Goal: Information Seeking & Learning: Learn about a topic

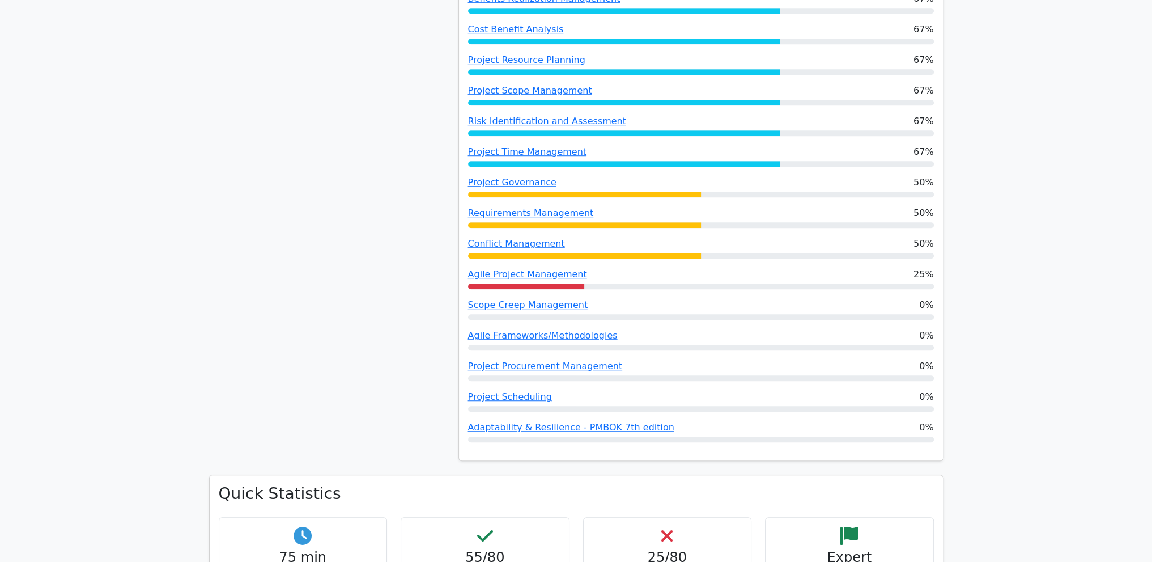
scroll to position [963, 0]
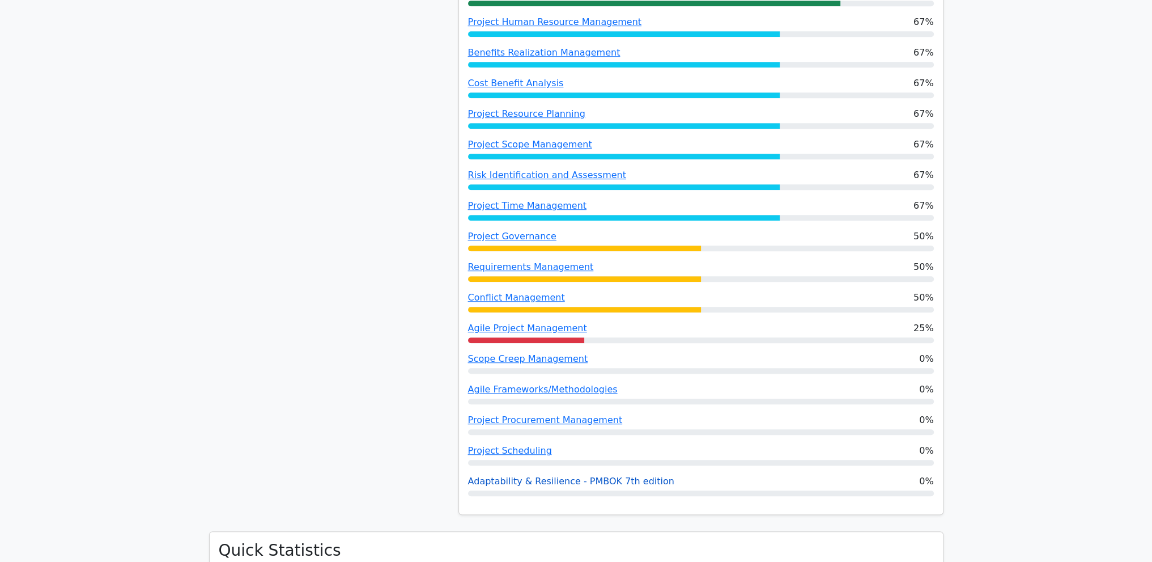
click at [602, 475] on link "Adaptability & Resilience - PMBOK 7th edition" at bounding box center [571, 480] width 206 height 11
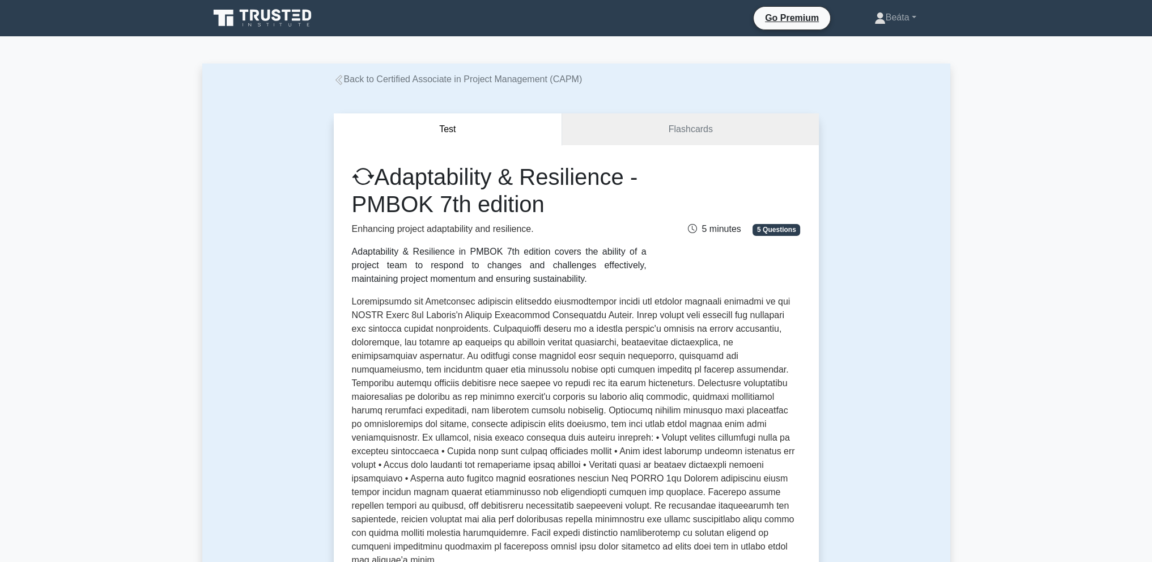
click at [268, 24] on icon at bounding box center [263, 18] width 109 height 22
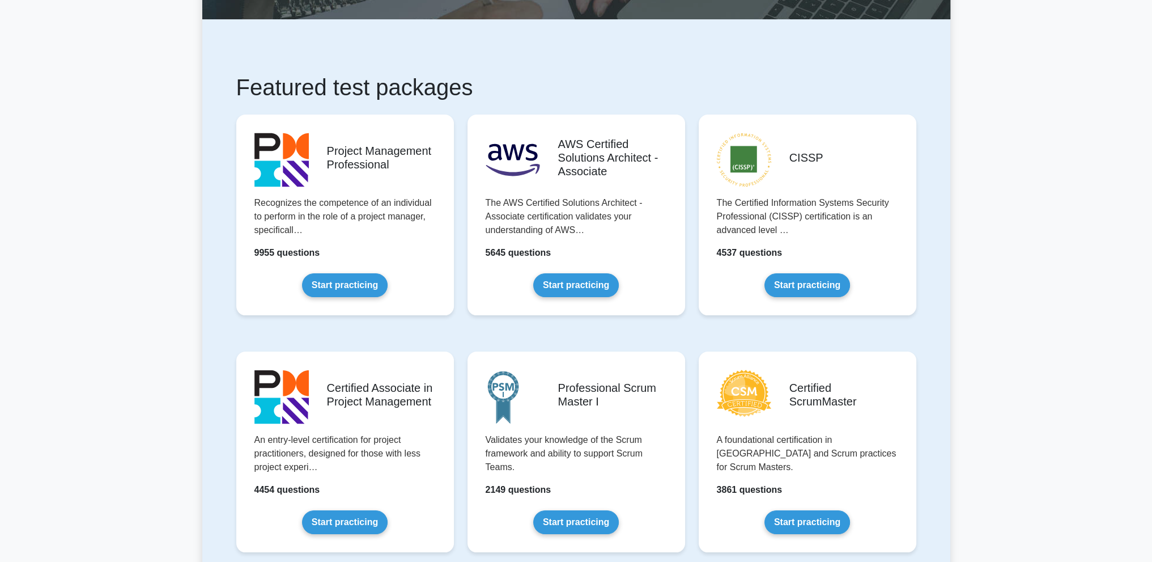
scroll to position [170, 0]
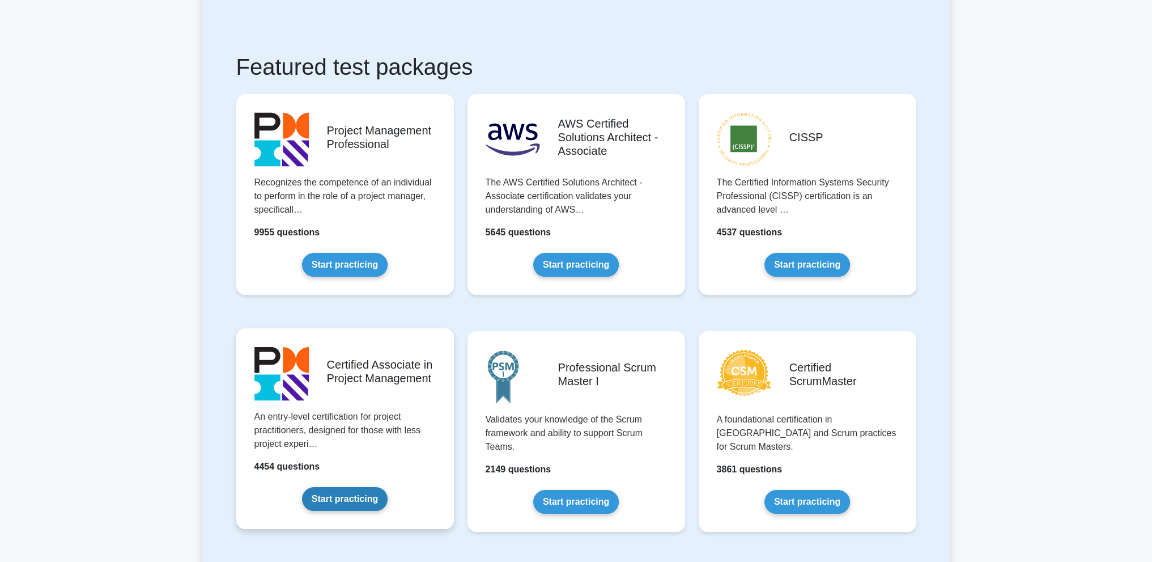
click at [344, 503] on link "Start practicing" at bounding box center [345, 499] width 86 height 24
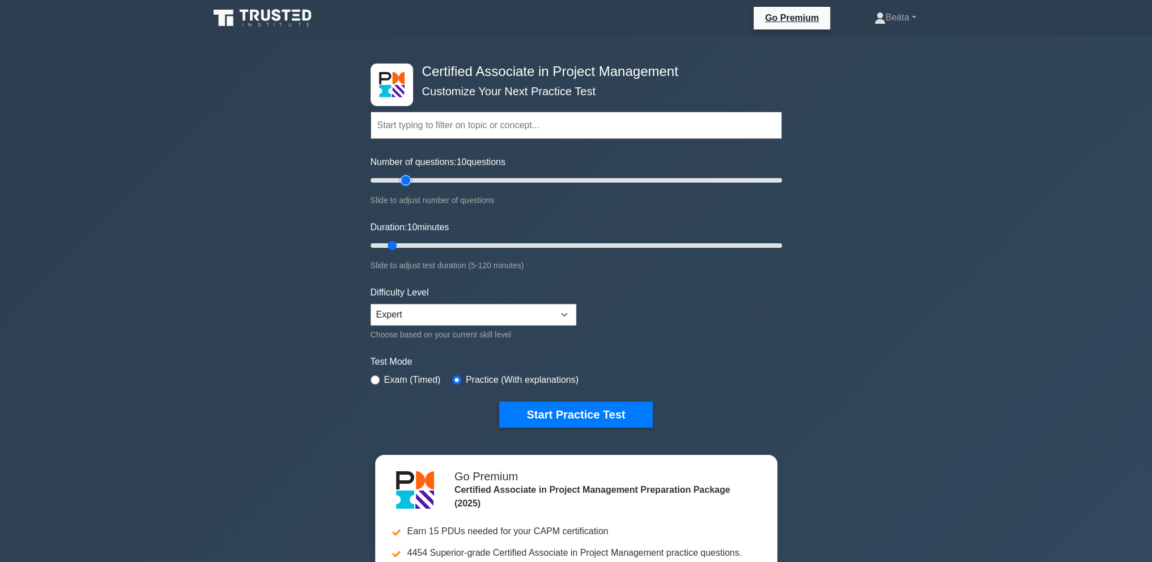
click at [410, 182] on input "Number of questions: 10 questions" at bounding box center [576, 180] width 411 height 14
click at [427, 180] on input "Number of questions: 20 questions" at bounding box center [576, 180] width 411 height 14
click at [450, 181] on input "Number of questions: 40 questions" at bounding box center [576, 180] width 411 height 14
type input "50"
click at [469, 182] on input "Number of questions: 40 questions" at bounding box center [576, 180] width 411 height 14
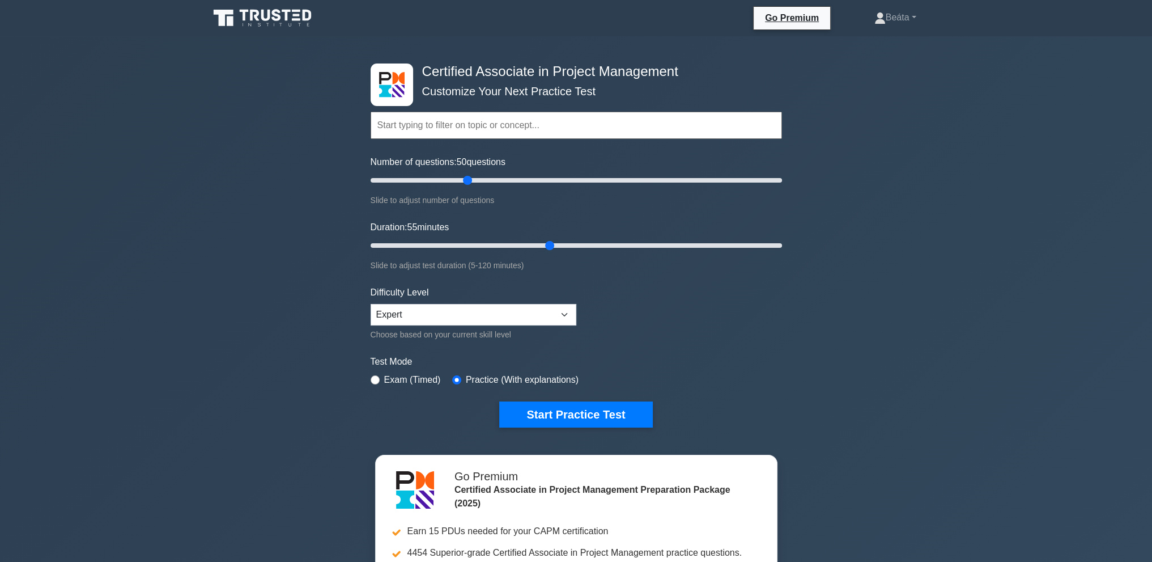
drag, startPoint x: 393, startPoint y: 246, endPoint x: 547, endPoint y: 256, distance: 153.9
type input "55"
click at [547, 252] on input "Duration: 55 minutes" at bounding box center [576, 246] width 411 height 14
click at [510, 318] on select "Beginner Intermediate Expert" at bounding box center [474, 315] width 206 height 22
select select "intermediate"
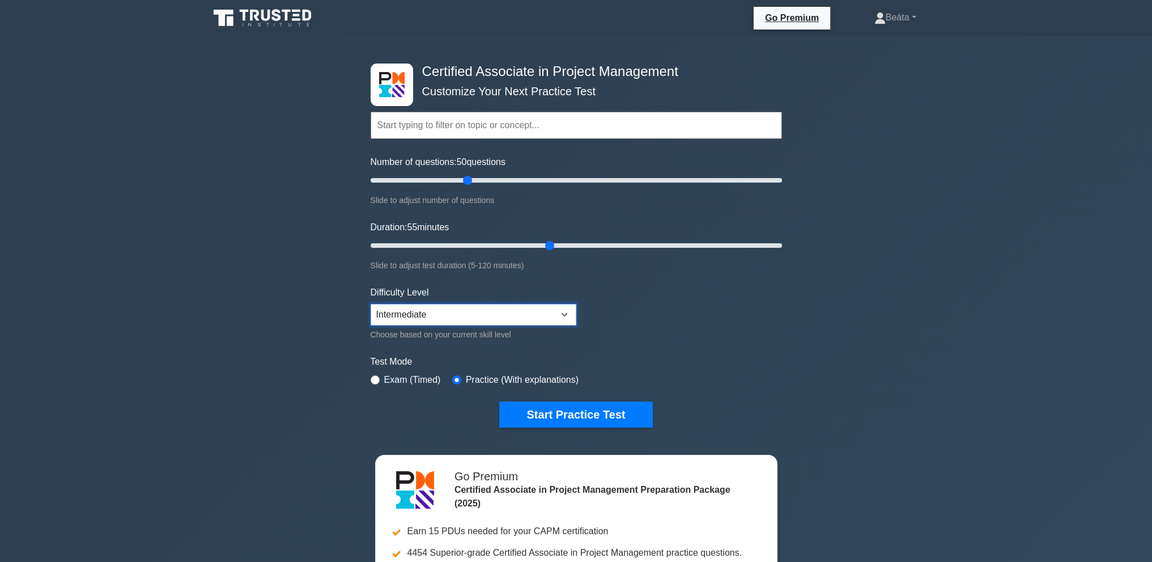
click at [371, 304] on select "Beginner Intermediate Expert" at bounding box center [474, 315] width 206 height 22
click at [582, 416] on button "Start Practice Test" at bounding box center [575, 414] width 153 height 26
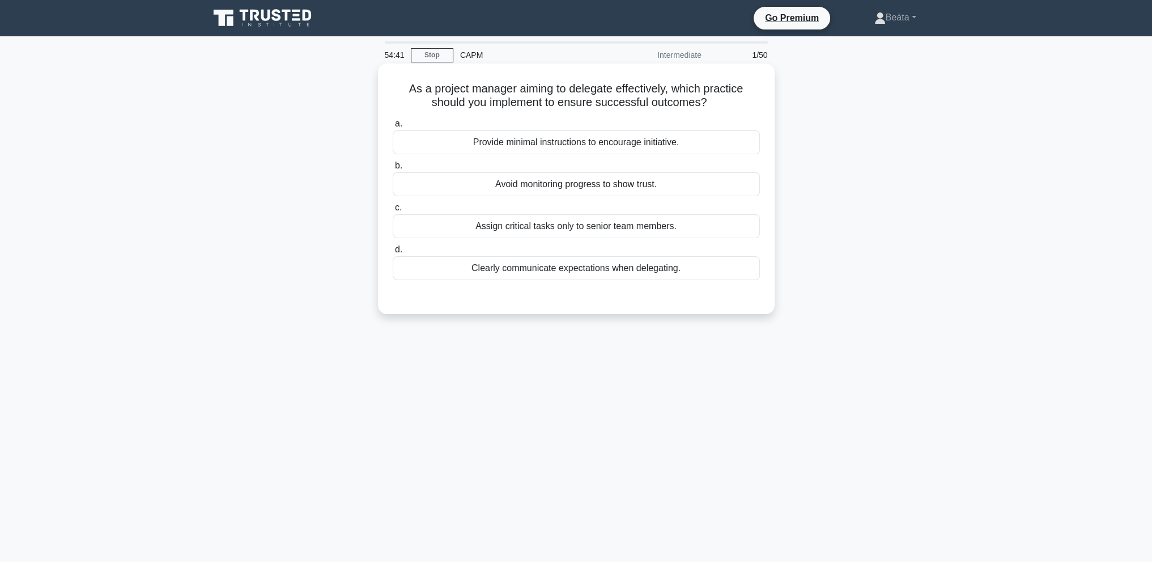
click at [625, 265] on div "Clearly communicate expectations when delegating." at bounding box center [576, 268] width 367 height 24
click at [393, 253] on input "d. Clearly communicate expectations when delegating." at bounding box center [393, 249] width 0 height 7
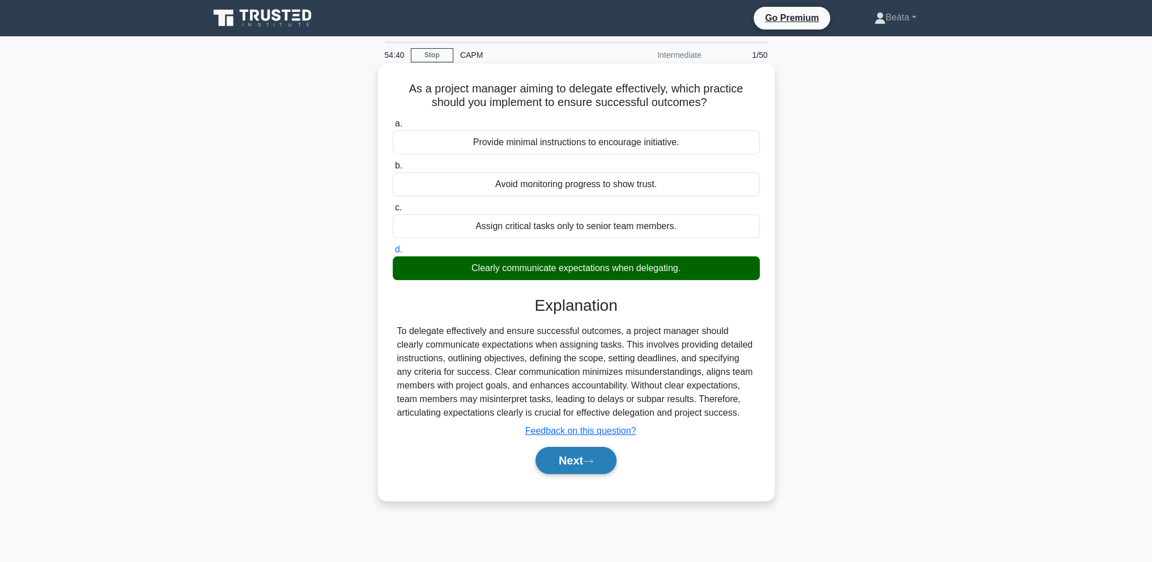
click at [577, 461] on button "Next" at bounding box center [576, 460] width 81 height 27
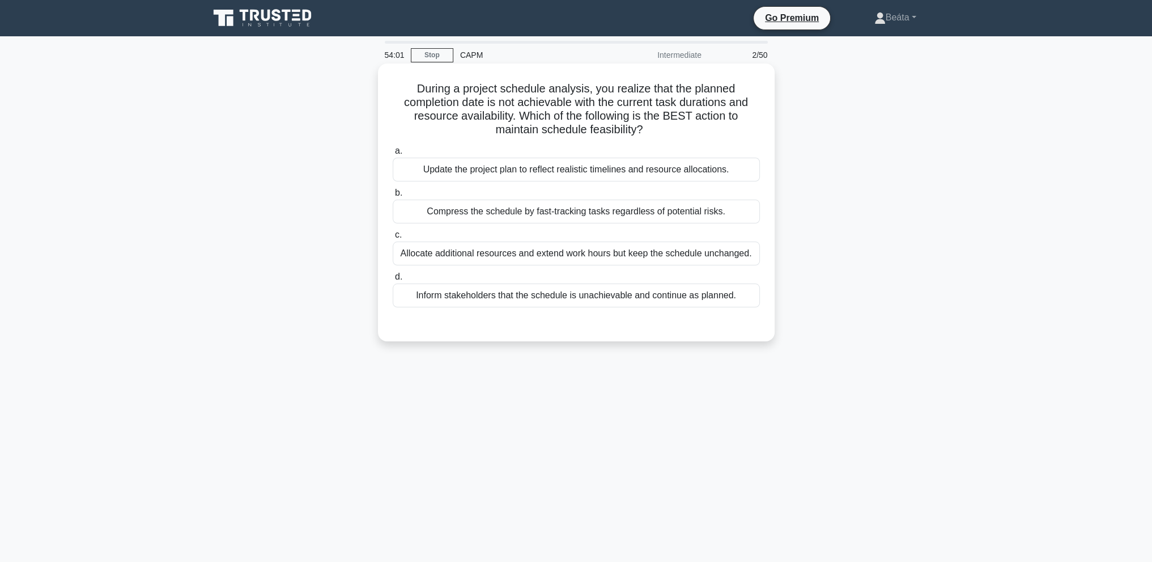
click at [670, 177] on div "Update the project plan to reflect realistic timelines and resource allocations." at bounding box center [576, 170] width 367 height 24
click at [393, 155] on input "a. Update the project plan to reflect realistic timelines and resource allocati…" at bounding box center [393, 150] width 0 height 7
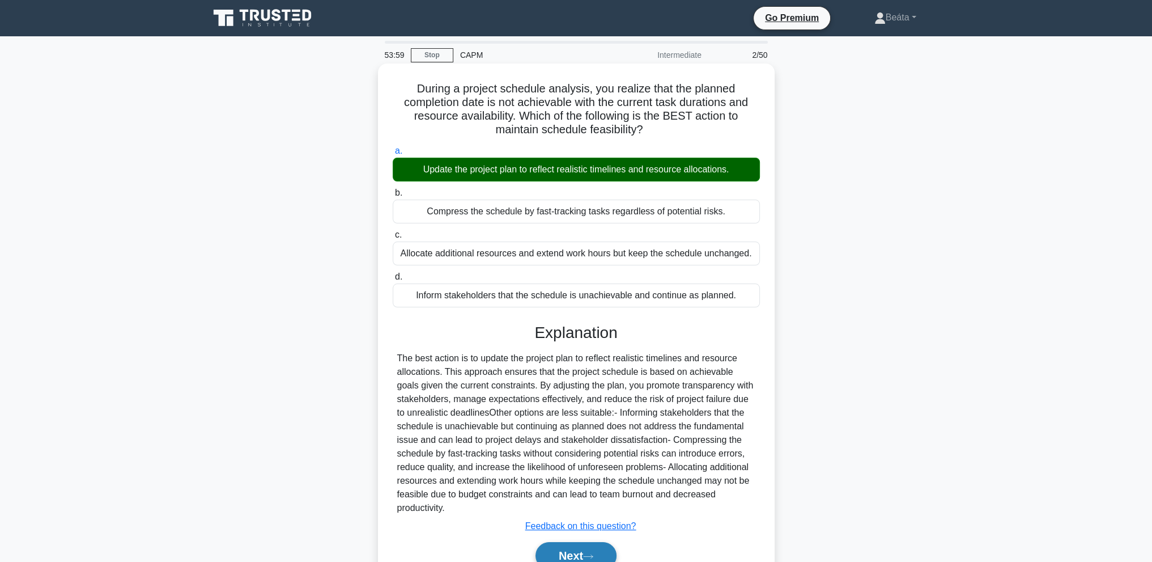
click at [556, 554] on button "Next" at bounding box center [576, 555] width 81 height 27
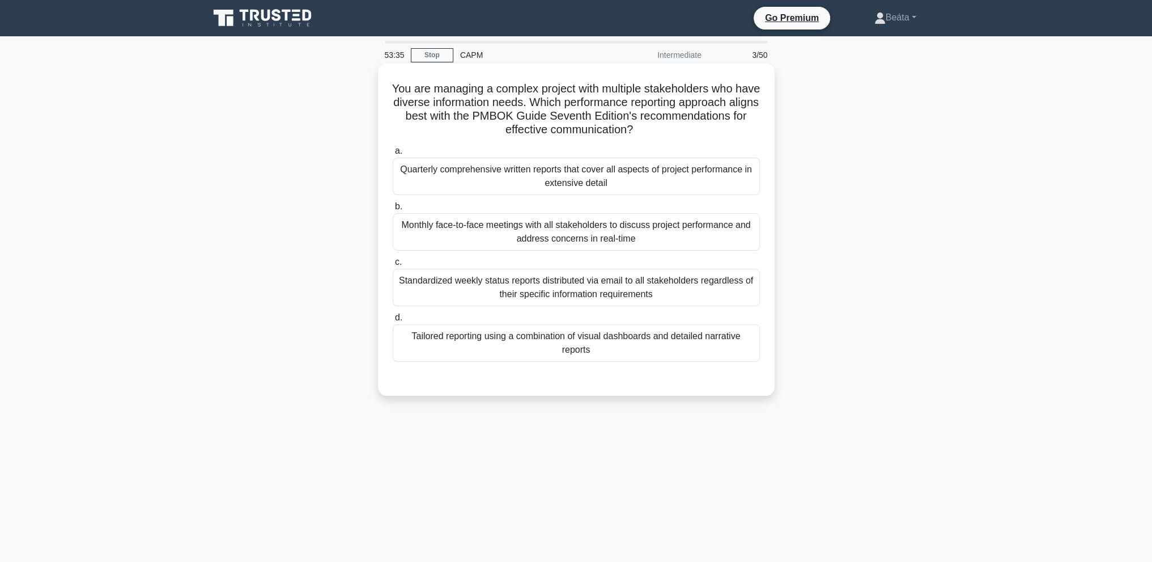
click at [651, 344] on div "Tailored reporting using a combination of visual dashboards and detailed narrat…" at bounding box center [576, 342] width 367 height 37
click at [393, 321] on input "d. Tailored reporting using a combination of visual dashboards and detailed nar…" at bounding box center [393, 317] width 0 height 7
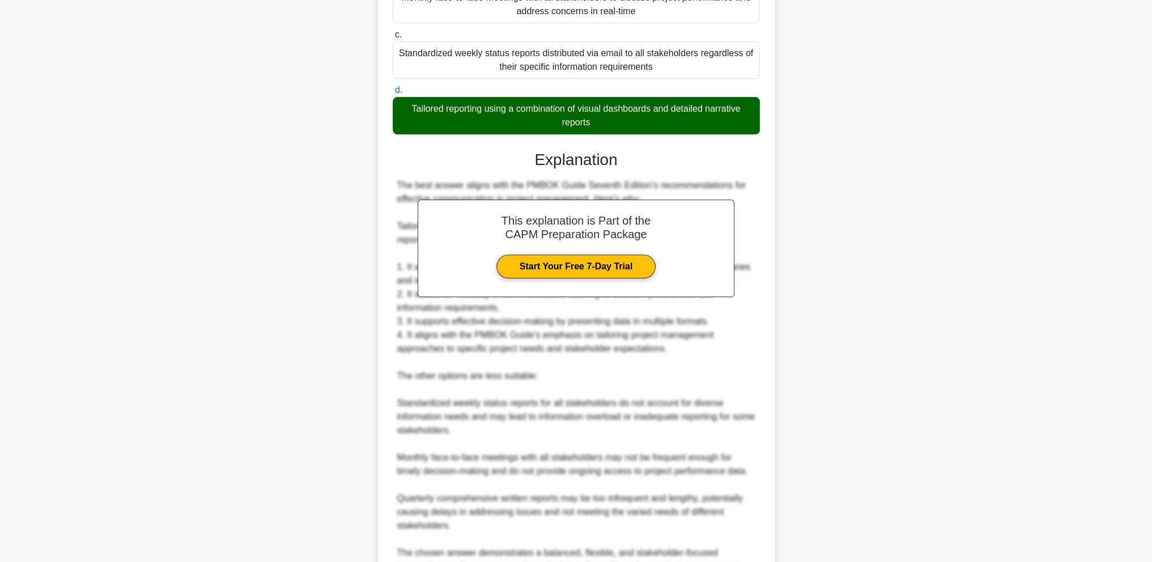
scroll to position [283, 0]
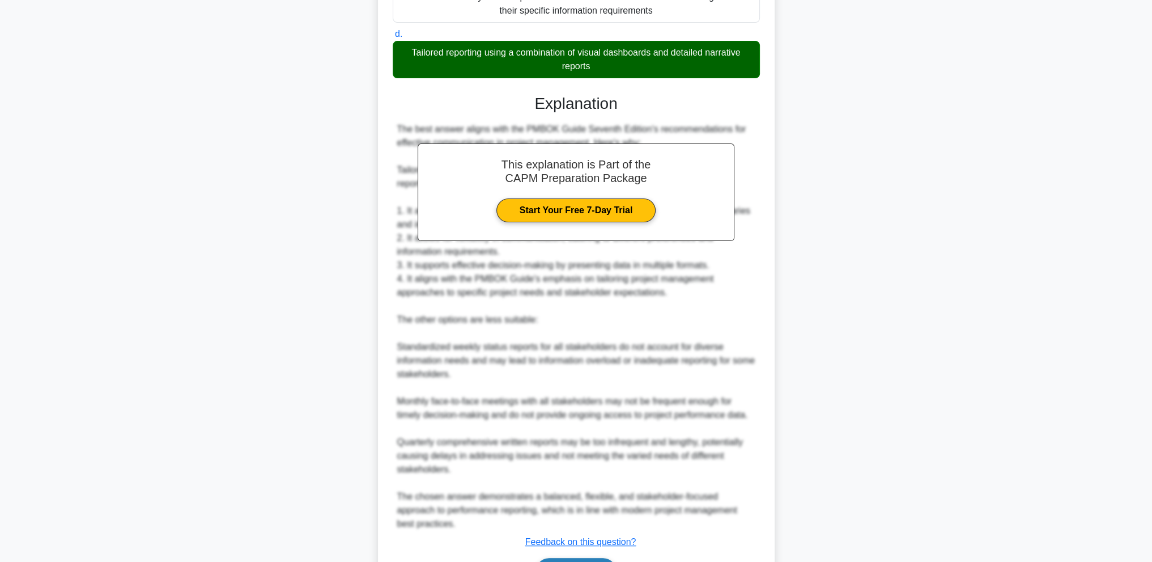
click at [571, 559] on button "Next" at bounding box center [576, 571] width 81 height 27
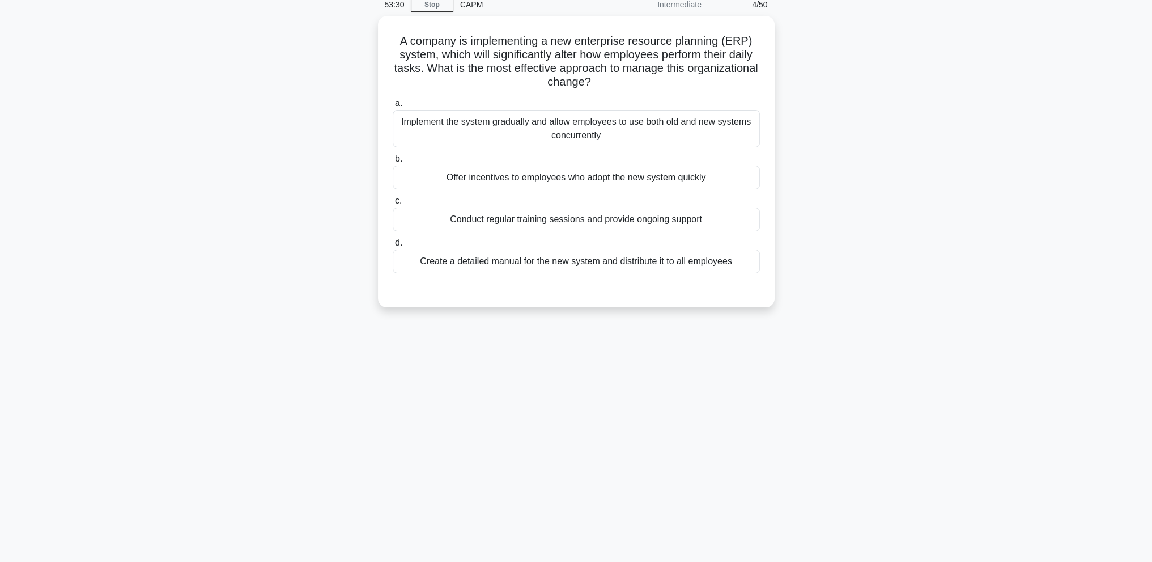
scroll to position [0, 0]
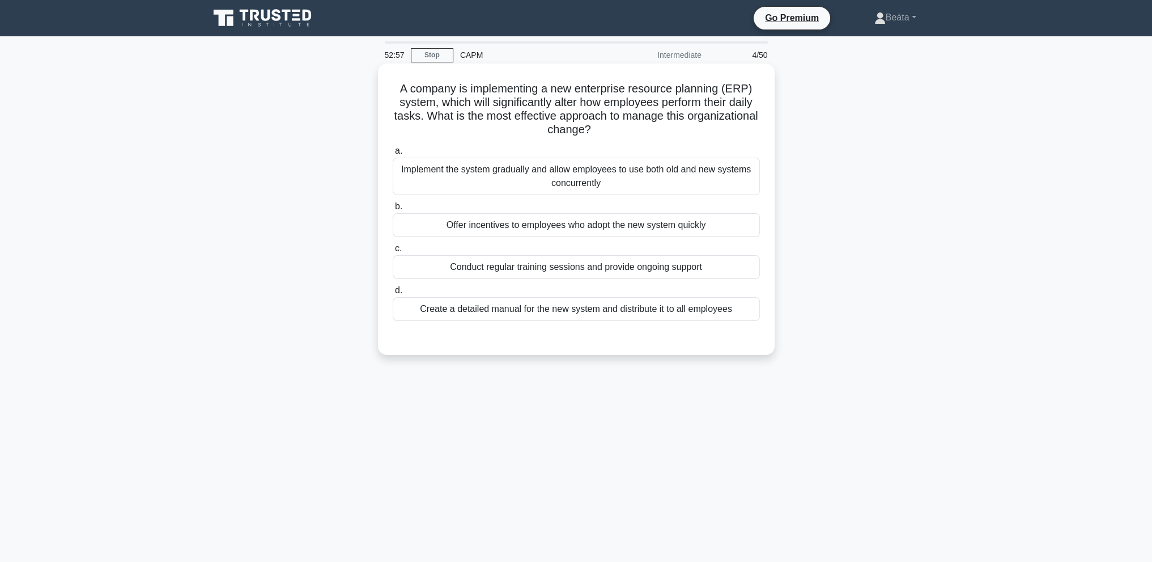
click at [653, 274] on div "Conduct regular training sessions and provide ongoing support" at bounding box center [576, 267] width 367 height 24
click at [393, 252] on input "c. Conduct regular training sessions and provide ongoing support" at bounding box center [393, 248] width 0 height 7
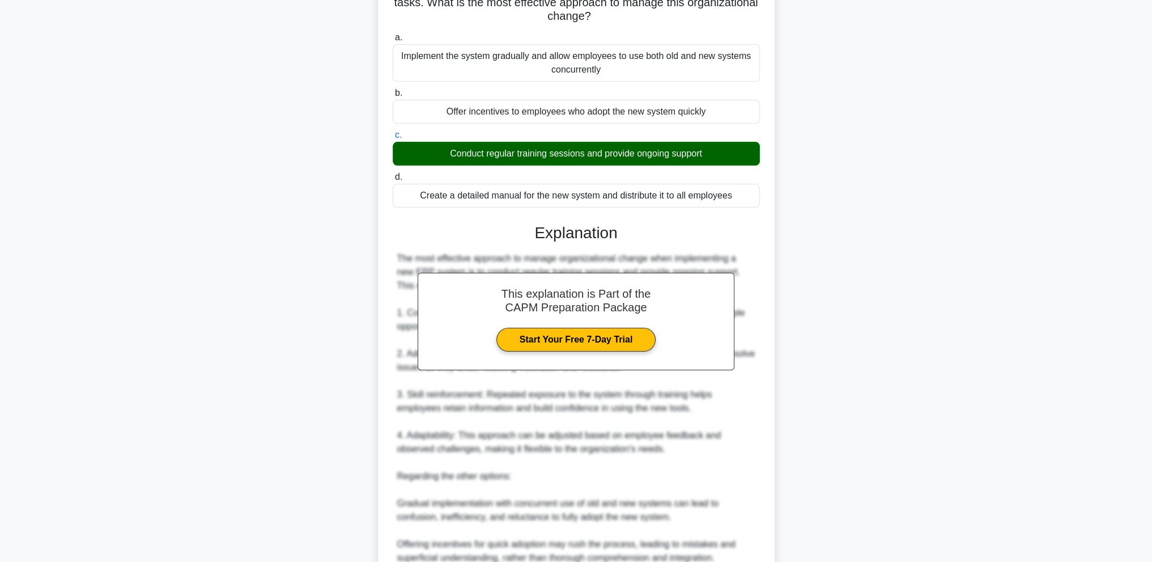
scroll to position [227, 0]
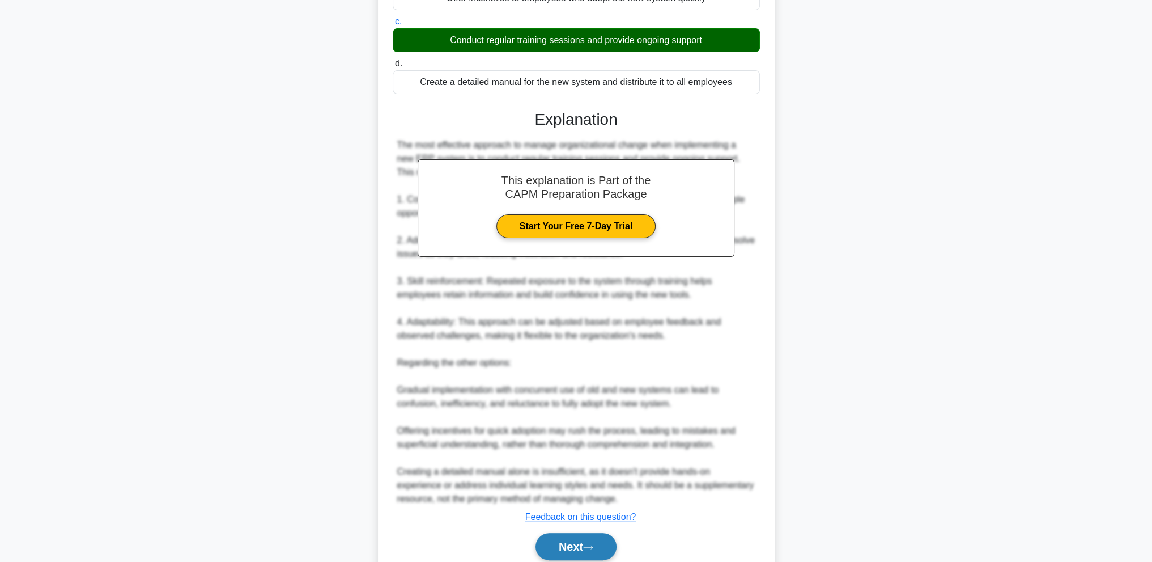
click at [577, 557] on button "Next" at bounding box center [576, 546] width 81 height 27
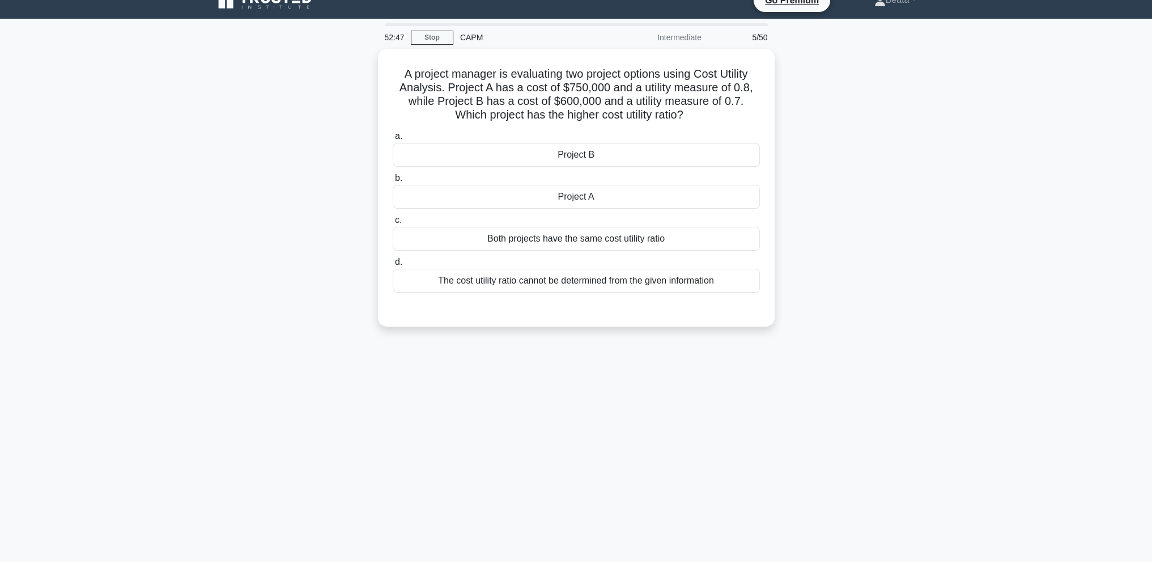
scroll to position [0, 0]
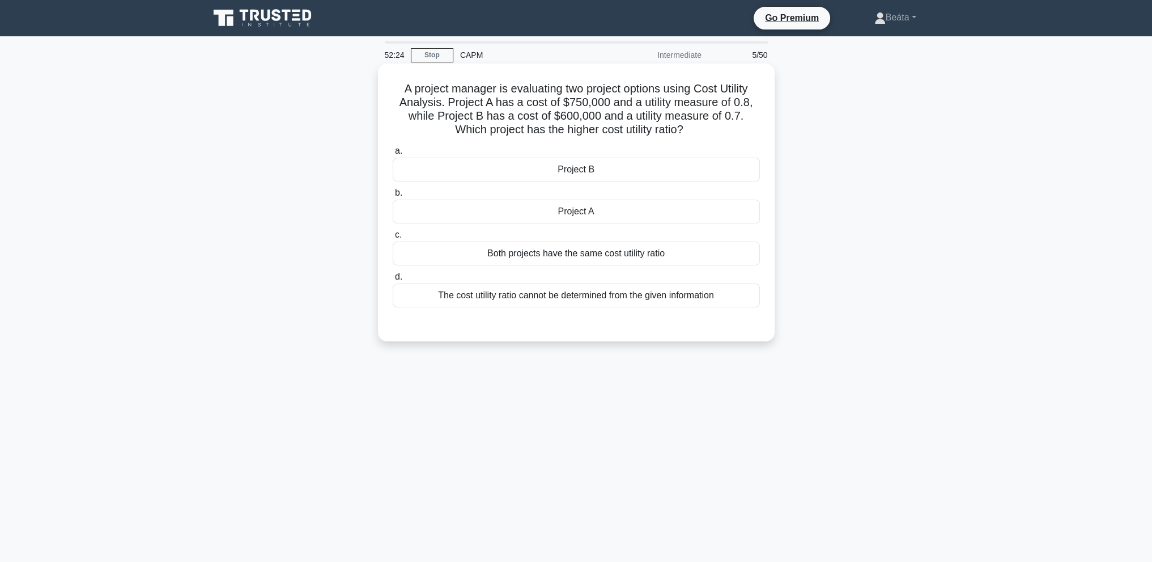
click at [664, 216] on div "Project A" at bounding box center [576, 211] width 367 height 24
click at [393, 197] on input "b. Project A" at bounding box center [393, 192] width 0 height 7
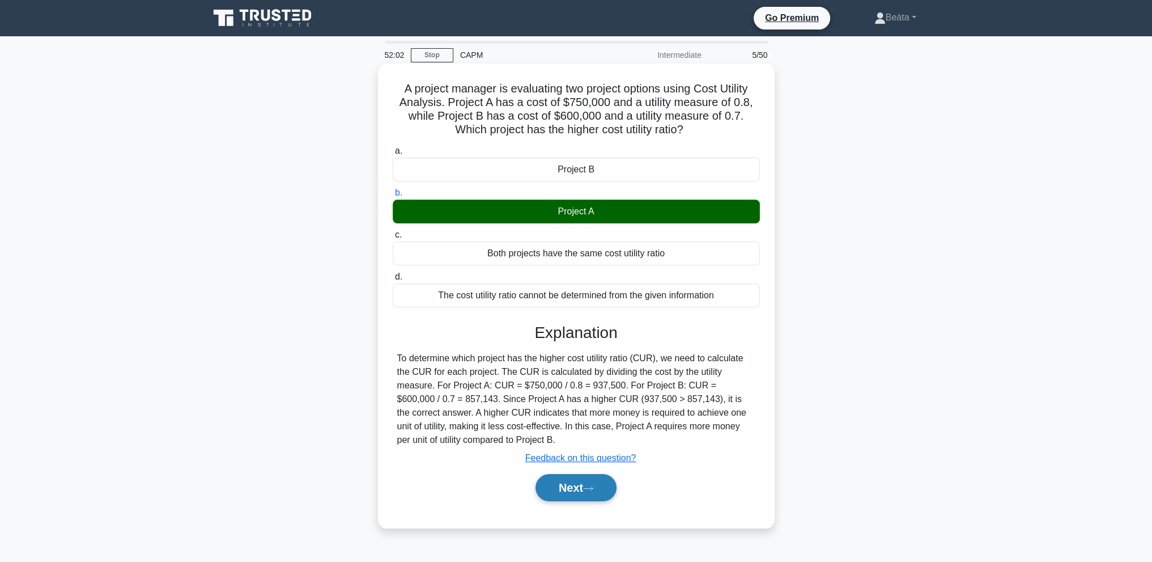
click at [580, 491] on button "Next" at bounding box center [576, 487] width 81 height 27
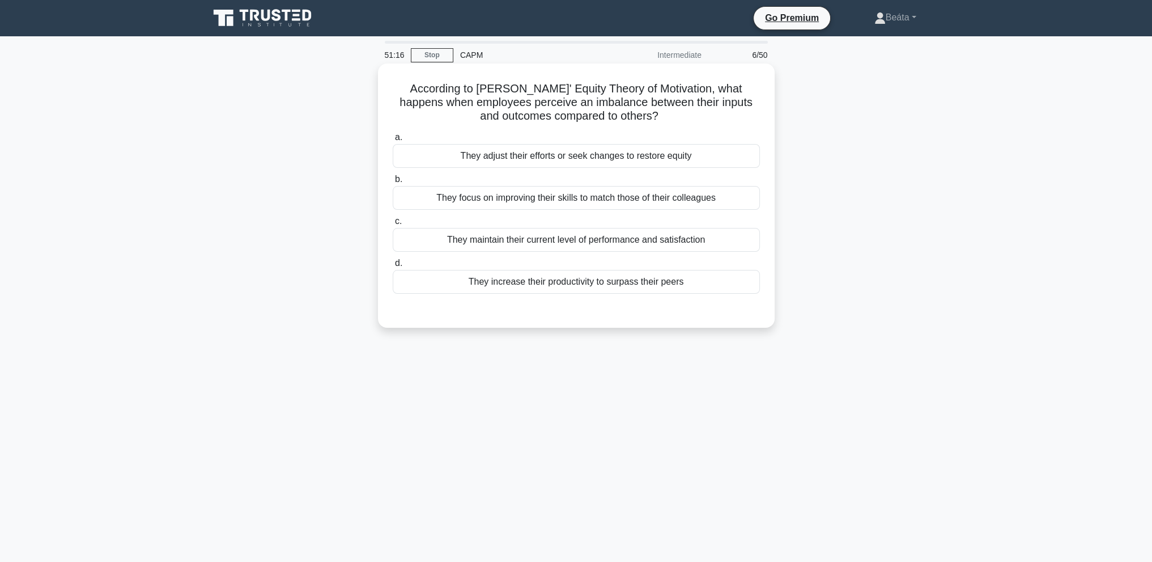
click at [685, 276] on div "They increase their productivity to surpass their peers" at bounding box center [576, 282] width 367 height 24
click at [393, 267] on input "d. They increase their productivity to surpass their peers" at bounding box center [393, 263] width 0 height 7
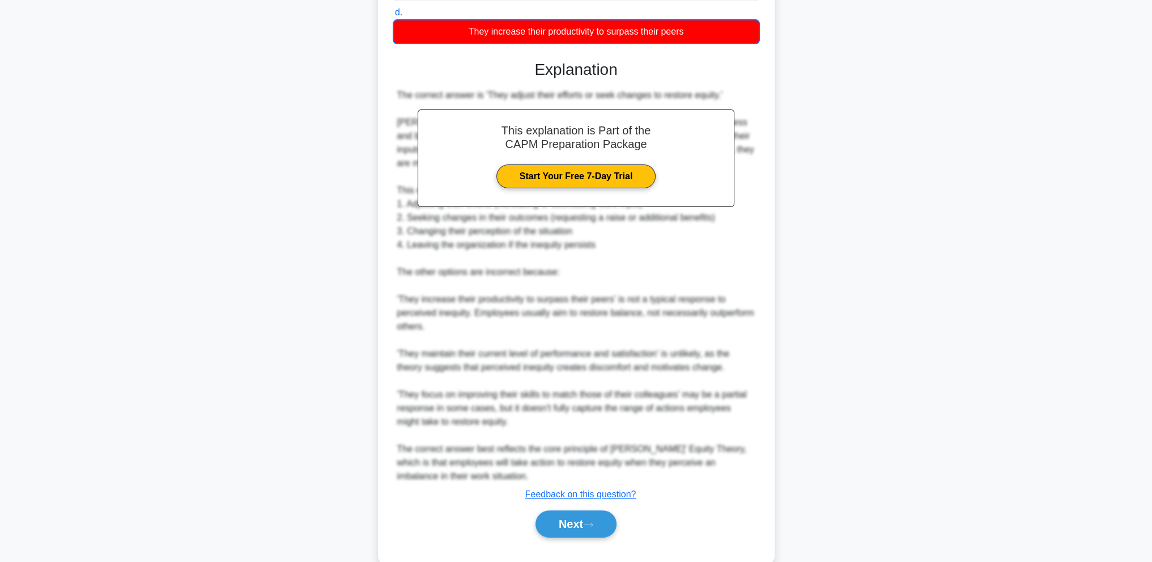
scroll to position [273, 0]
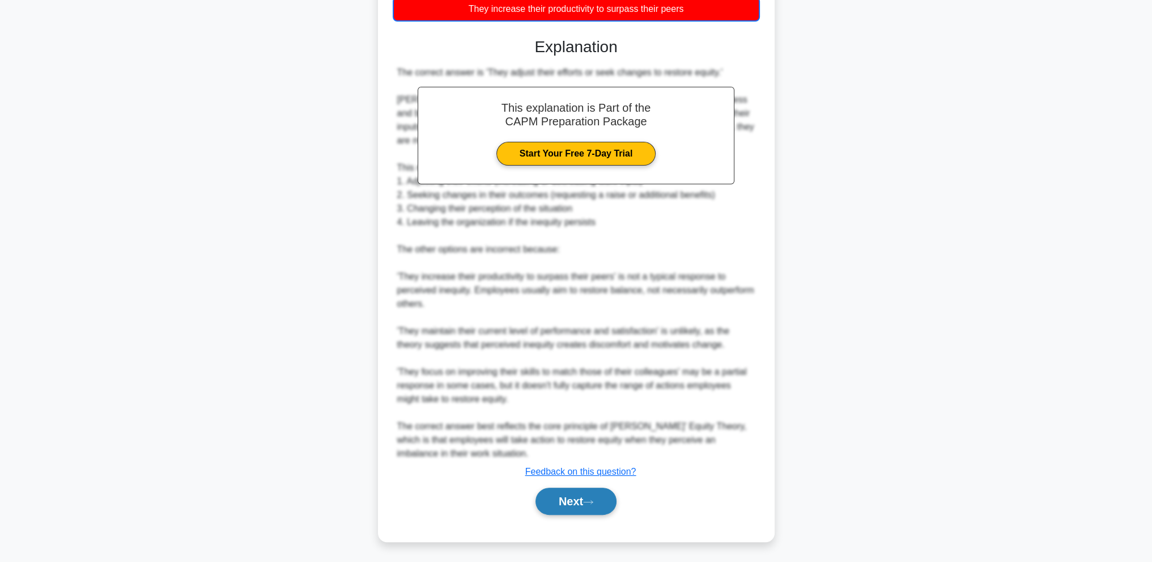
click at [582, 499] on button "Next" at bounding box center [576, 500] width 81 height 27
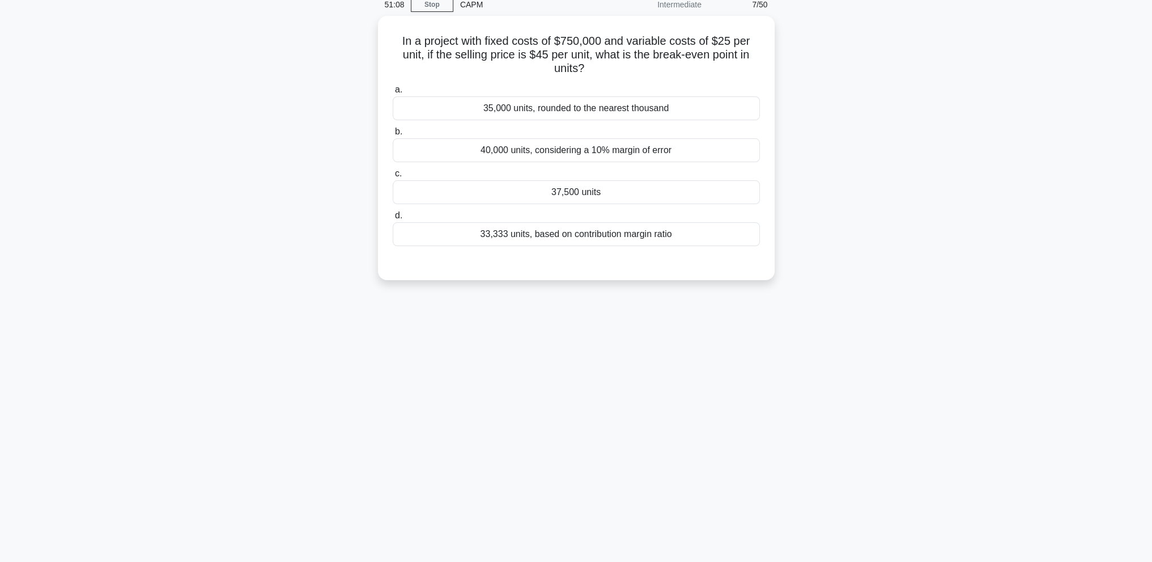
scroll to position [0, 0]
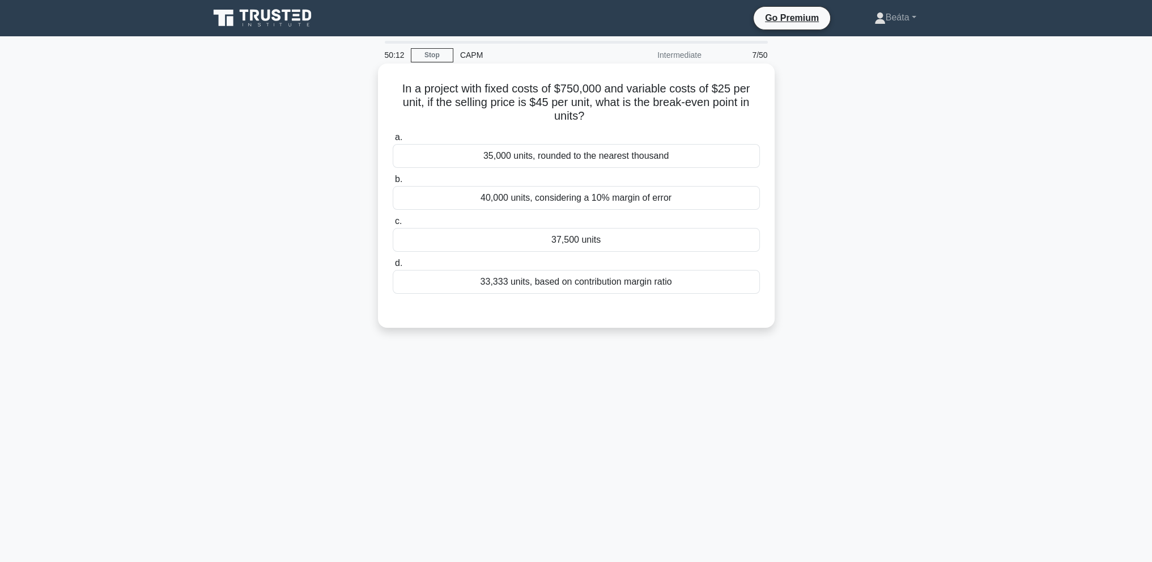
click at [598, 245] on div "37,500 units" at bounding box center [576, 240] width 367 height 24
click at [393, 225] on input "c. 37,500 units" at bounding box center [393, 221] width 0 height 7
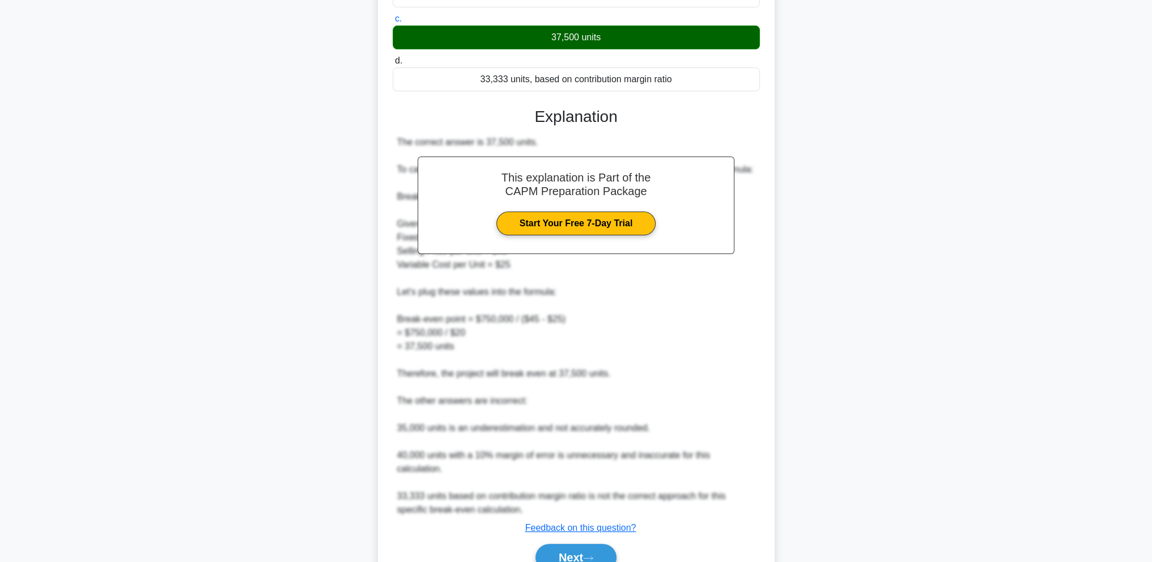
scroll to position [227, 0]
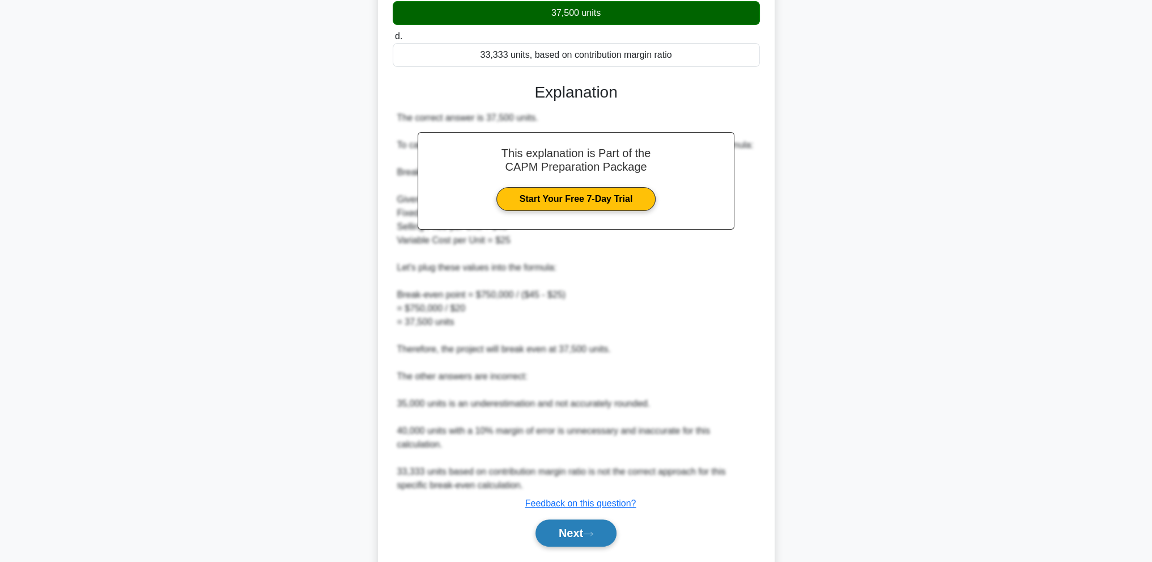
click at [609, 519] on button "Next" at bounding box center [576, 532] width 81 height 27
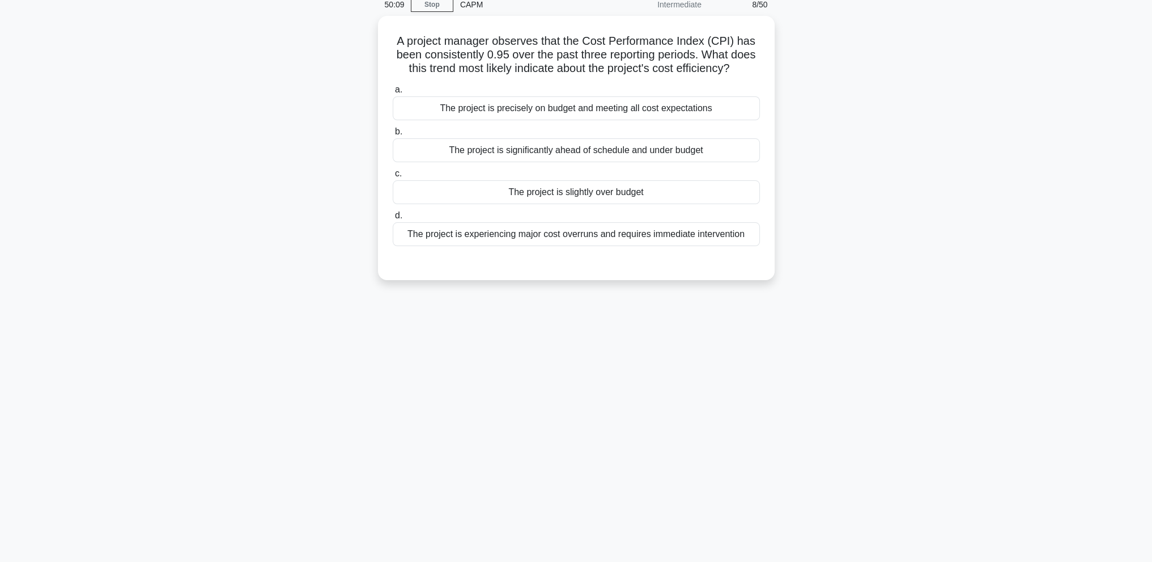
scroll to position [50, 0]
click at [707, 189] on div "The project is slightly over budget" at bounding box center [576, 189] width 367 height 24
click at [393, 175] on input "c. The project is slightly over budget" at bounding box center [393, 170] width 0 height 7
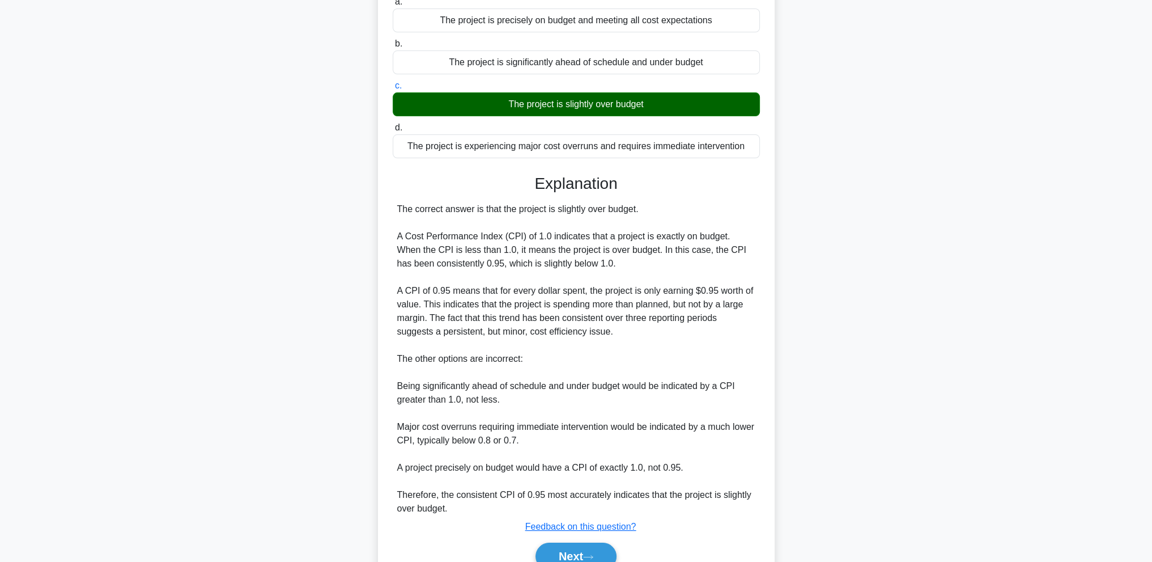
scroll to position [190, 0]
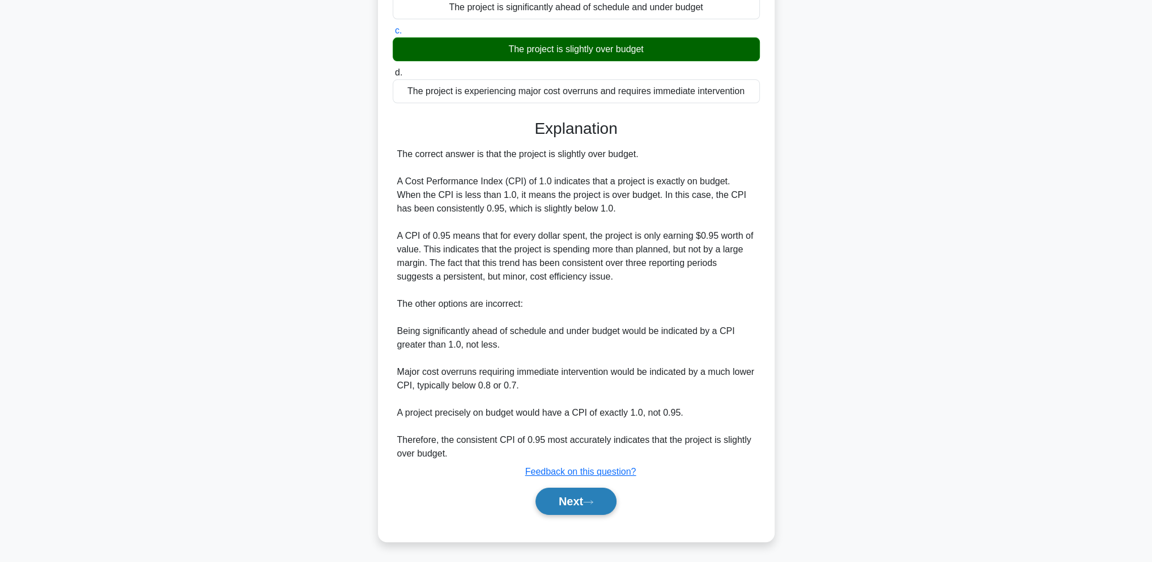
click at [581, 503] on button "Next" at bounding box center [576, 500] width 81 height 27
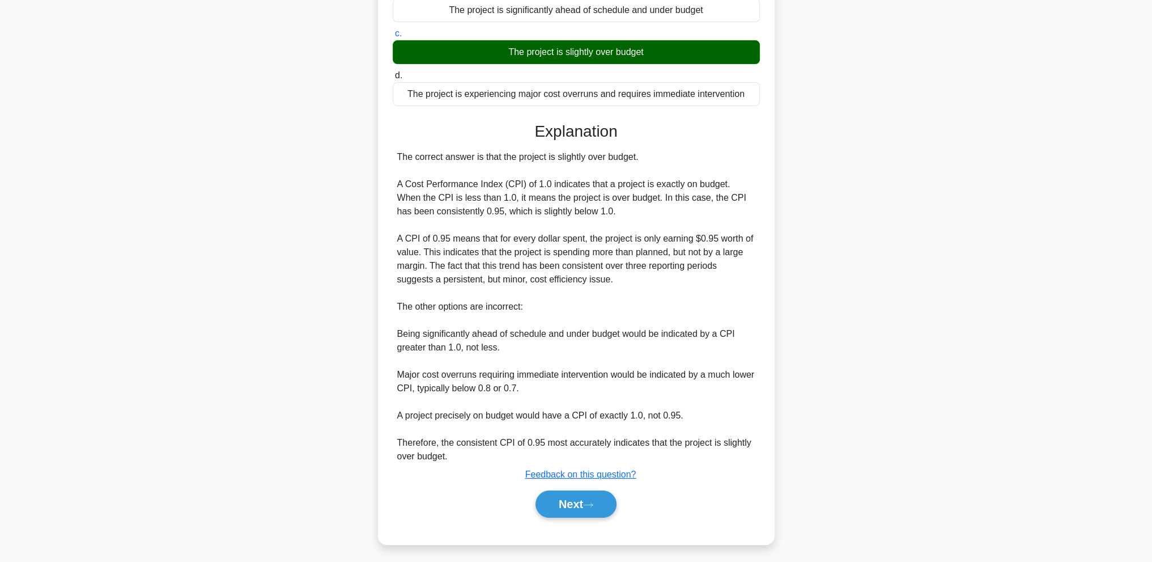
scroll to position [50, 0]
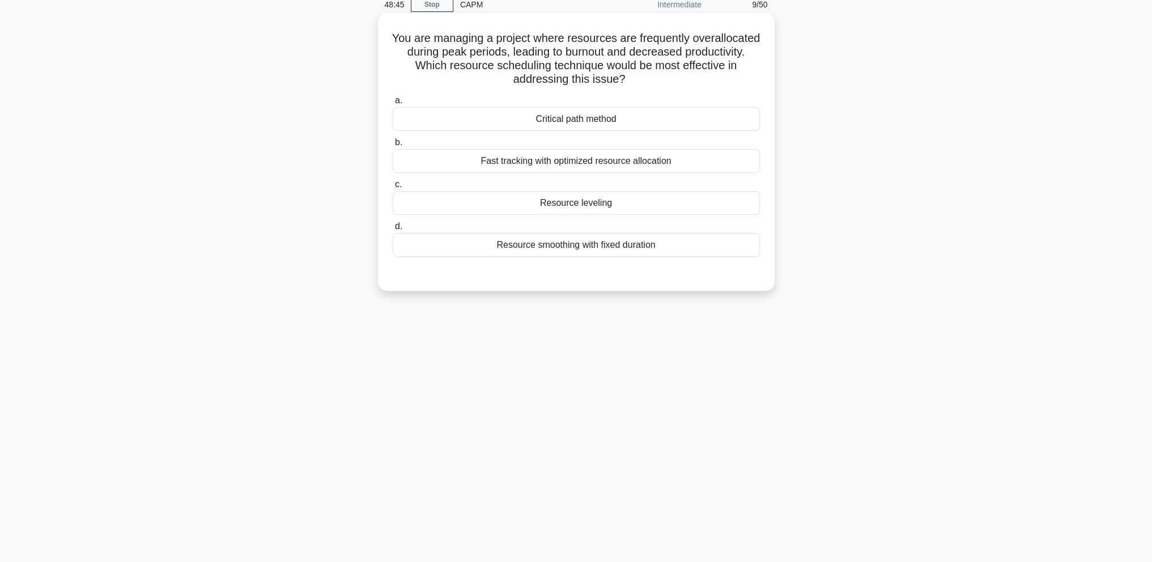
click at [657, 211] on div "Resource leveling" at bounding box center [576, 203] width 367 height 24
click at [393, 188] on input "c. Resource leveling" at bounding box center [393, 184] width 0 height 7
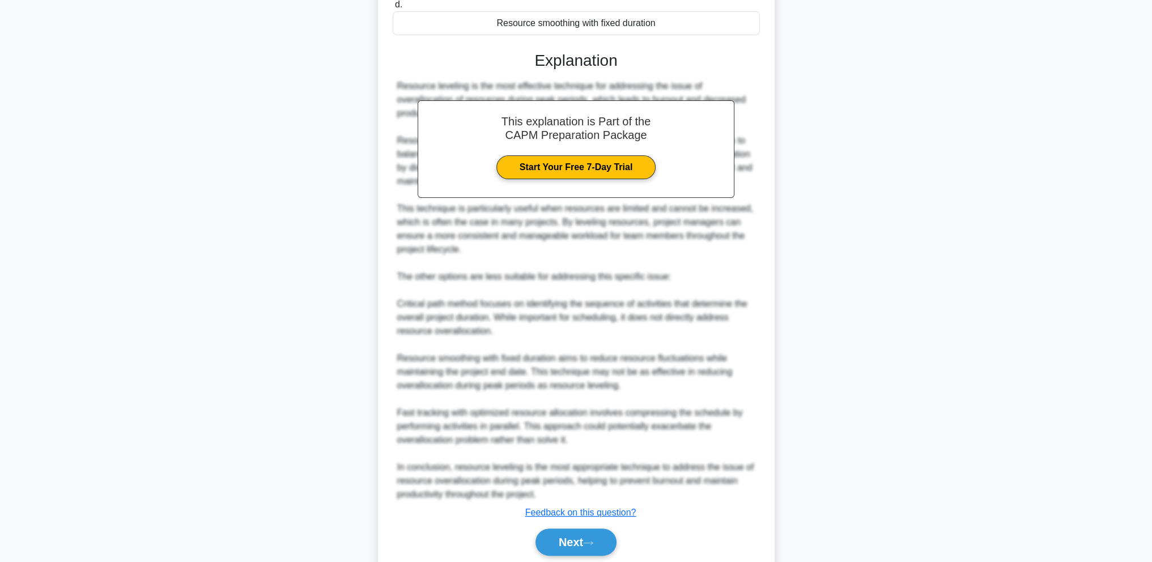
scroll to position [313, 0]
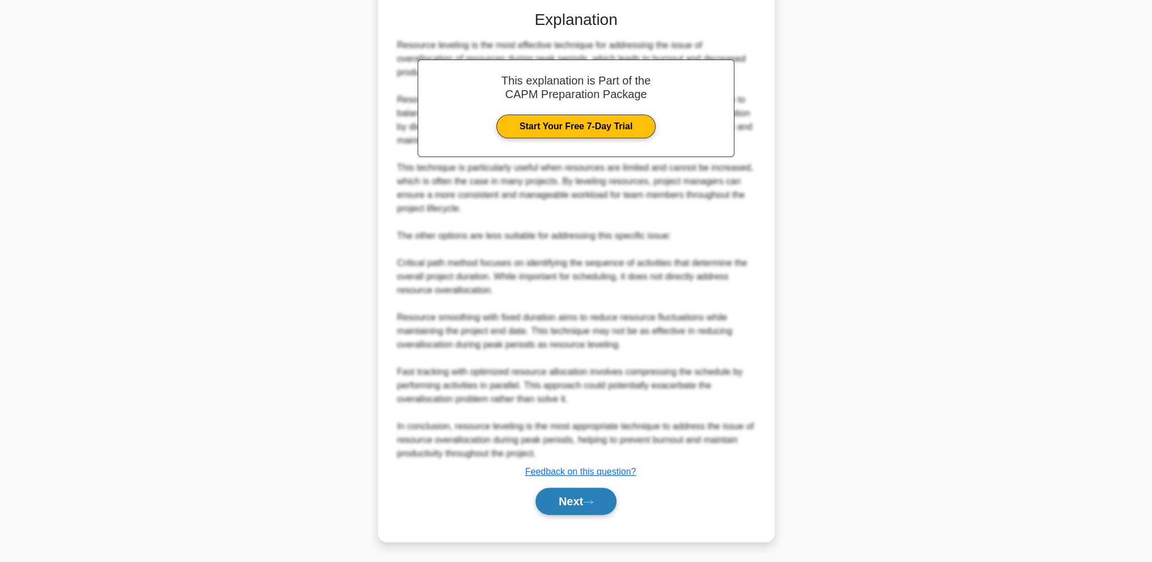
click at [562, 499] on button "Next" at bounding box center [576, 500] width 81 height 27
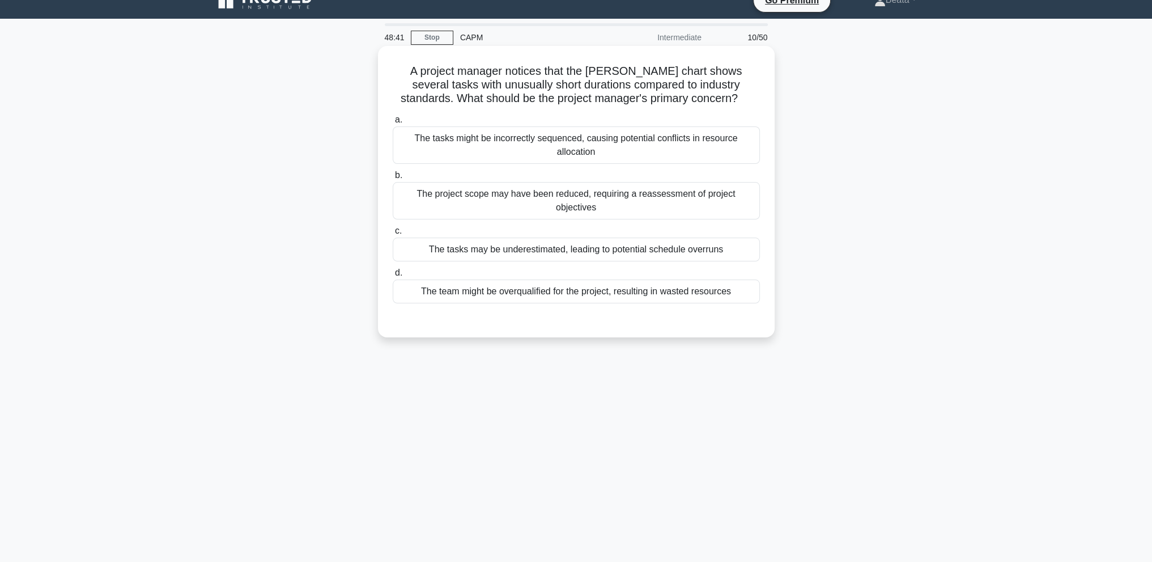
scroll to position [0, 0]
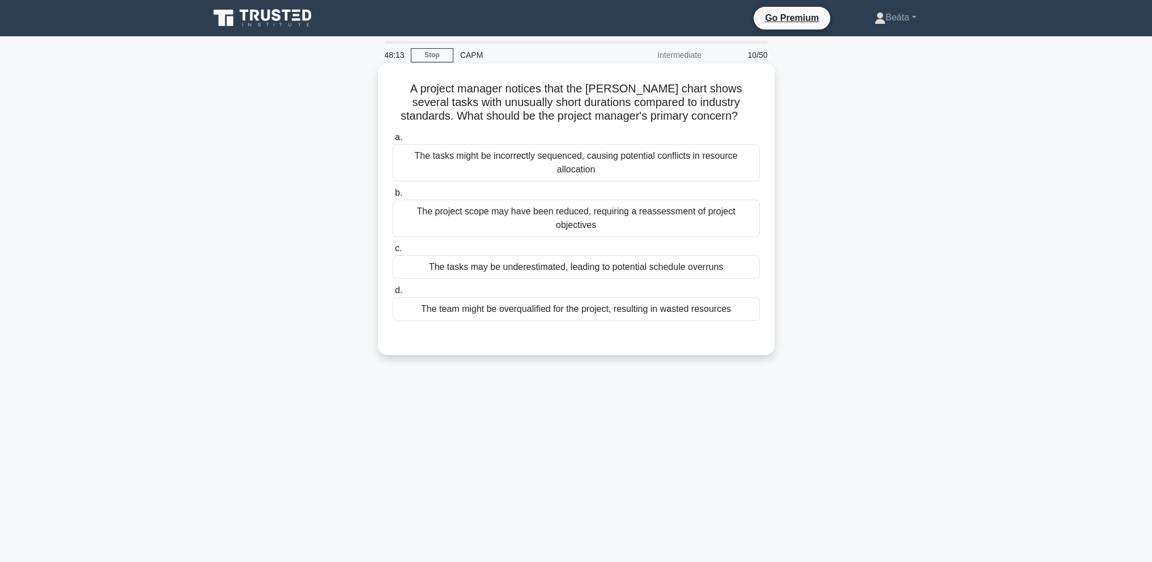
click at [692, 258] on div "The tasks may be underestimated, leading to potential schedule overruns" at bounding box center [576, 267] width 367 height 24
click at [393, 252] on input "c. The tasks may be underestimated, leading to potential schedule overruns" at bounding box center [393, 248] width 0 height 7
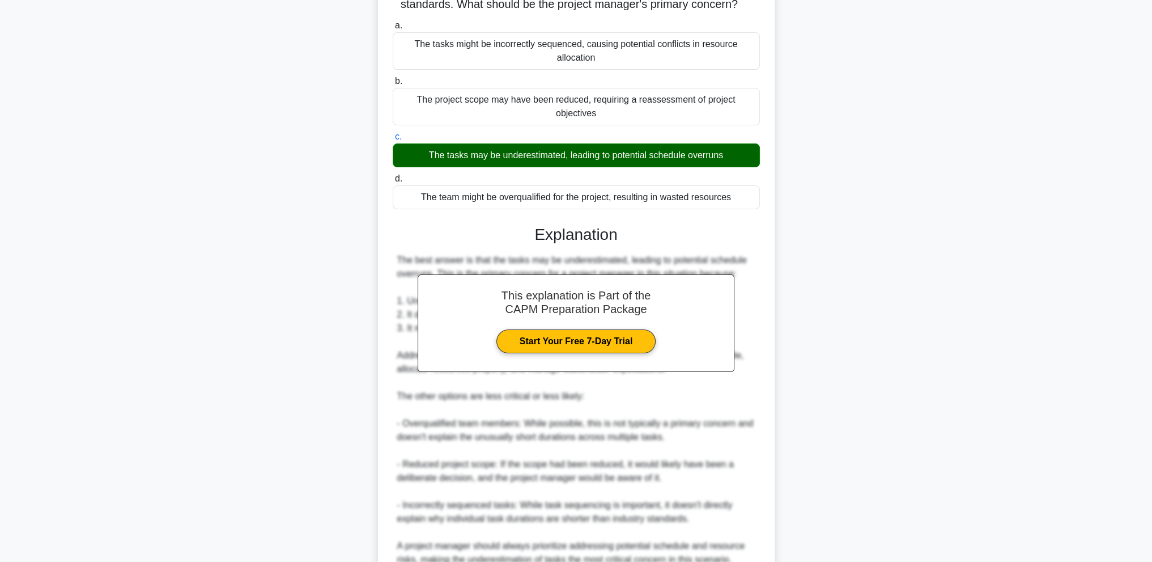
scroll to position [204, 0]
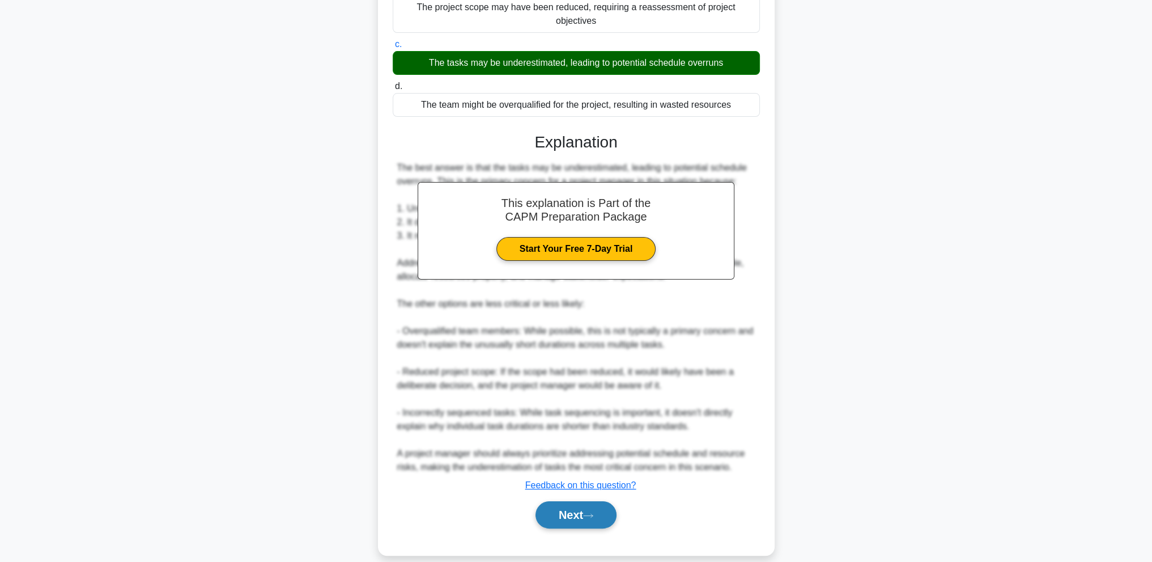
click at [597, 508] on button "Next" at bounding box center [576, 514] width 81 height 27
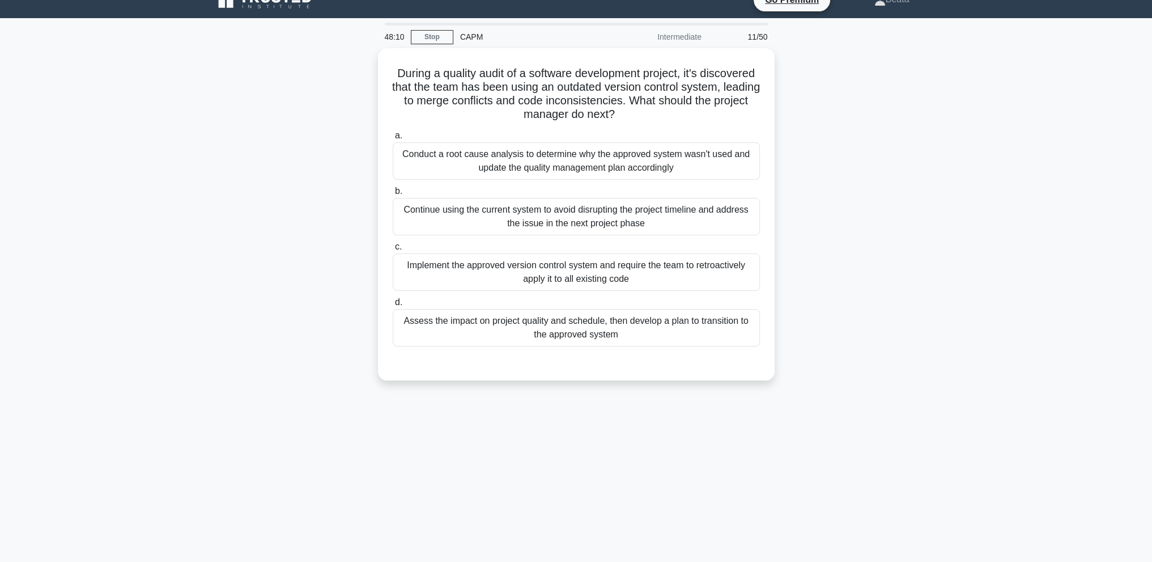
scroll to position [0, 0]
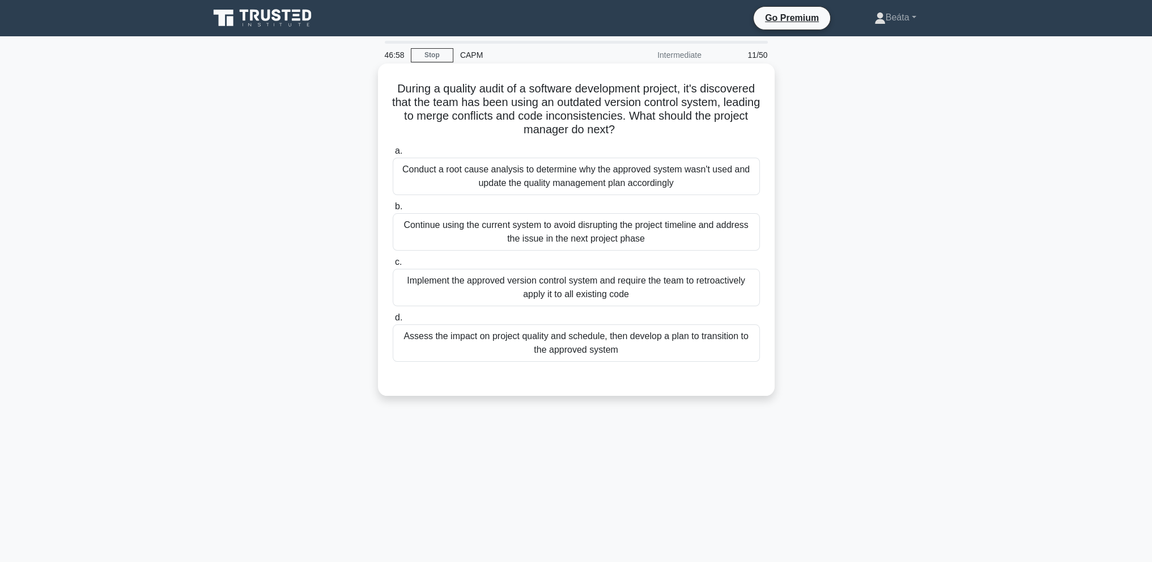
click at [736, 349] on div "Assess the impact on project quality and schedule, then develop a plan to trans…" at bounding box center [576, 342] width 367 height 37
click at [393, 321] on input "d. Assess the impact on project quality and schedule, then develop a plan to tr…" at bounding box center [393, 317] width 0 height 7
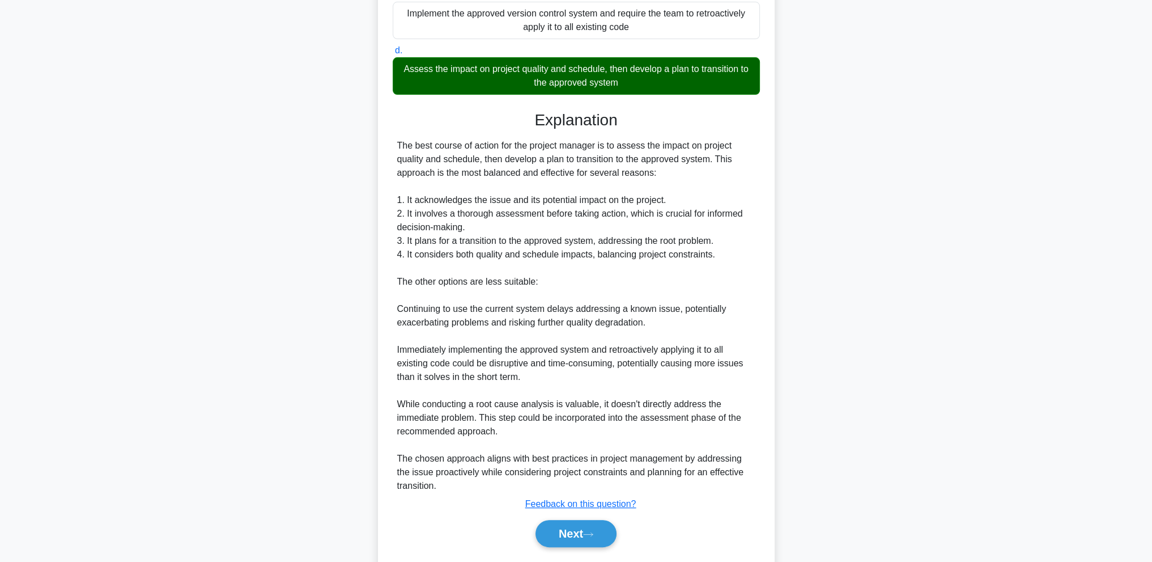
scroll to position [299, 0]
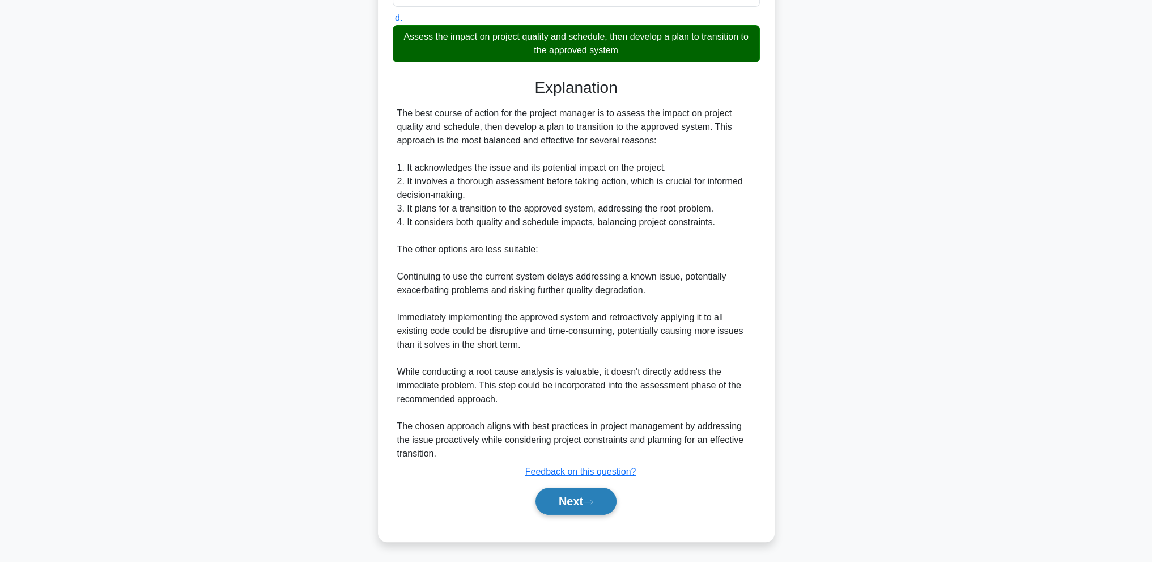
click at [573, 507] on button "Next" at bounding box center [576, 500] width 81 height 27
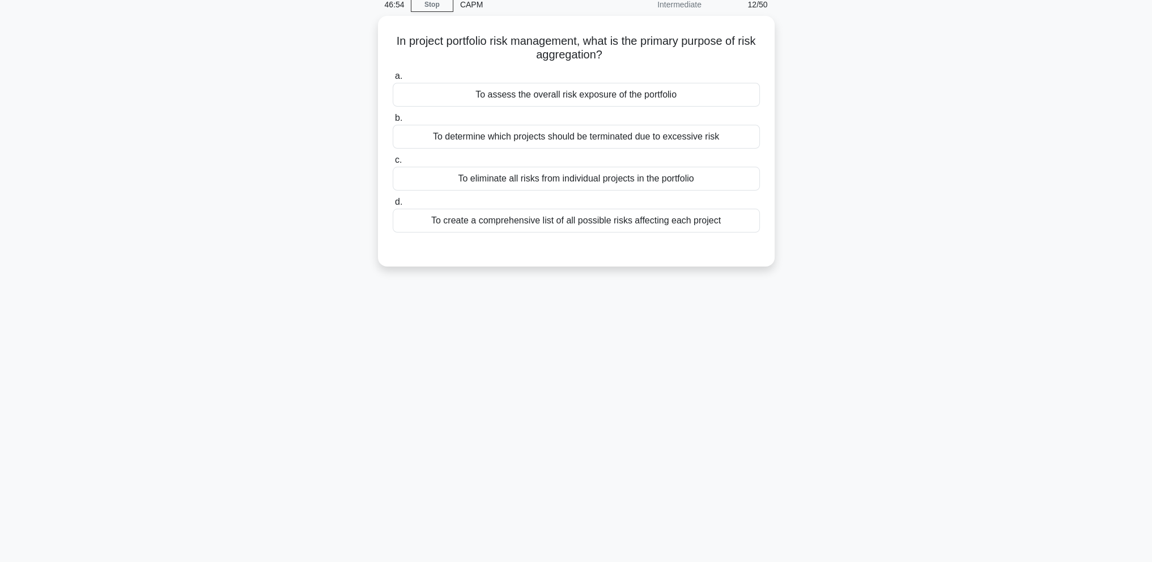
scroll to position [0, 0]
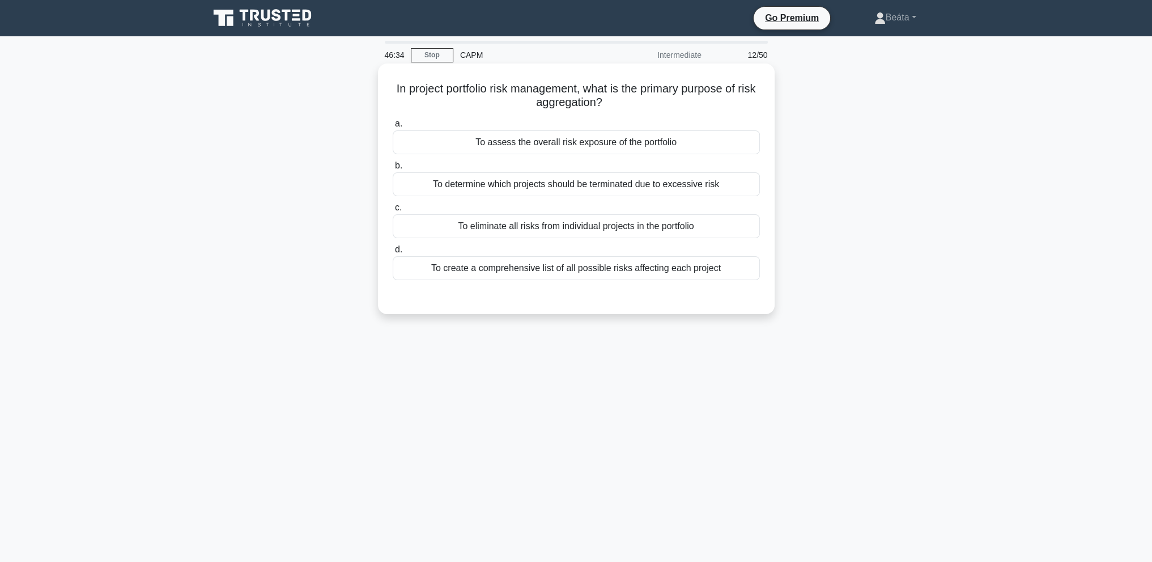
click at [640, 271] on div "To create a comprehensive list of all possible risks affecting each project" at bounding box center [576, 268] width 367 height 24
click at [393, 253] on input "d. To create a comprehensive list of all possible risks affecting each project" at bounding box center [393, 249] width 0 height 7
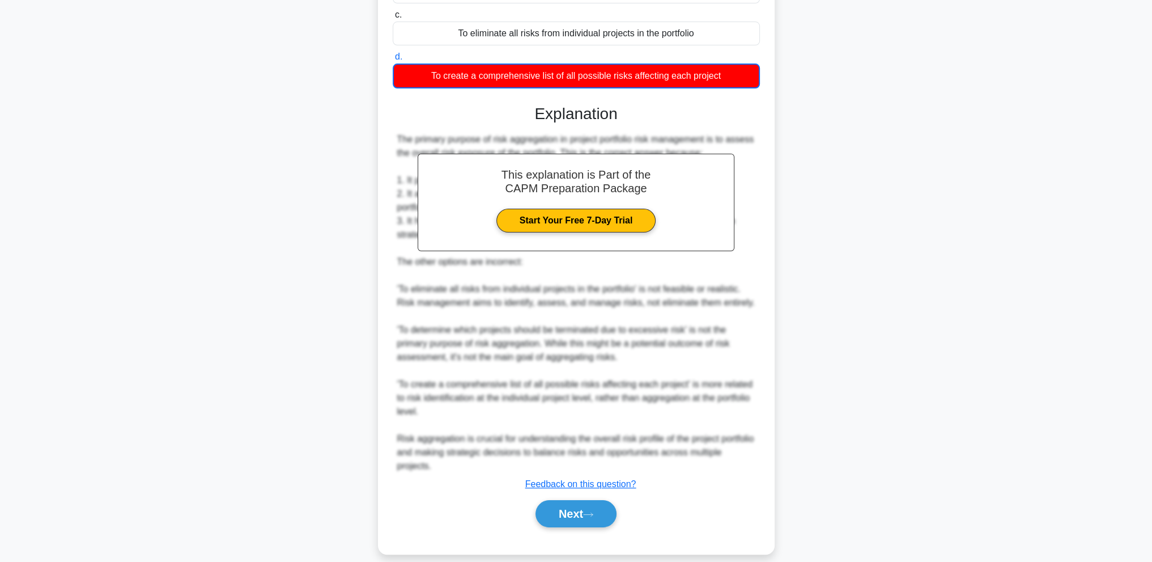
scroll to position [205, 0]
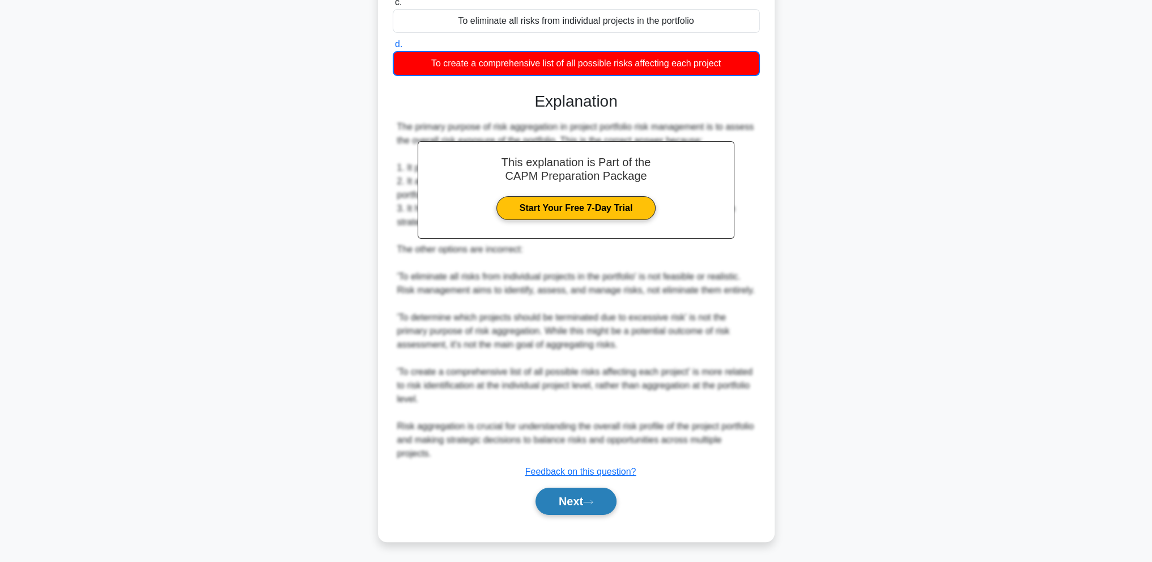
click at [580, 498] on button "Next" at bounding box center [576, 500] width 81 height 27
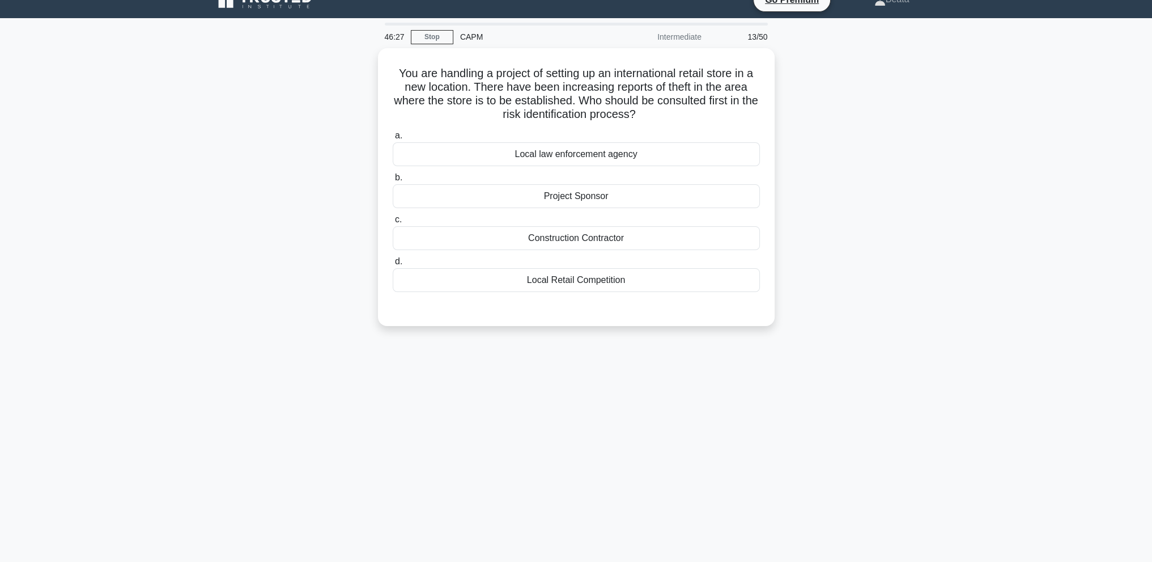
scroll to position [0, 0]
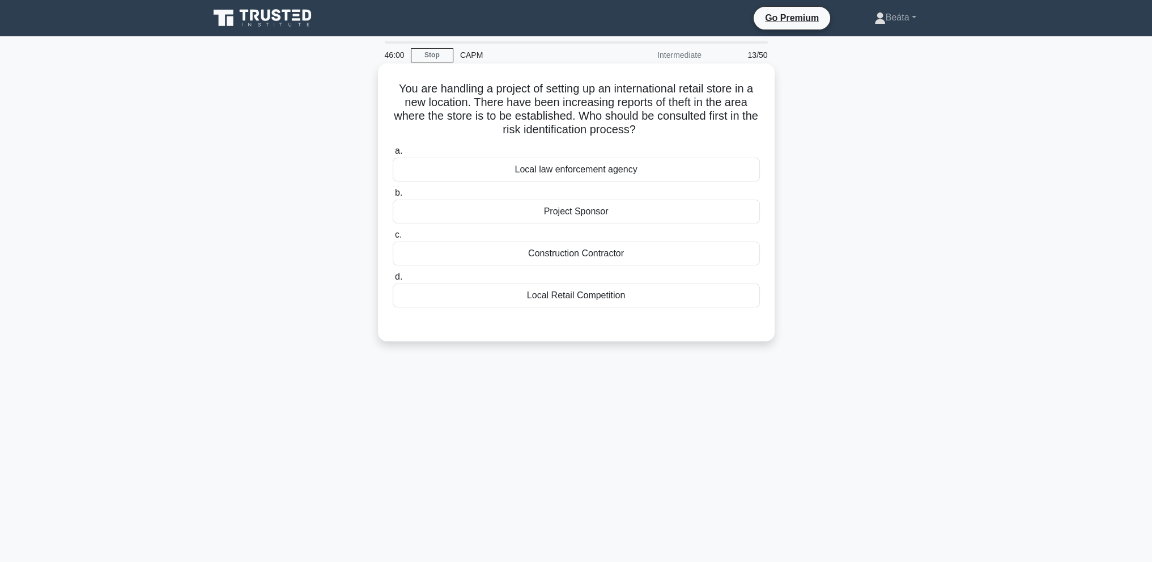
click at [616, 166] on div "Local law enforcement agency" at bounding box center [576, 170] width 367 height 24
click at [393, 155] on input "a. Local law enforcement agency" at bounding box center [393, 150] width 0 height 7
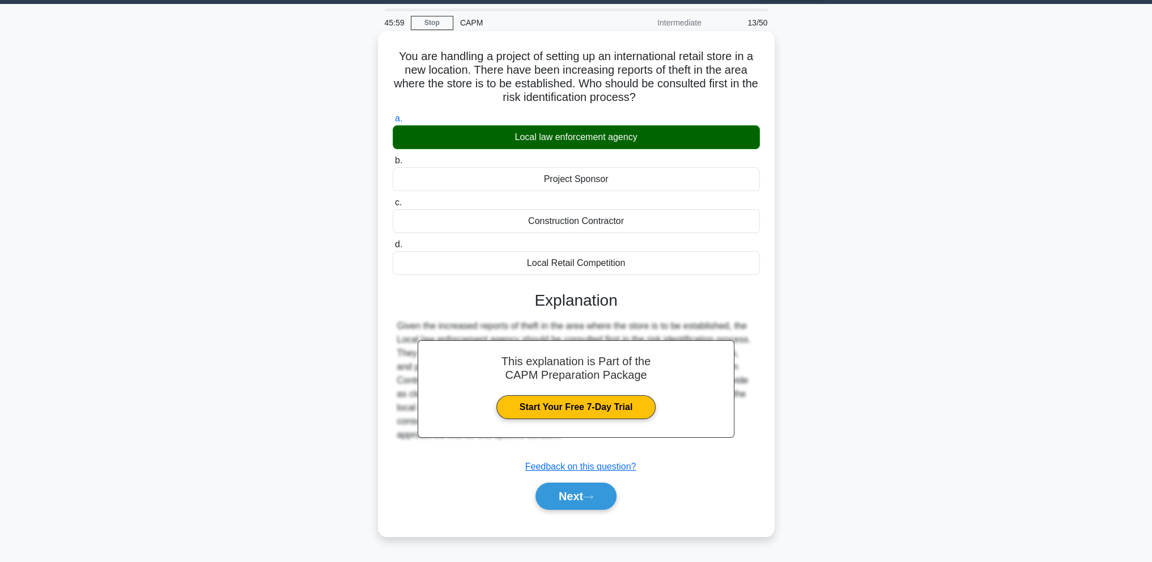
scroll to position [50, 0]
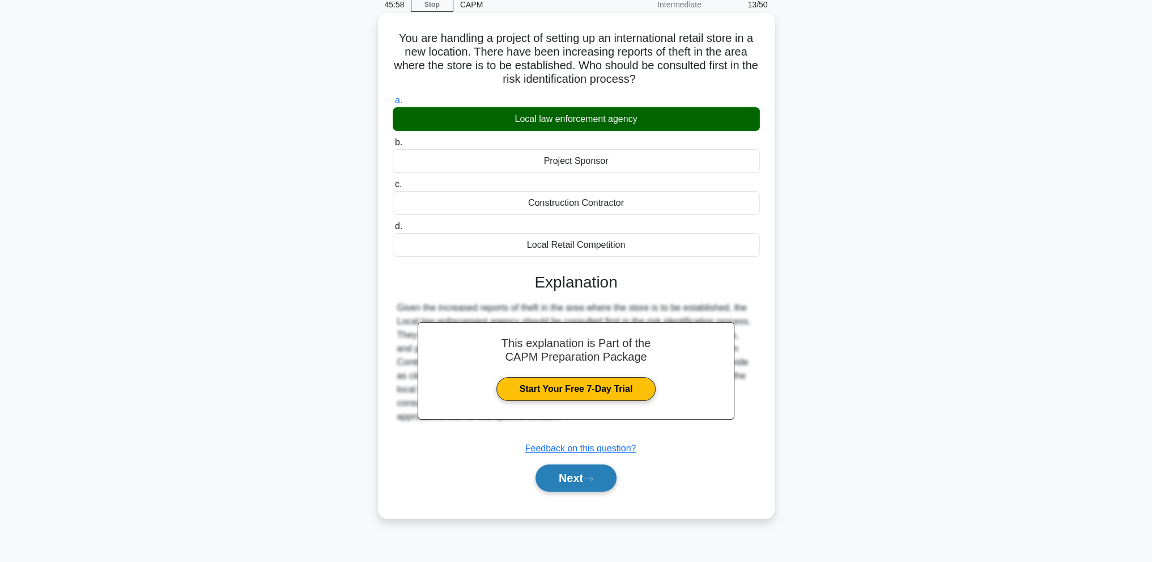
click at [582, 484] on button "Next" at bounding box center [576, 477] width 81 height 27
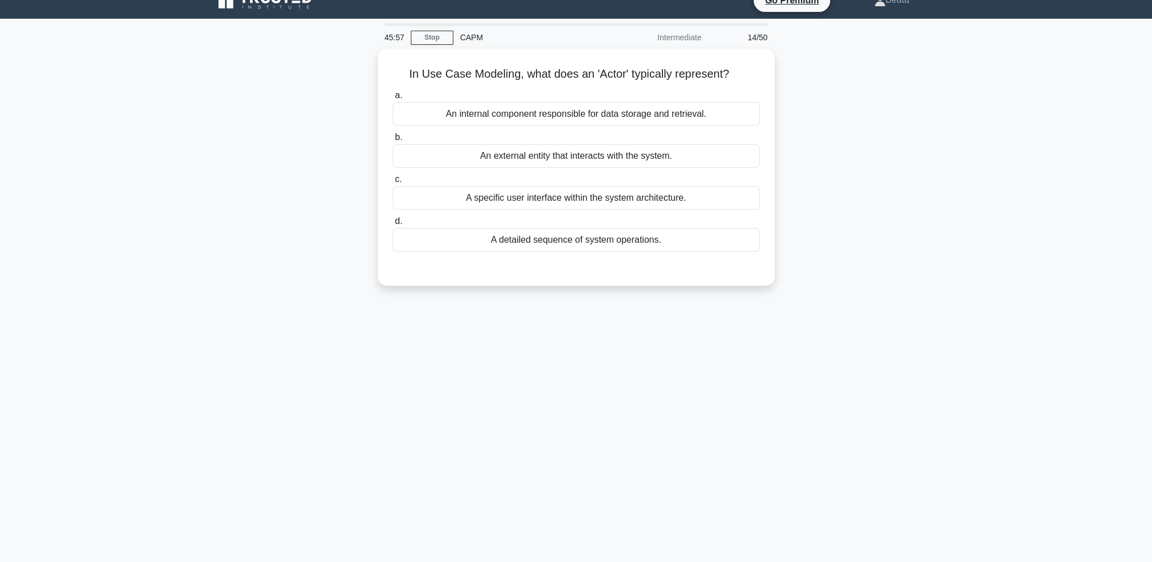
scroll to position [0, 0]
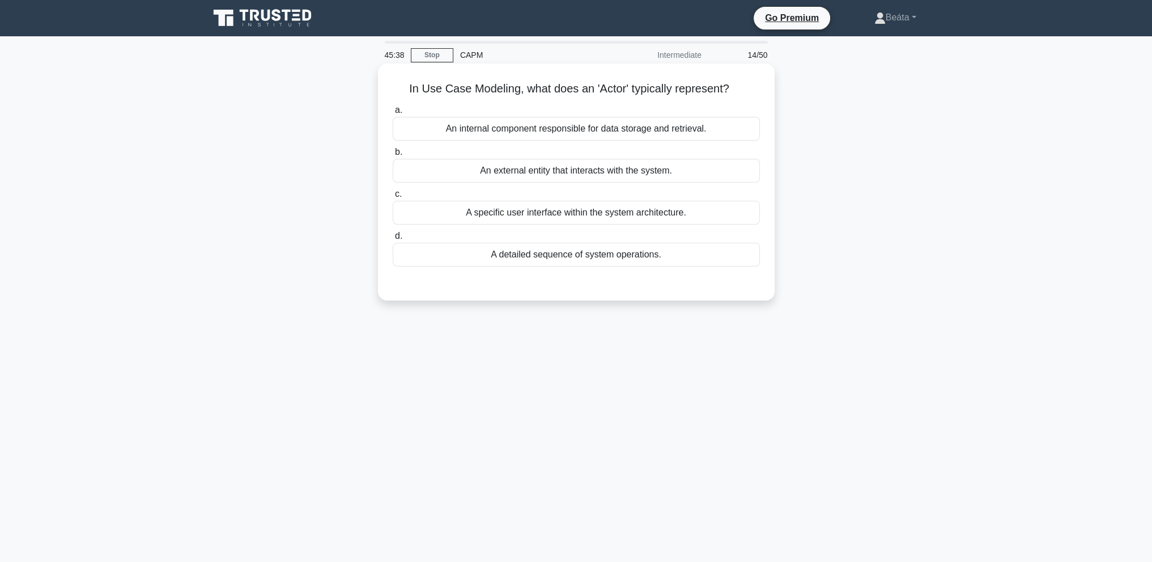
click at [747, 175] on div "An external entity that interacts with the system." at bounding box center [576, 171] width 367 height 24
click at [393, 156] on input "b. An external entity that interacts with the system." at bounding box center [393, 151] width 0 height 7
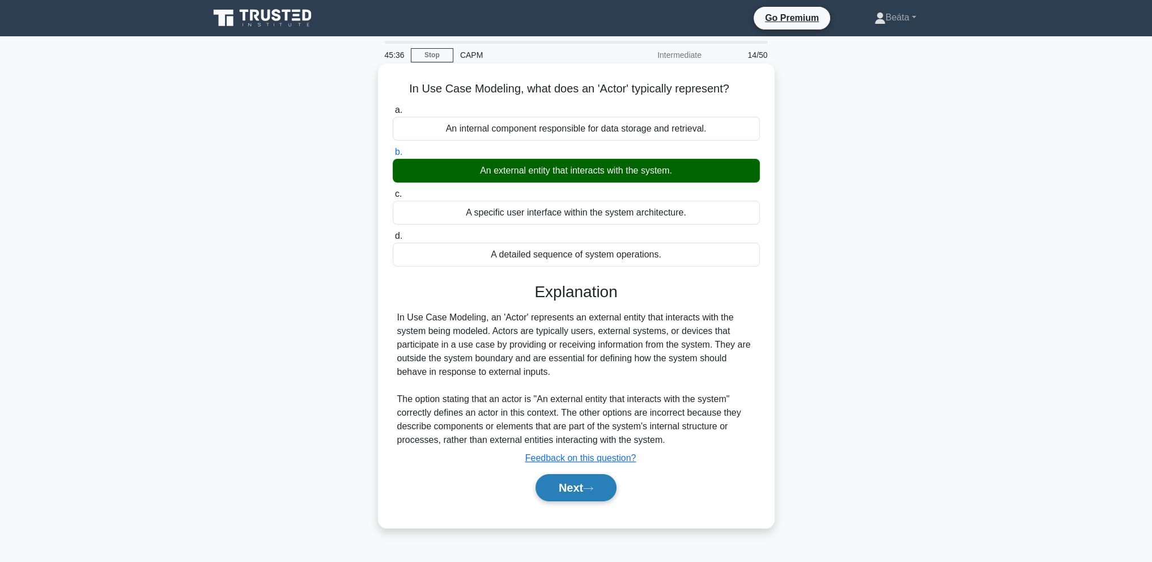
click at [575, 487] on button "Next" at bounding box center [576, 487] width 81 height 27
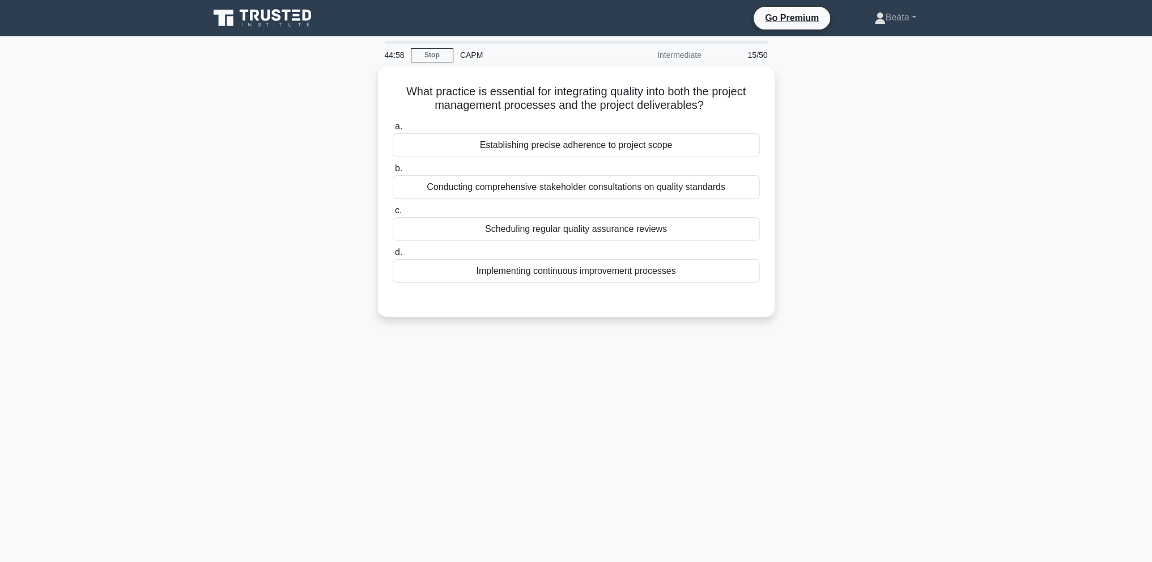
click at [839, 362] on div "44:58 Stop CAPM Intermediate 15/50 What practice is essential for integrating q…" at bounding box center [576, 324] width 748 height 567
click at [696, 226] on div "Scheduling regular quality assurance reviews" at bounding box center [576, 226] width 367 height 24
click at [393, 211] on input "c. Scheduling regular quality assurance reviews" at bounding box center [393, 207] width 0 height 7
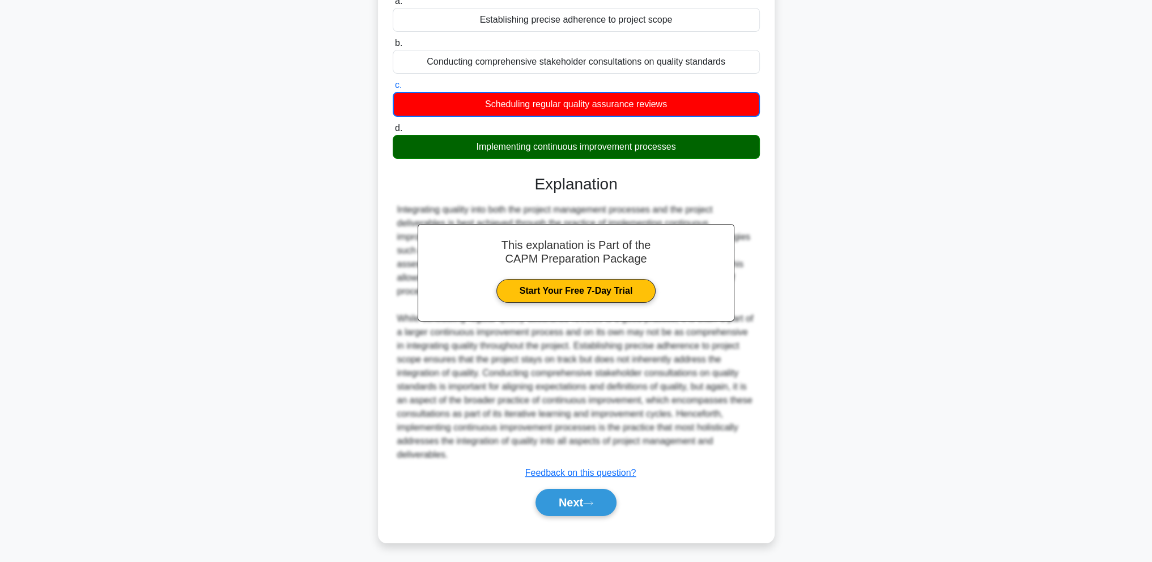
scroll to position [124, 0]
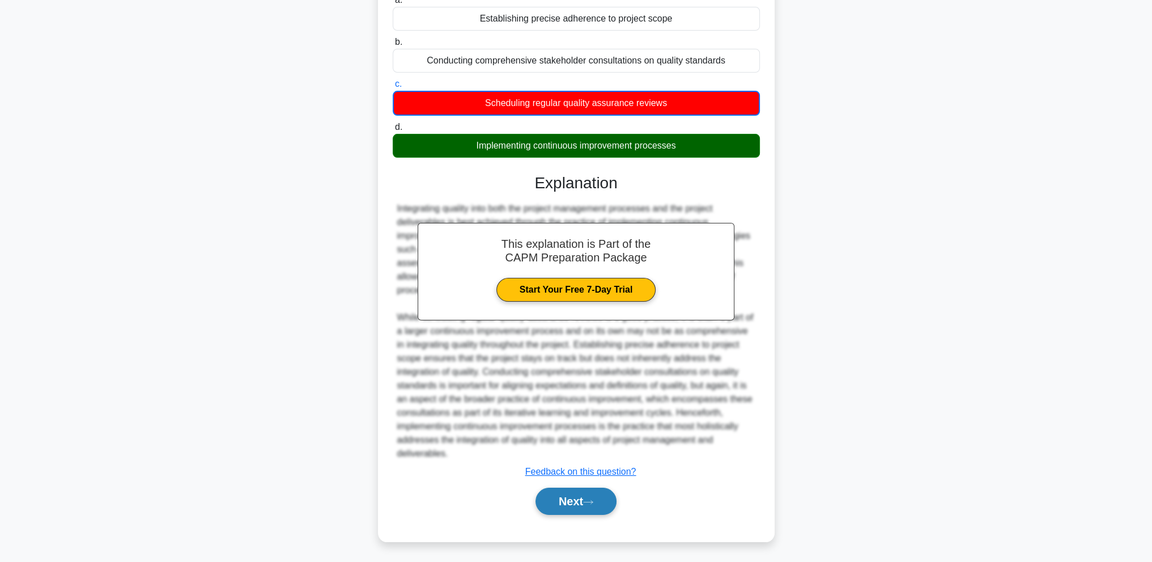
click at [562, 498] on button "Next" at bounding box center [576, 500] width 81 height 27
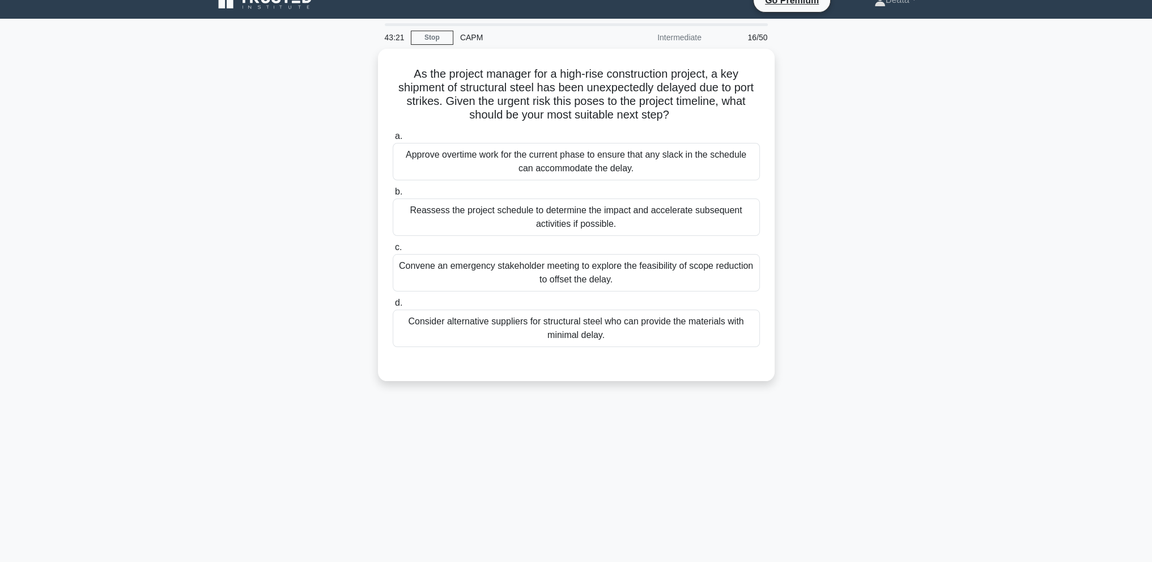
scroll to position [0, 0]
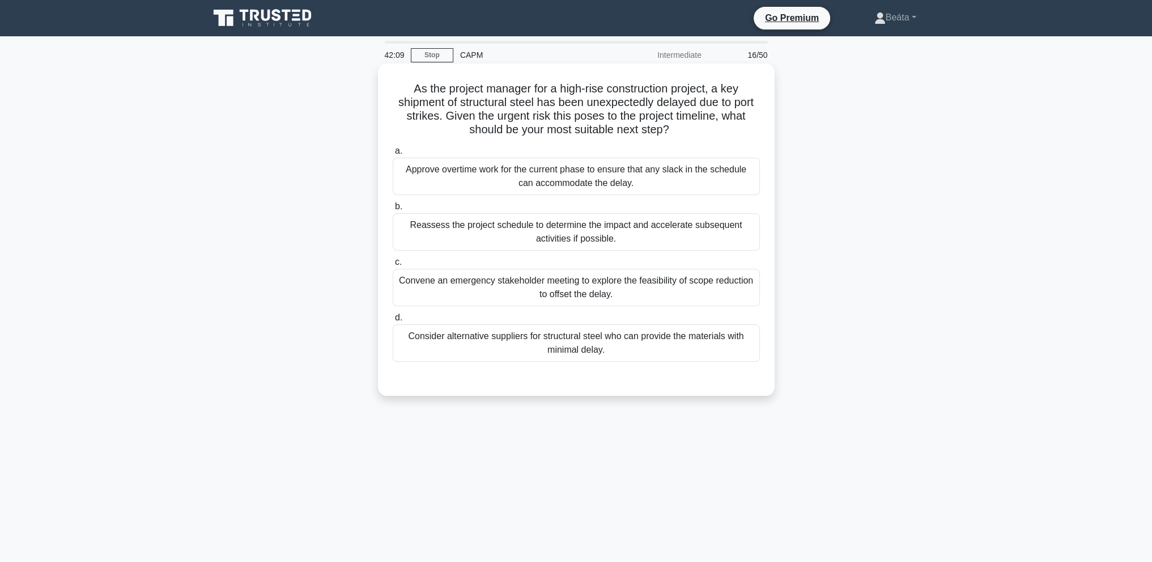
click at [603, 351] on div "Consider alternative suppliers for structural steel who can provide the materia…" at bounding box center [576, 342] width 367 height 37
click at [393, 321] on input "d. Consider alternative suppliers for structural steel who can provide the mate…" at bounding box center [393, 317] width 0 height 7
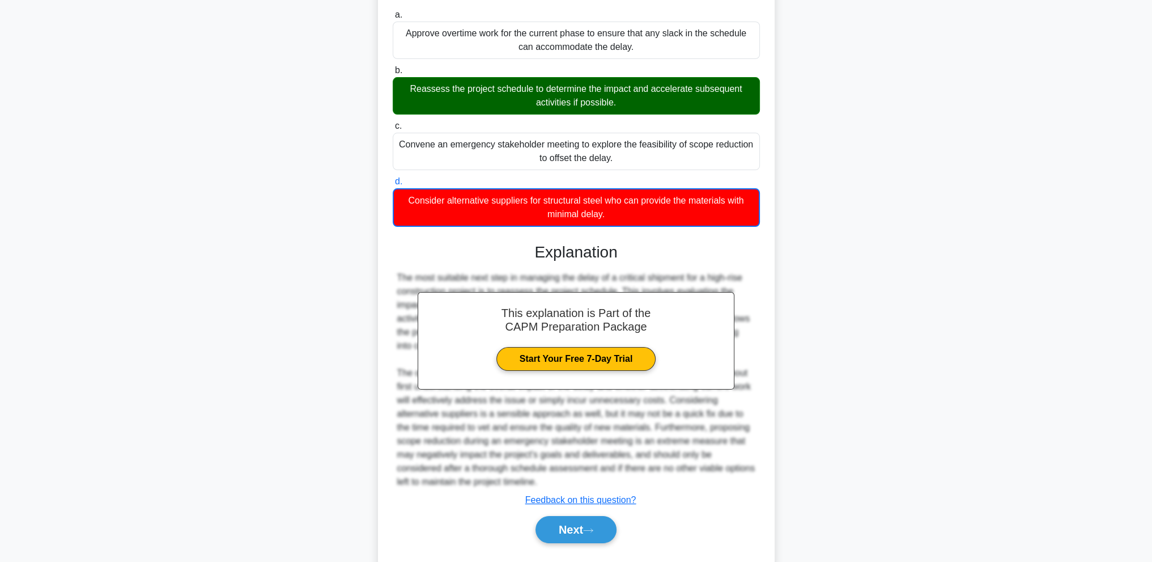
scroll to position [164, 0]
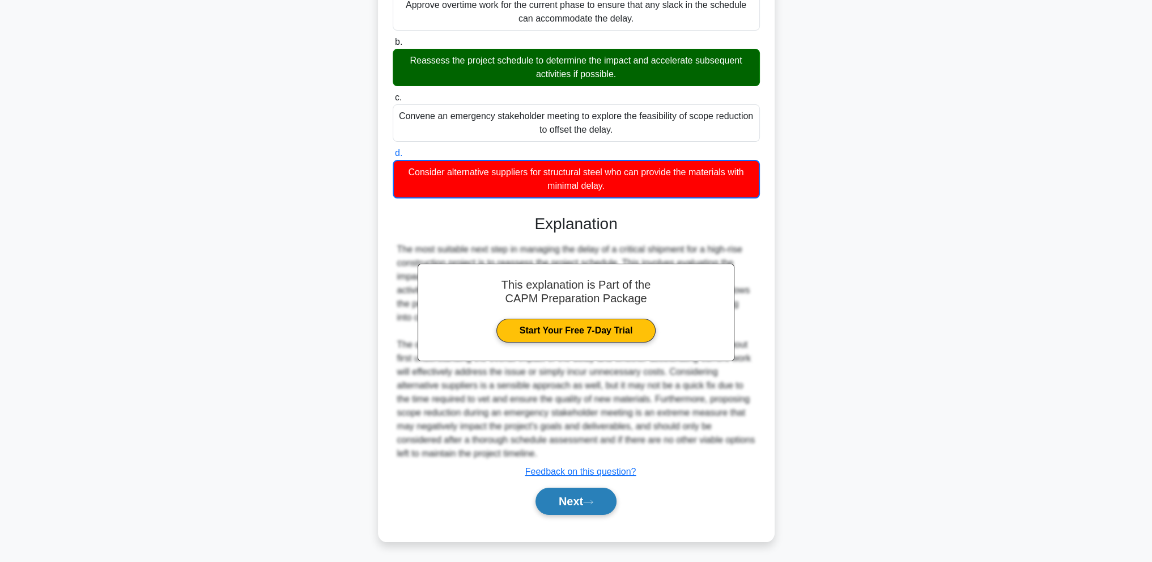
click at [581, 507] on button "Next" at bounding box center [576, 500] width 81 height 27
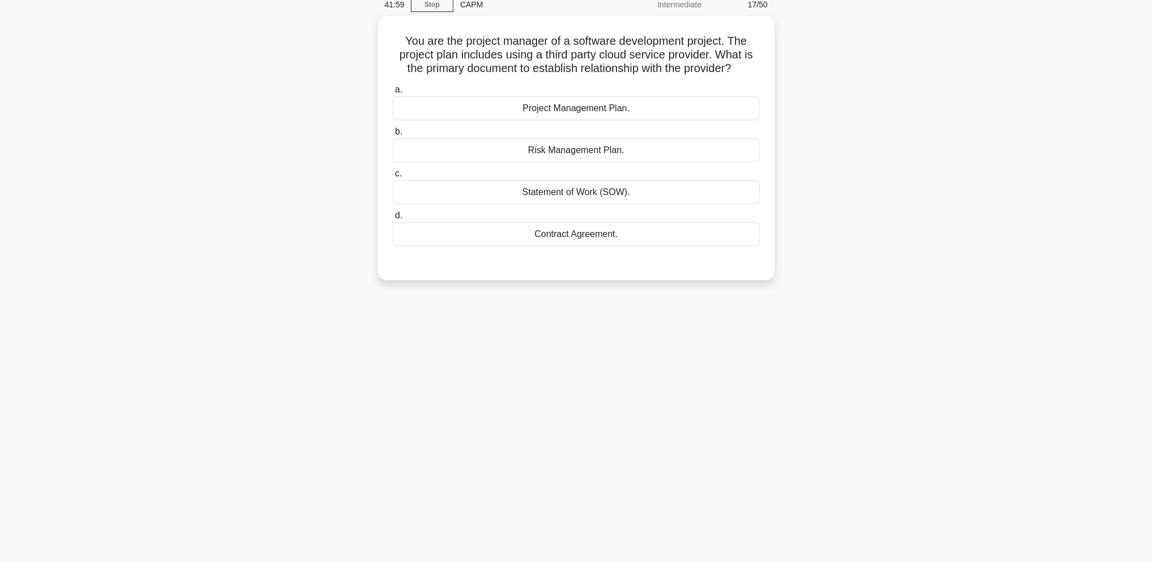
scroll to position [0, 0]
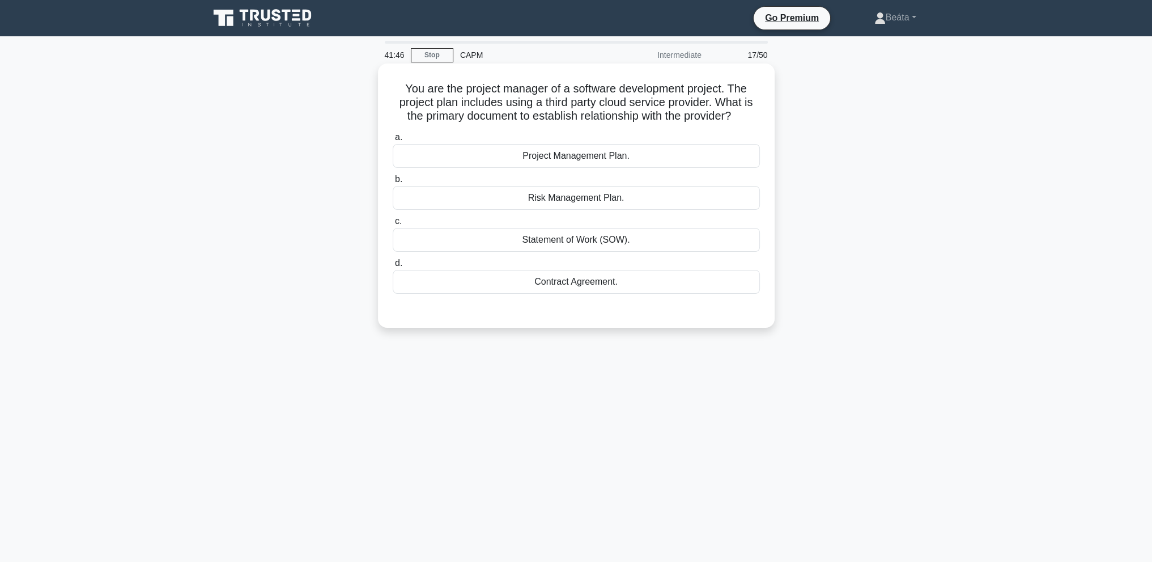
click at [614, 239] on div "Statement of Work (SOW)." at bounding box center [576, 240] width 367 height 24
click at [393, 225] on input "c. Statement of Work (SOW)." at bounding box center [393, 221] width 0 height 7
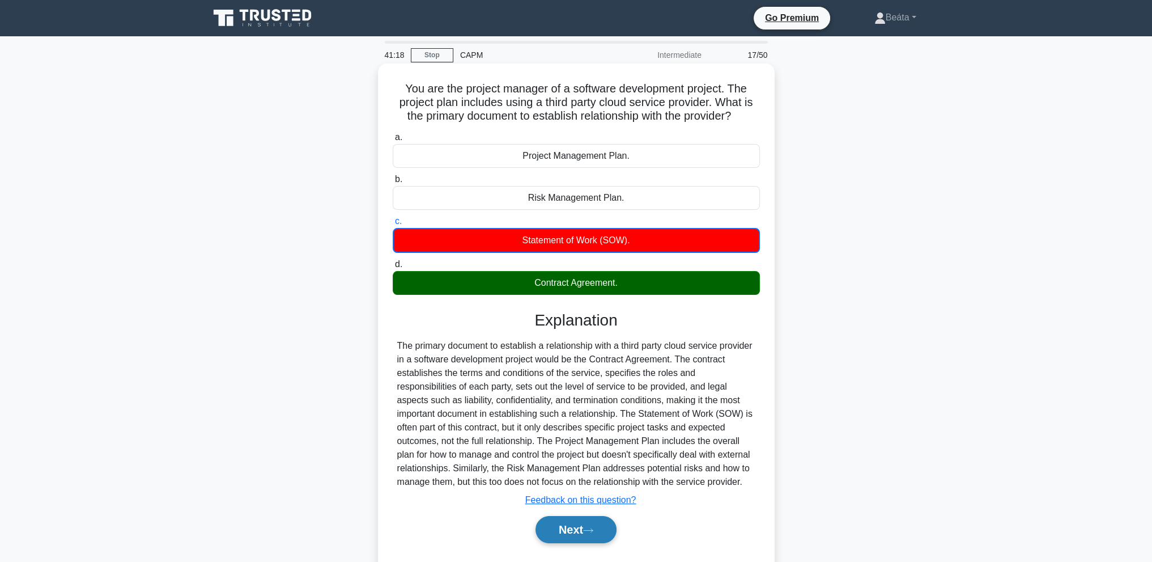
click at [578, 524] on button "Next" at bounding box center [576, 529] width 81 height 27
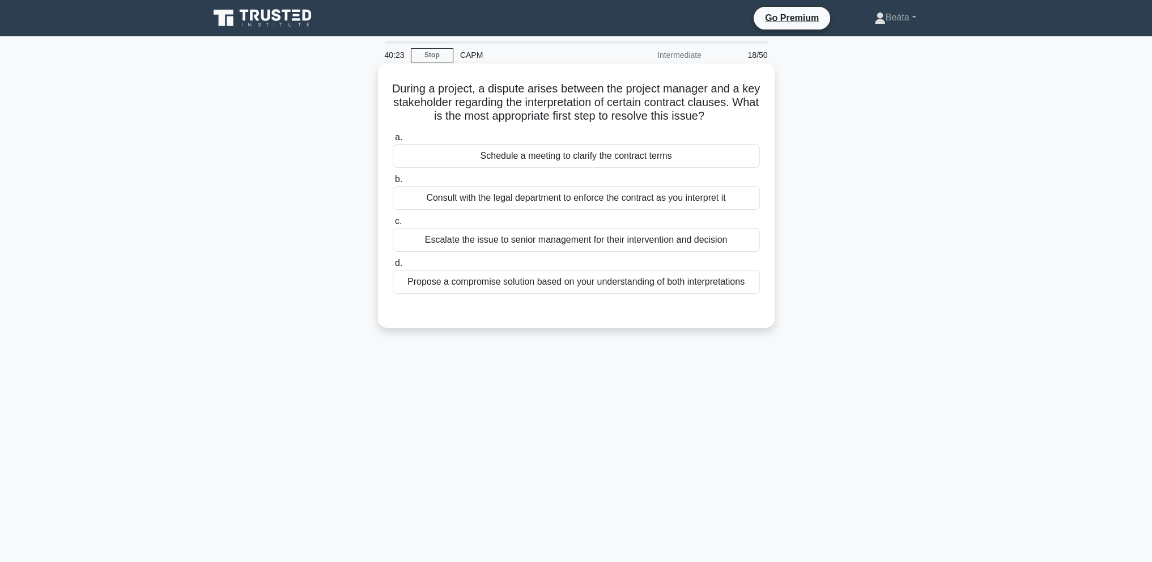
click at [630, 158] on div "Schedule a meeting to clarify the contract terms" at bounding box center [576, 156] width 367 height 24
click at [393, 141] on input "a. Schedule a meeting to clarify the contract terms" at bounding box center [393, 137] width 0 height 7
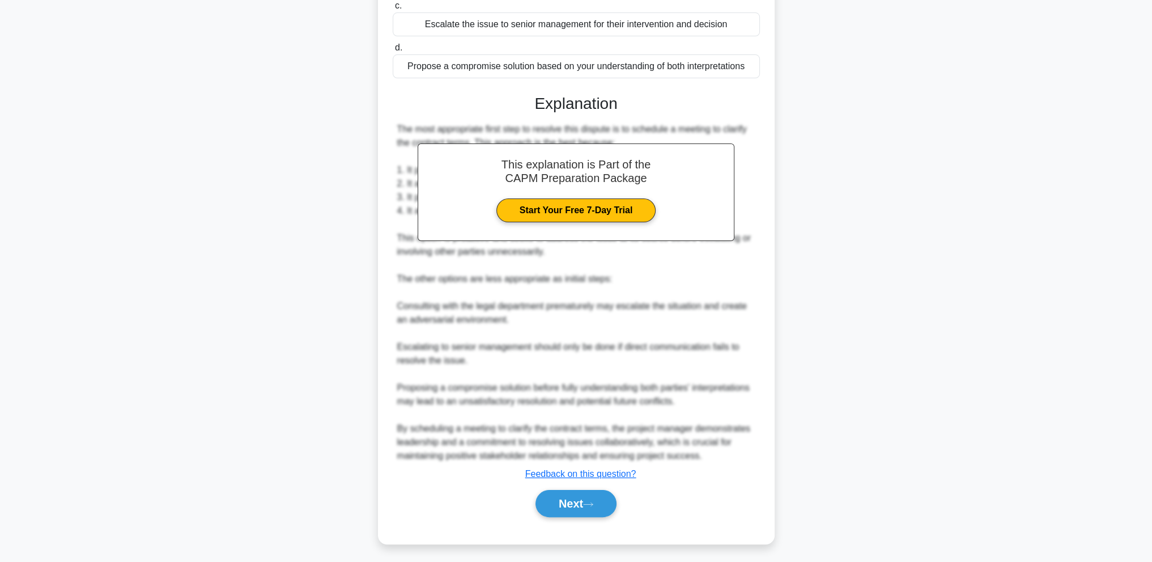
scroll to position [218, 0]
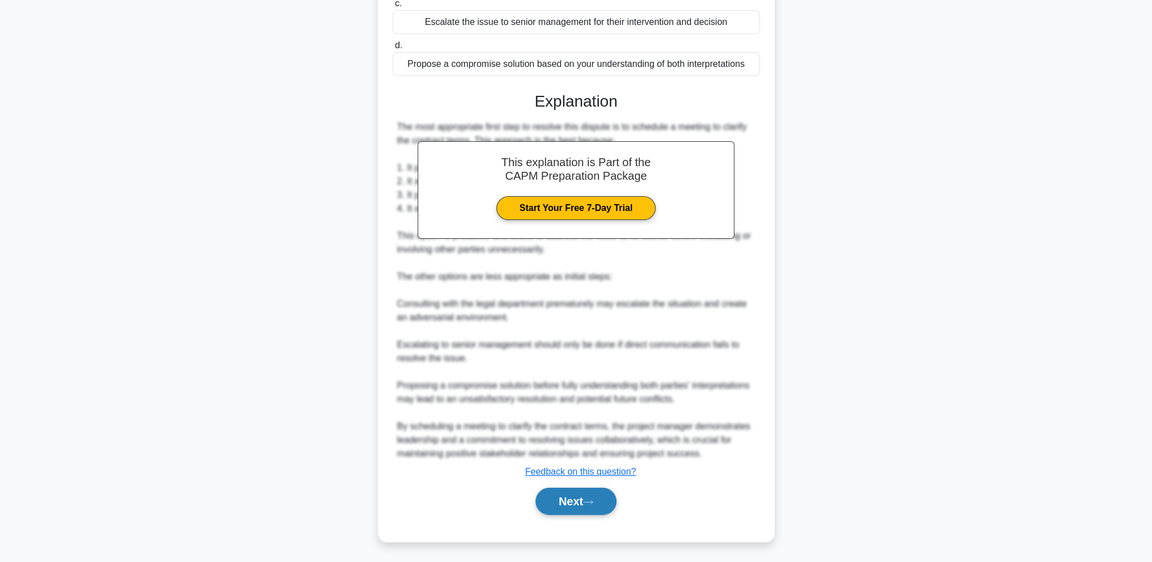
click at [605, 503] on button "Next" at bounding box center [576, 500] width 81 height 27
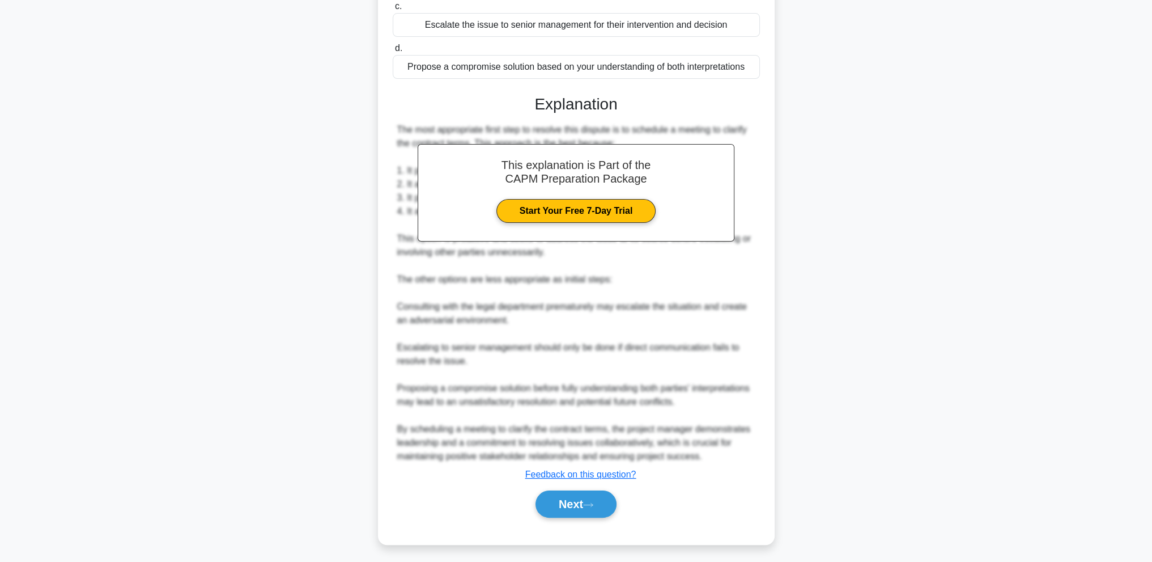
scroll to position [50, 0]
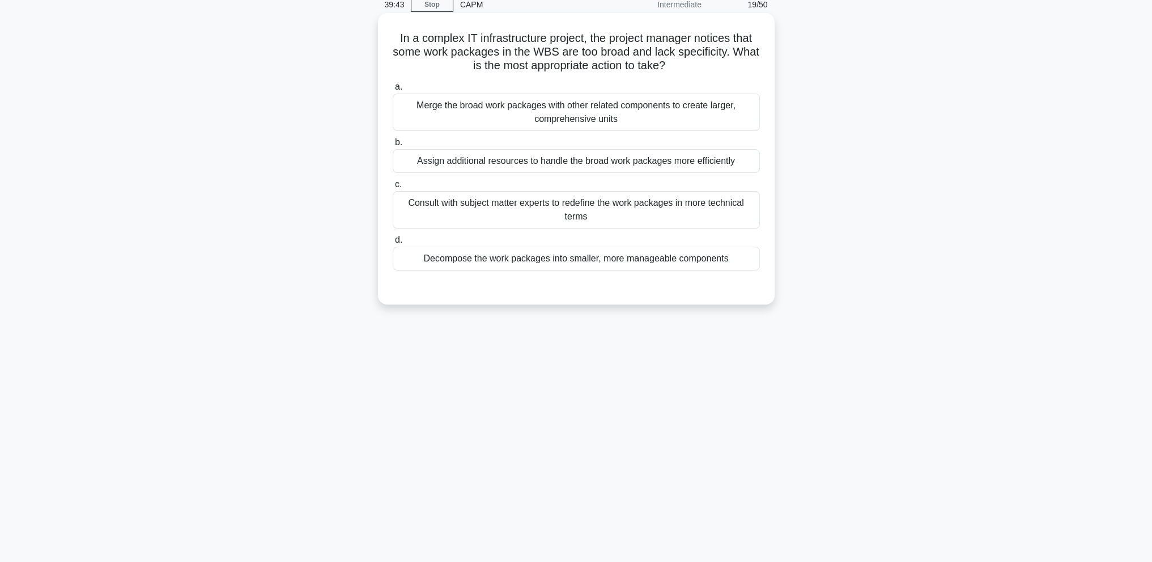
click at [619, 258] on div "Decompose the work packages into smaller, more manageable components" at bounding box center [576, 259] width 367 height 24
click at [393, 244] on input "d. Decompose the work packages into smaller, more manageable components" at bounding box center [393, 239] width 0 height 7
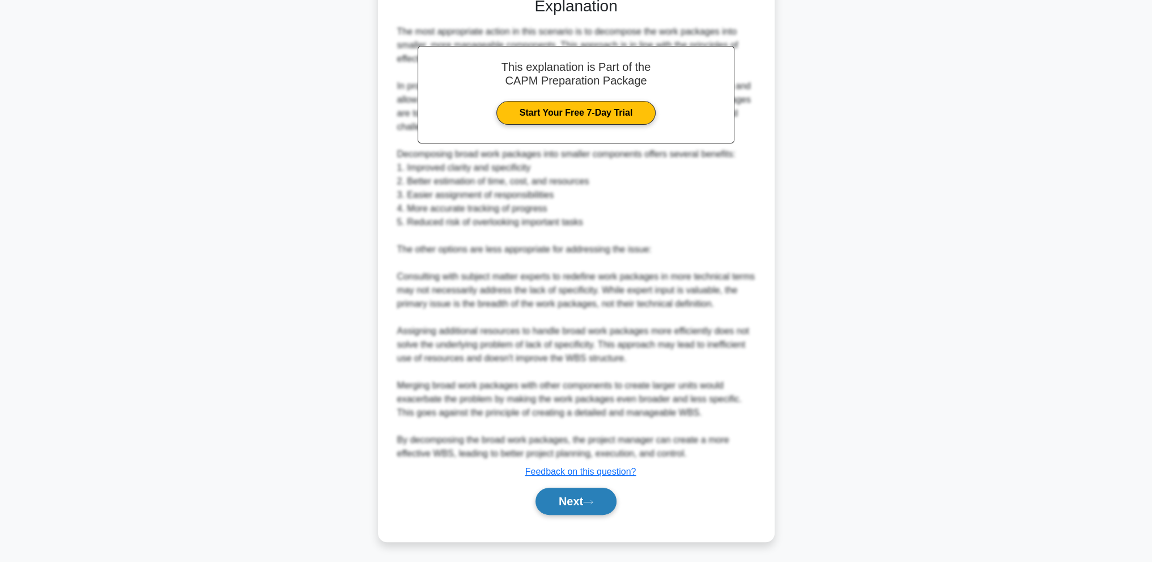
click at [593, 502] on icon at bounding box center [588, 502] width 10 height 6
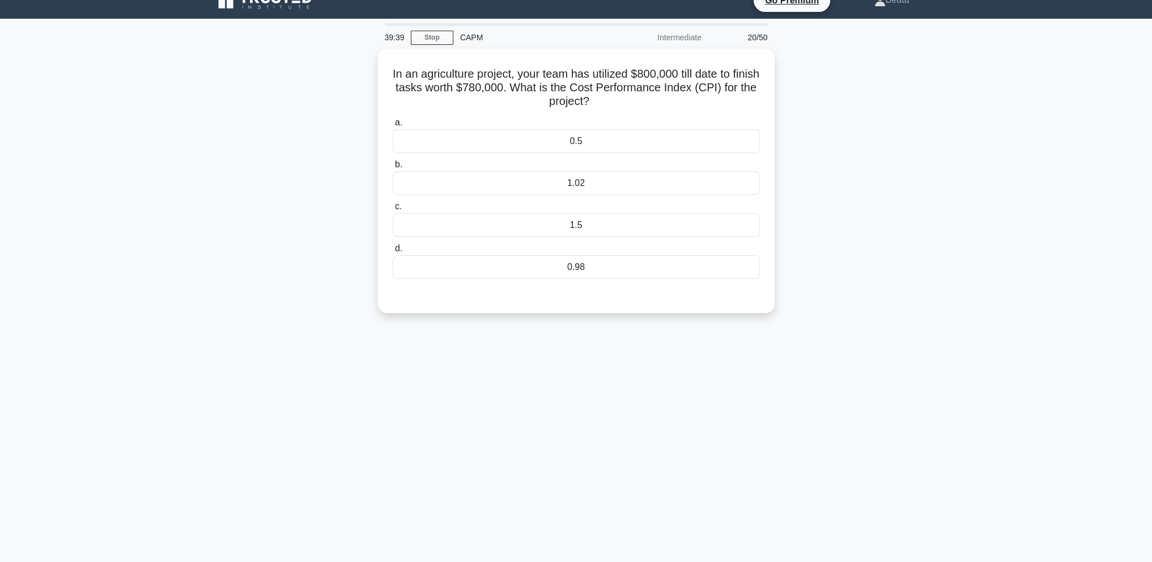
scroll to position [0, 0]
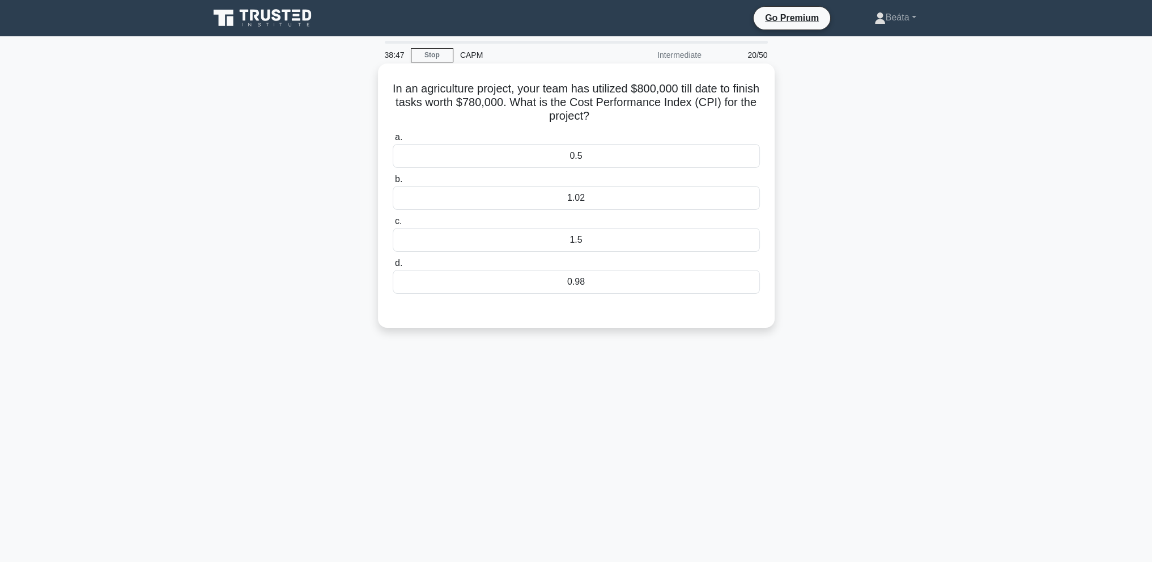
click at [595, 283] on div "0.98" at bounding box center [576, 282] width 367 height 24
click at [393, 267] on input "d. 0.98" at bounding box center [393, 263] width 0 height 7
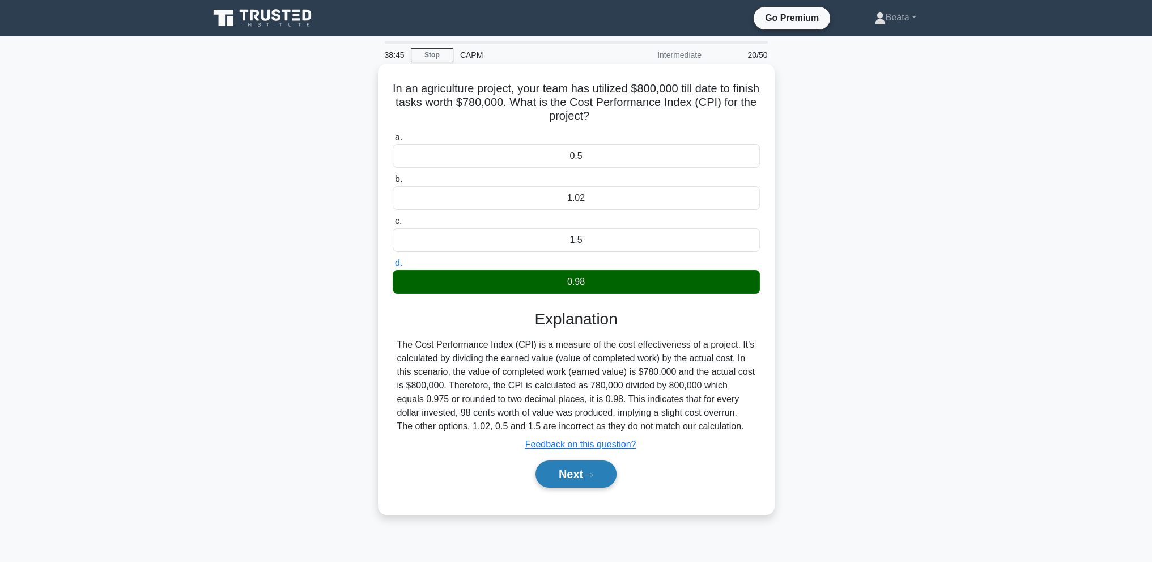
click at [599, 469] on button "Next" at bounding box center [576, 473] width 81 height 27
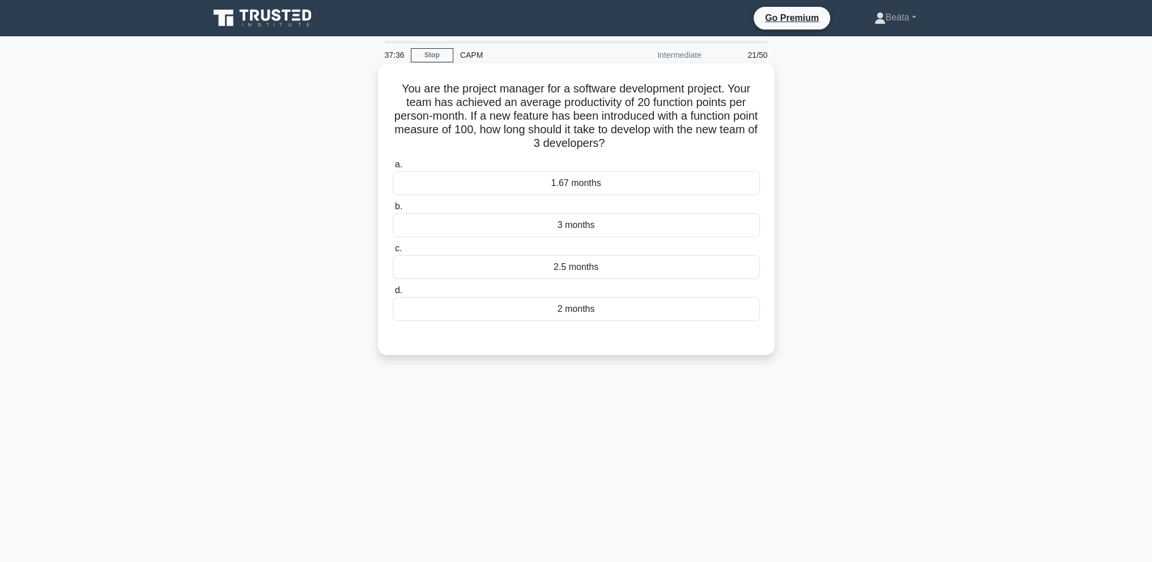
click at [618, 186] on div "1.67 months" at bounding box center [576, 183] width 367 height 24
click at [393, 168] on input "a. 1.67 months" at bounding box center [393, 164] width 0 height 7
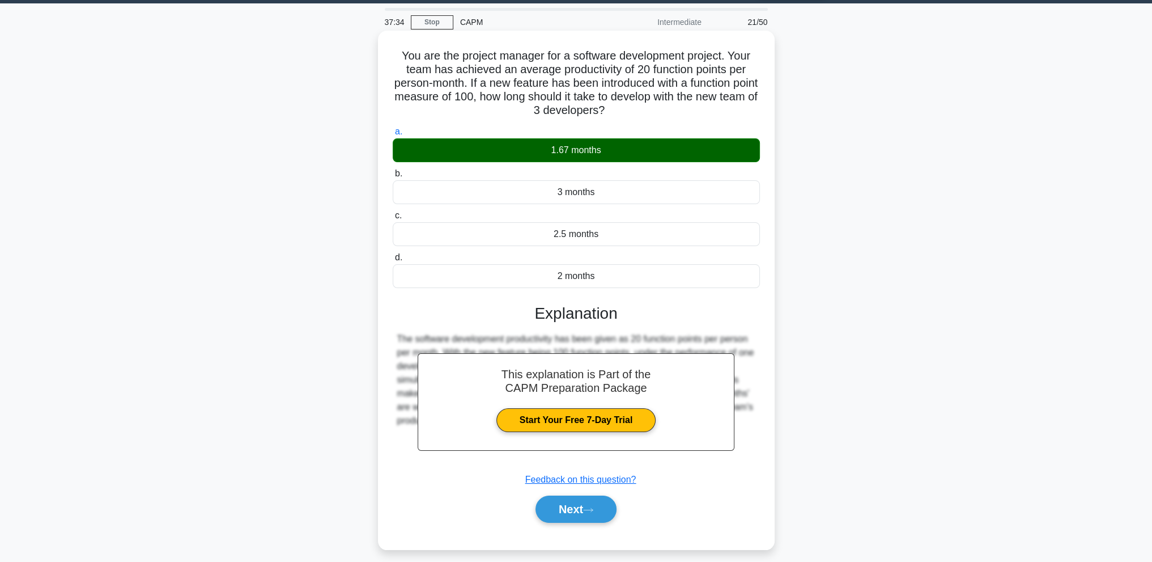
scroll to position [50, 0]
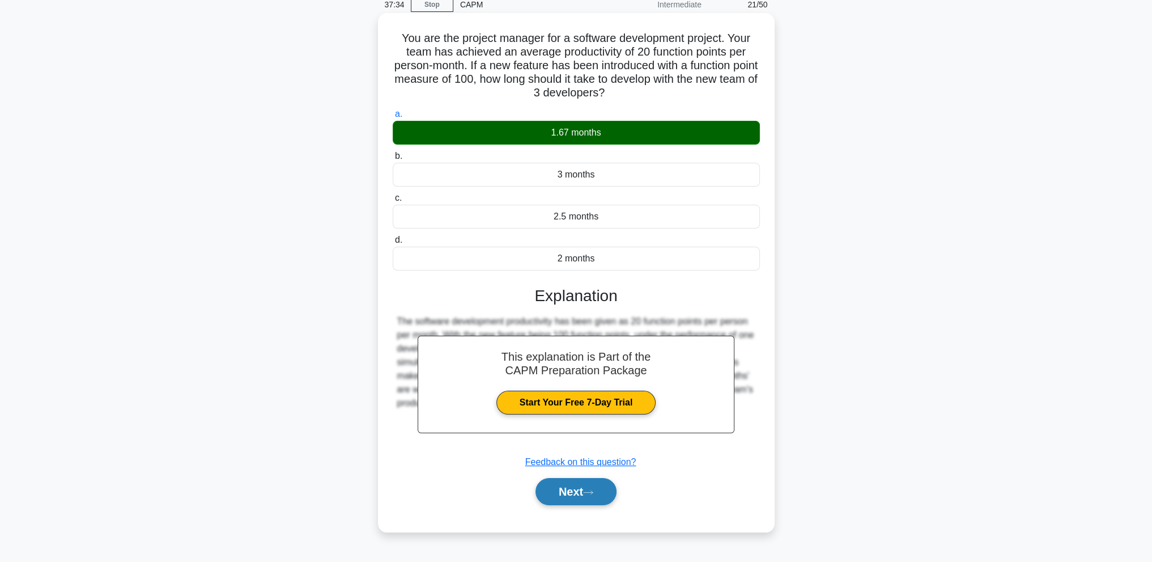
click at [582, 481] on button "Next" at bounding box center [576, 491] width 81 height 27
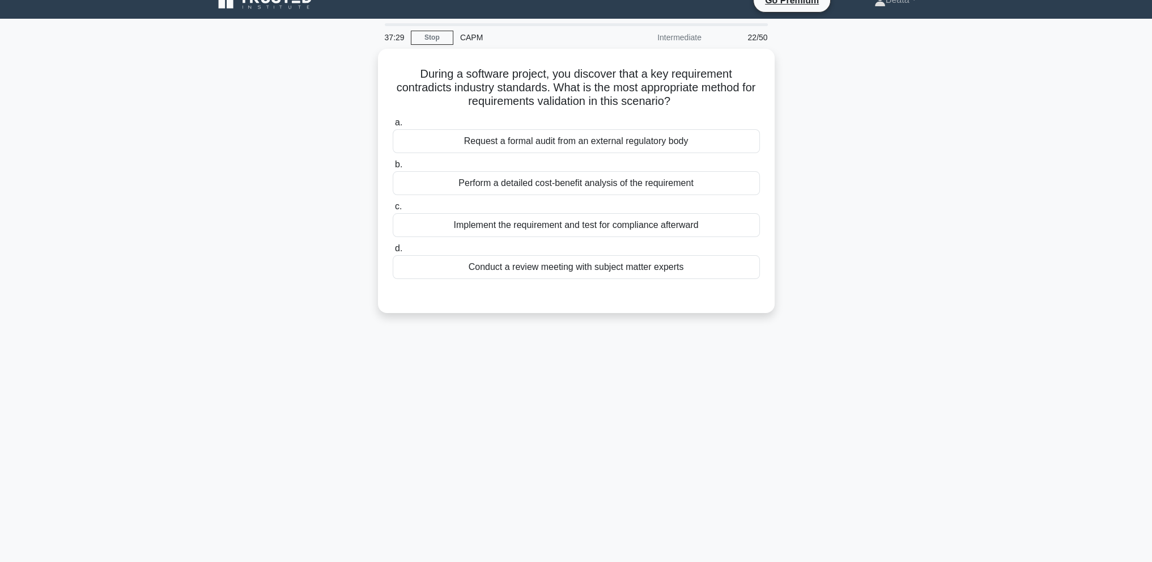
scroll to position [0, 0]
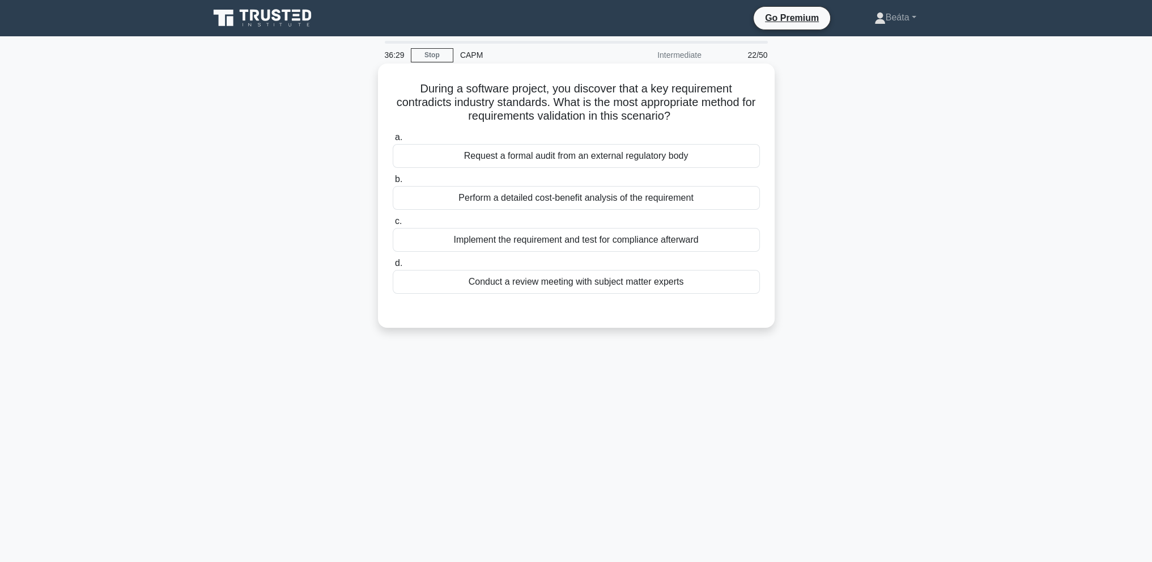
click at [598, 289] on div "Conduct a review meeting with subject matter experts" at bounding box center [576, 282] width 367 height 24
click at [393, 267] on input "d. Conduct a review meeting with subject matter experts" at bounding box center [393, 263] width 0 height 7
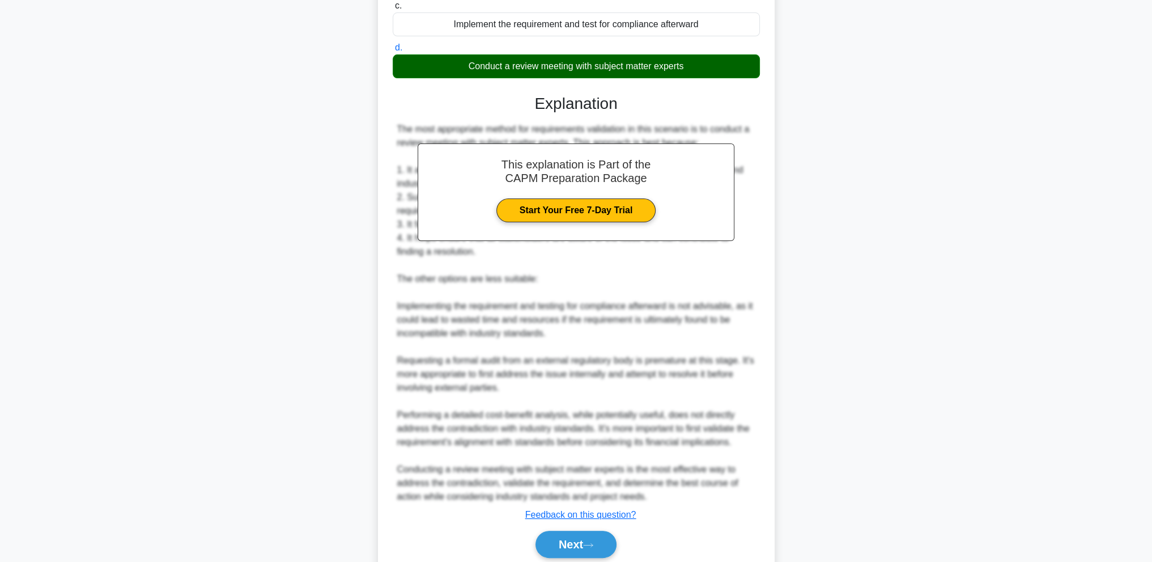
scroll to position [258, 0]
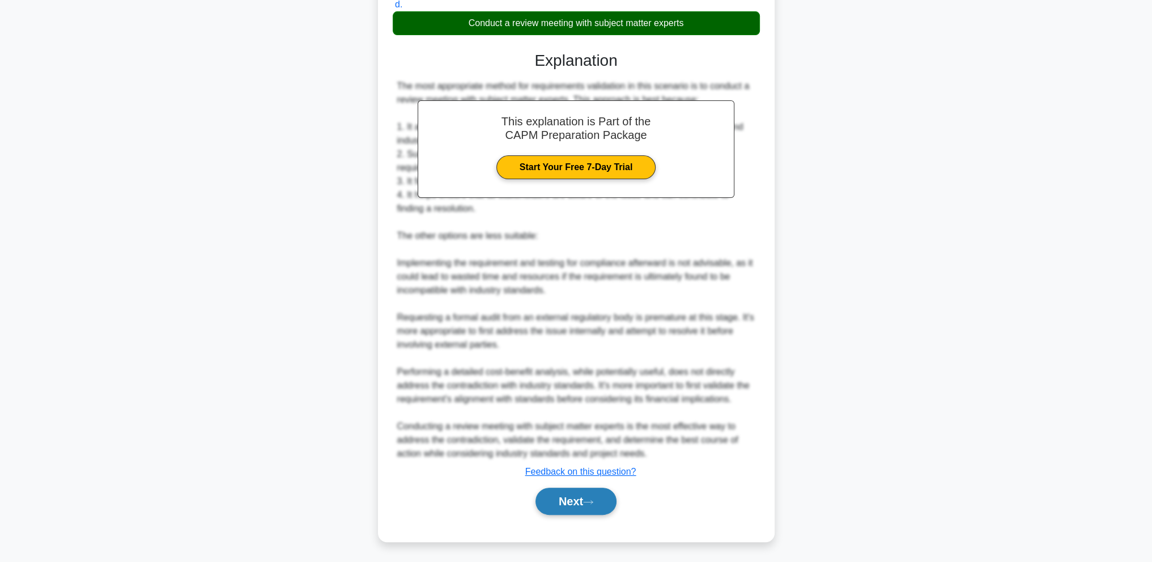
click at [576, 507] on button "Next" at bounding box center [576, 500] width 81 height 27
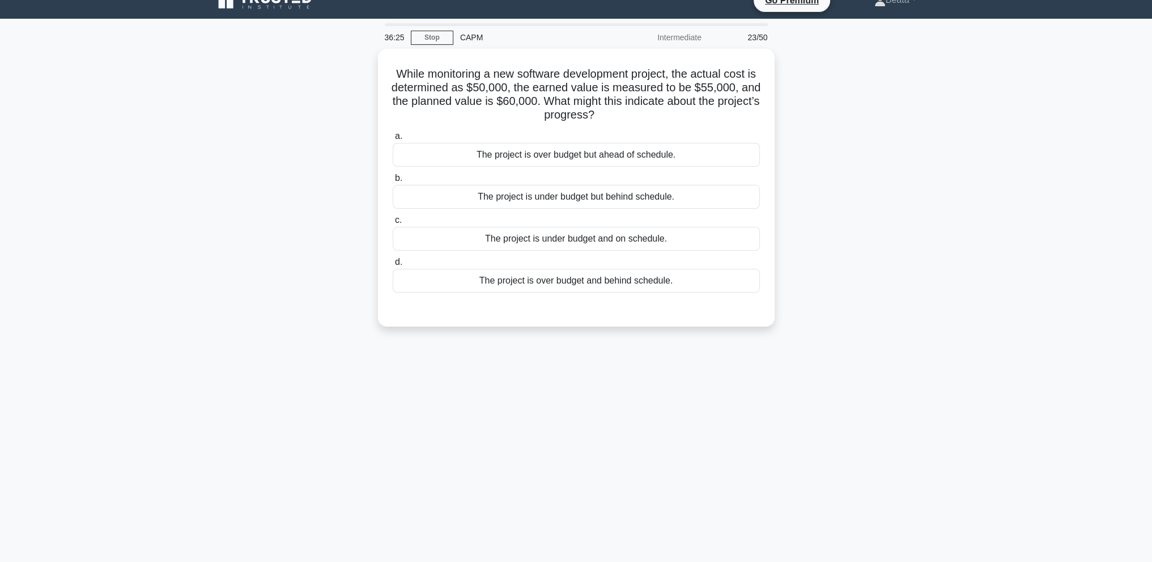
scroll to position [0, 0]
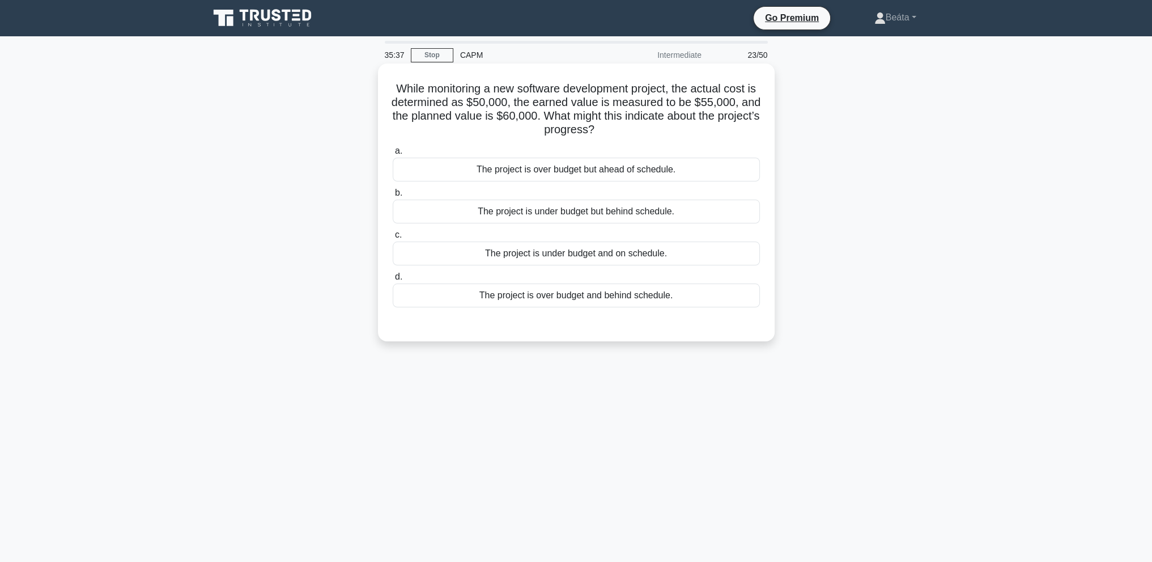
click at [683, 214] on div "The project is under budget but behind schedule." at bounding box center [576, 211] width 367 height 24
click at [393, 197] on input "b. The project is under budget but behind schedule." at bounding box center [393, 192] width 0 height 7
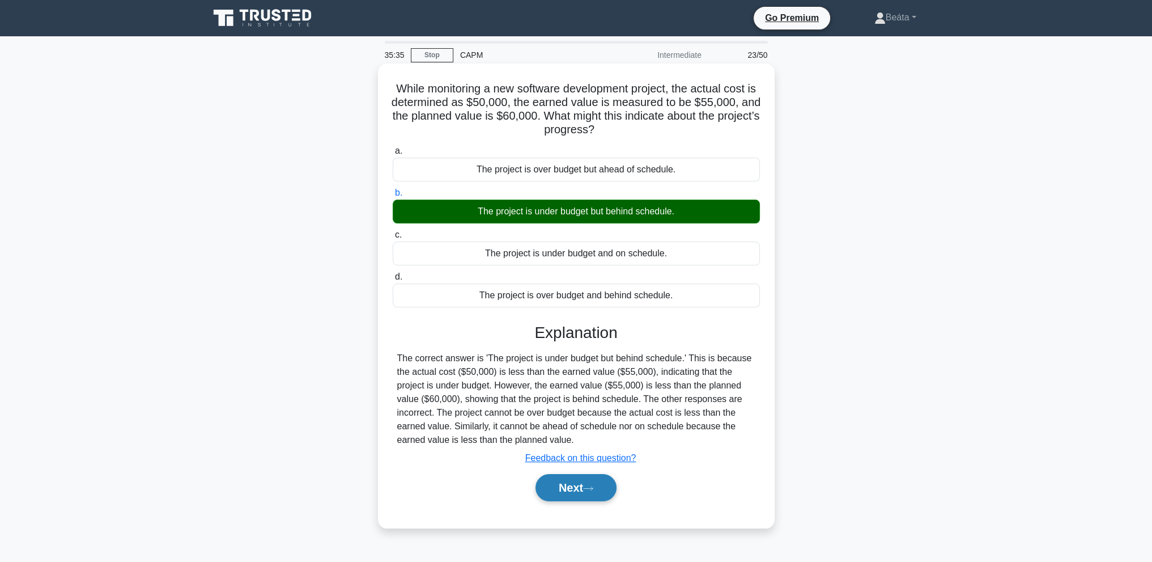
click at [596, 491] on button "Next" at bounding box center [576, 487] width 81 height 27
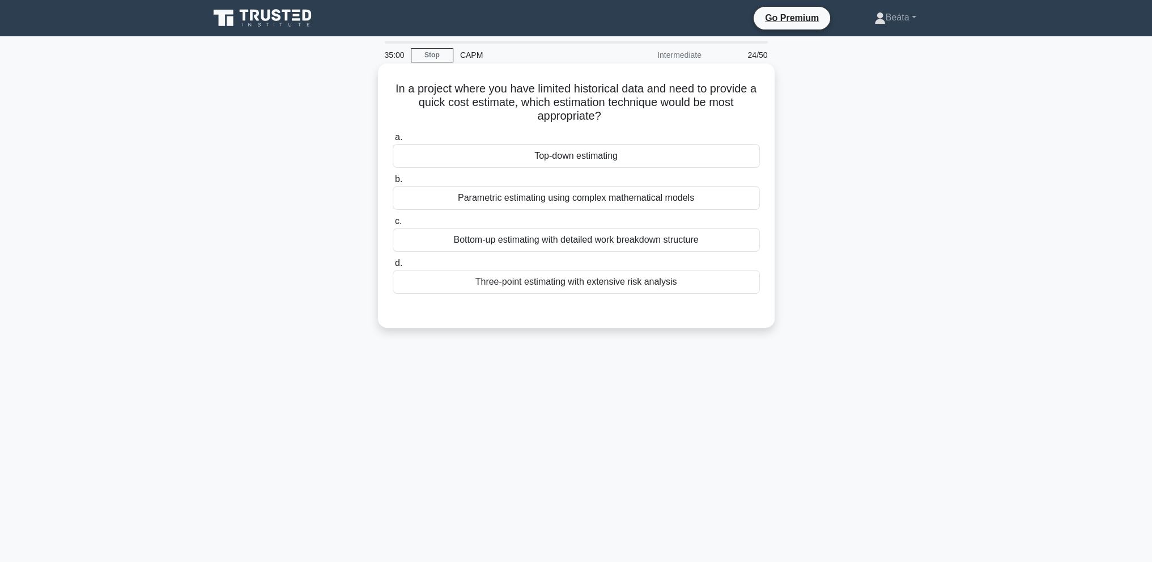
click at [605, 155] on div "Top-down estimating" at bounding box center [576, 156] width 367 height 24
click at [393, 141] on input "a. Top-down estimating" at bounding box center [393, 137] width 0 height 7
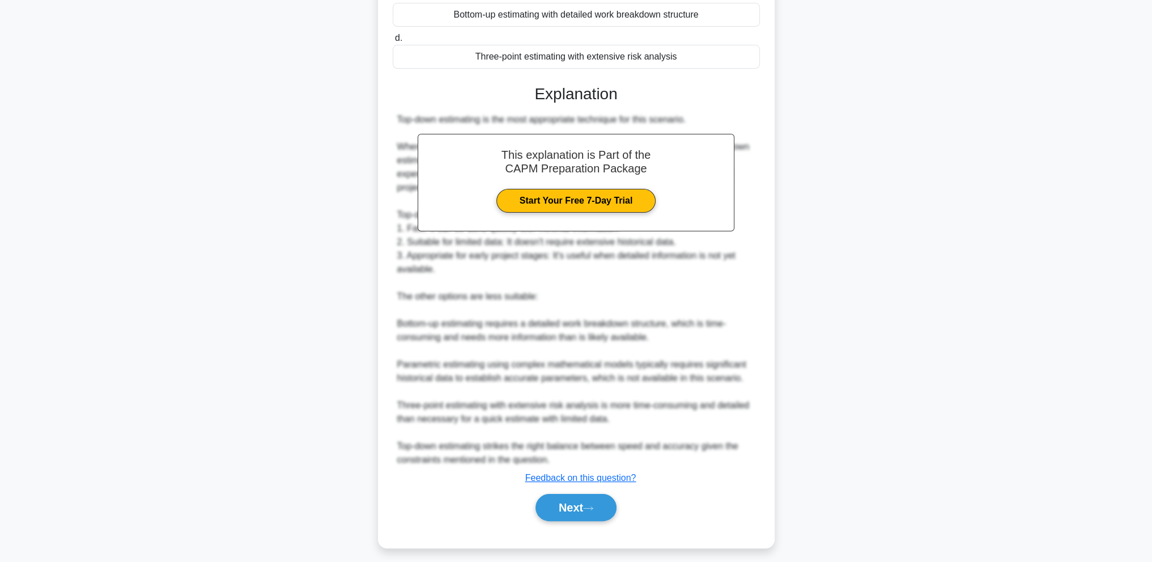
scroll to position [231, 0]
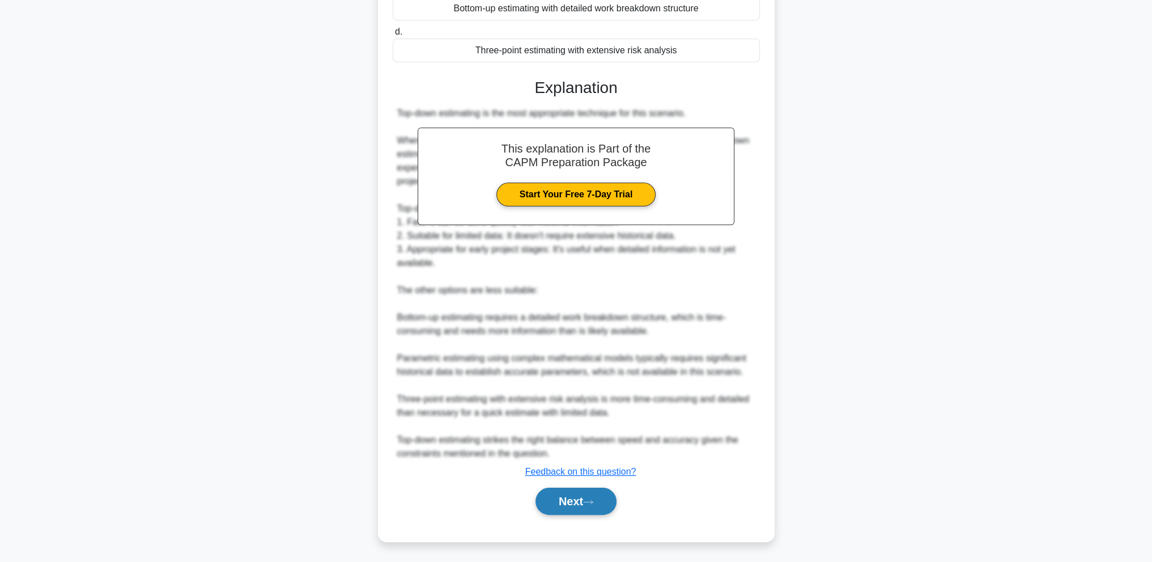
click at [544, 502] on button "Next" at bounding box center [576, 500] width 81 height 27
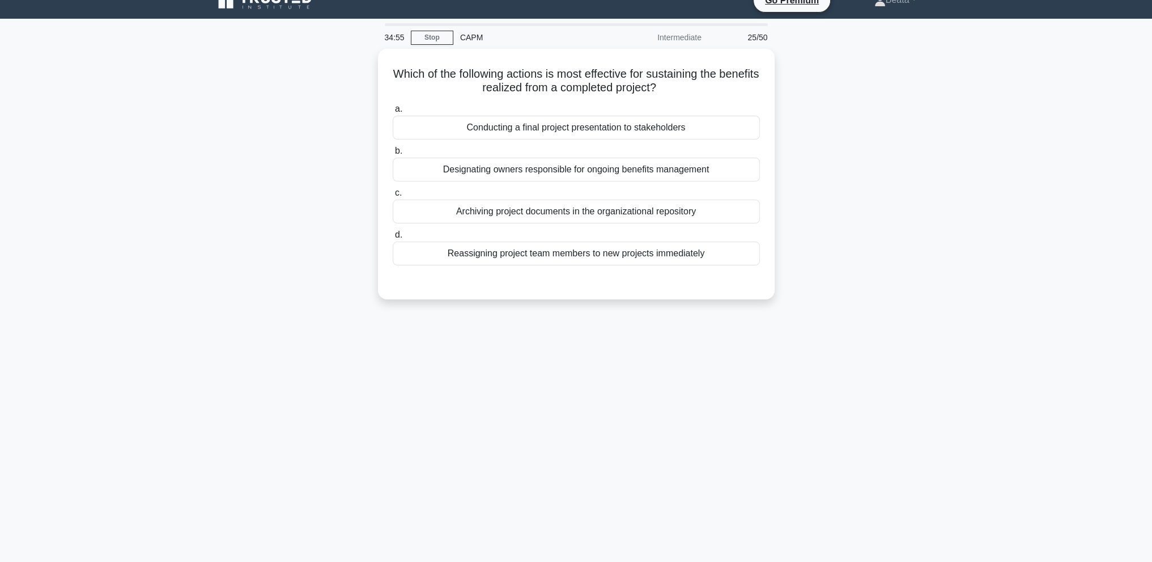
scroll to position [0, 0]
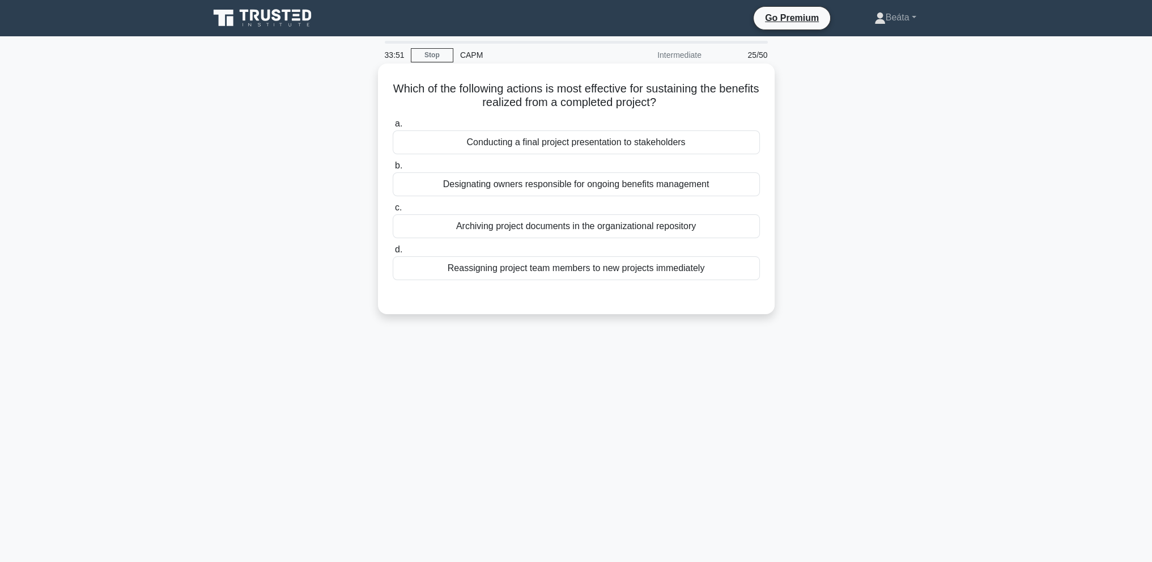
click at [610, 149] on div "Conducting a final project presentation to stakeholders" at bounding box center [576, 142] width 367 height 24
click at [393, 128] on input "a. Conducting a final project presentation to stakeholders" at bounding box center [393, 123] width 0 height 7
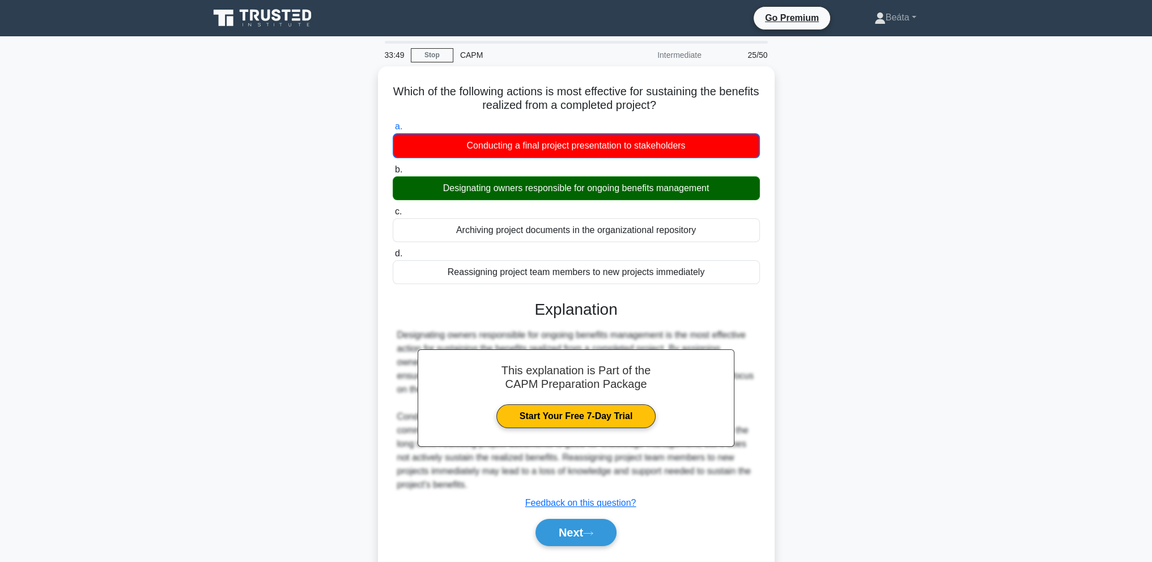
scroll to position [50, 0]
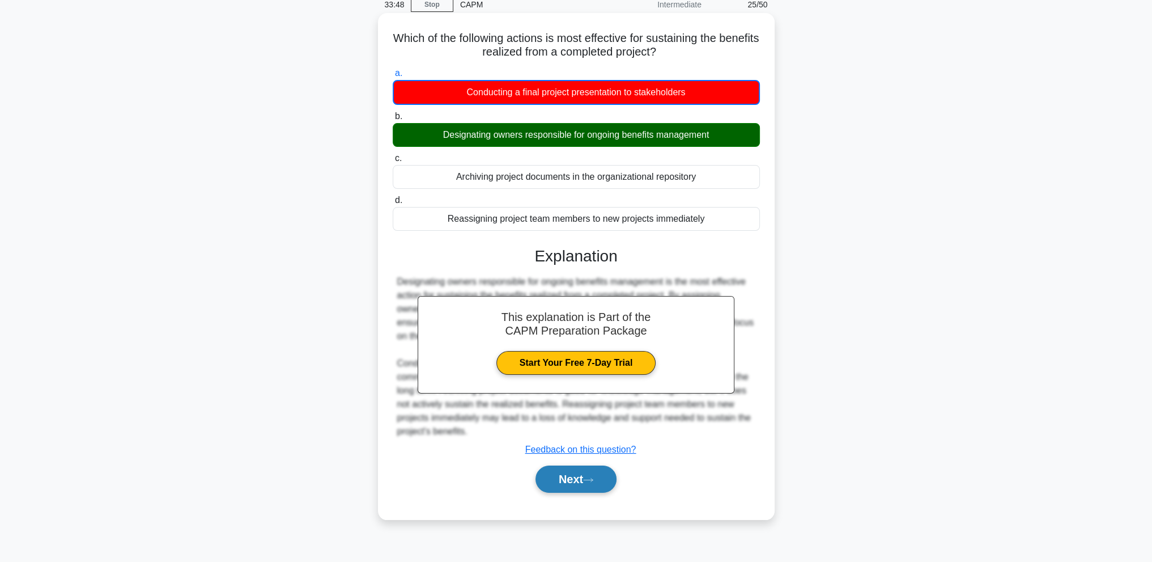
click at [593, 477] on icon at bounding box center [588, 480] width 10 height 6
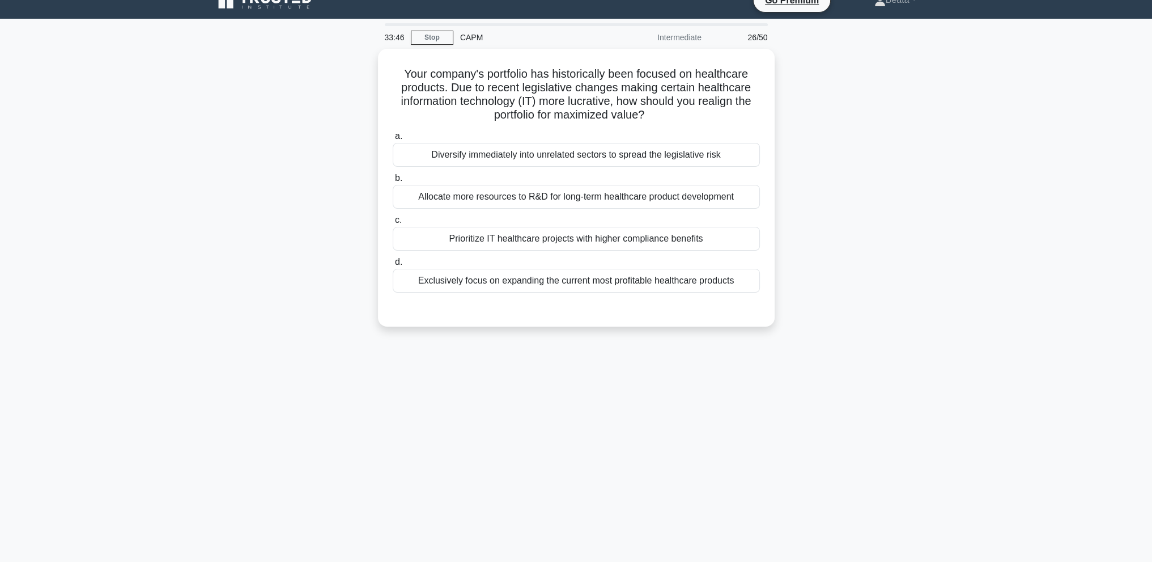
scroll to position [0, 0]
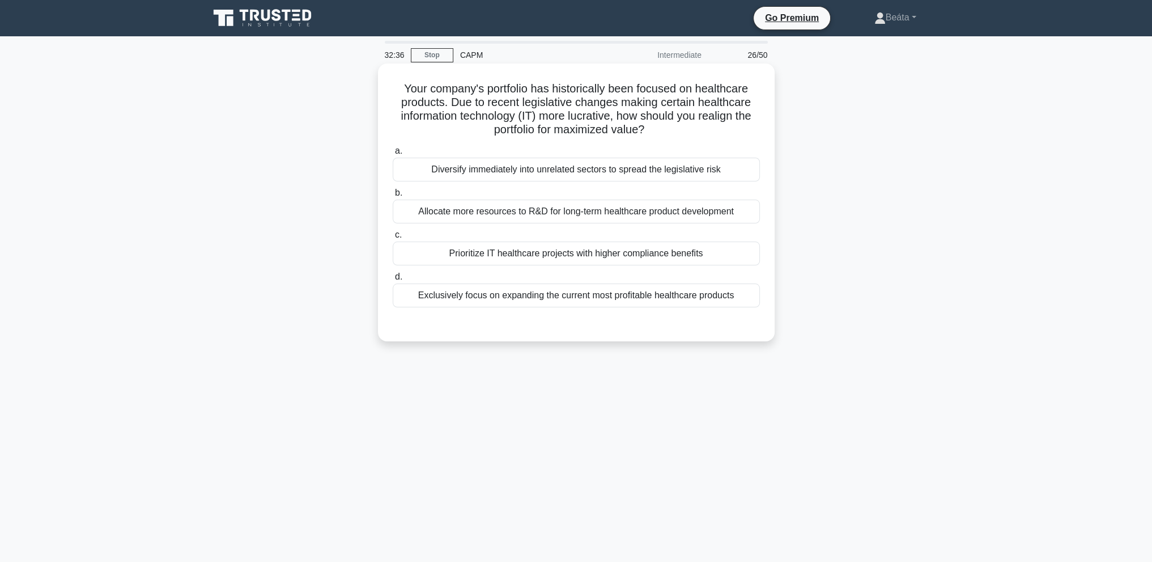
click at [719, 213] on div "Allocate more resources to R&D for long-term healthcare product development" at bounding box center [576, 211] width 367 height 24
click at [393, 197] on input "b. Allocate more resources to R&D for long-term healthcare product development" at bounding box center [393, 192] width 0 height 7
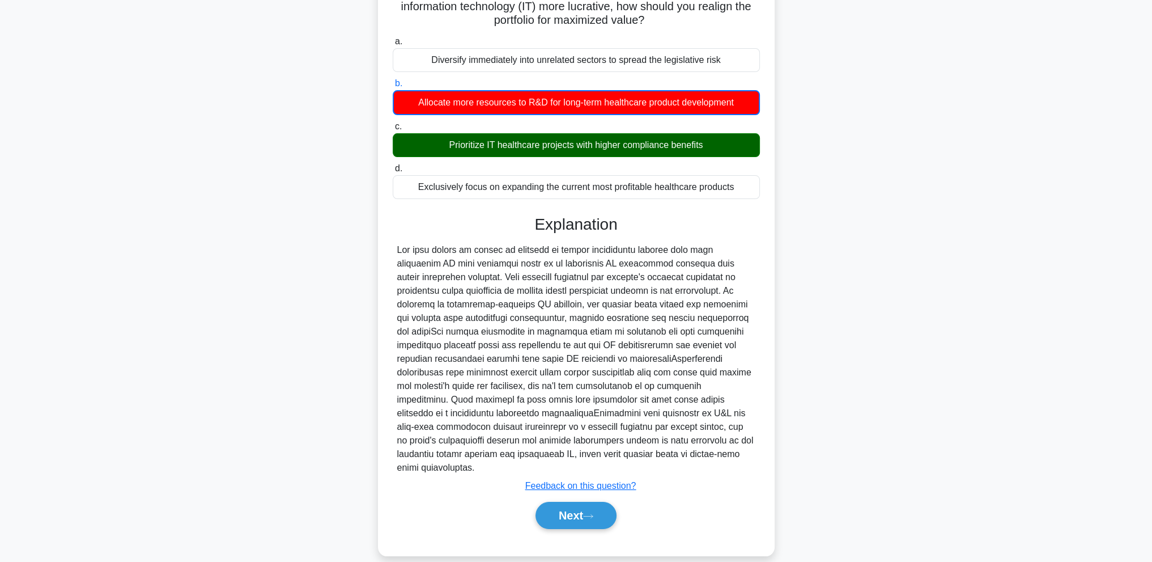
scroll to position [110, 0]
click at [601, 501] on button "Next" at bounding box center [576, 514] width 81 height 27
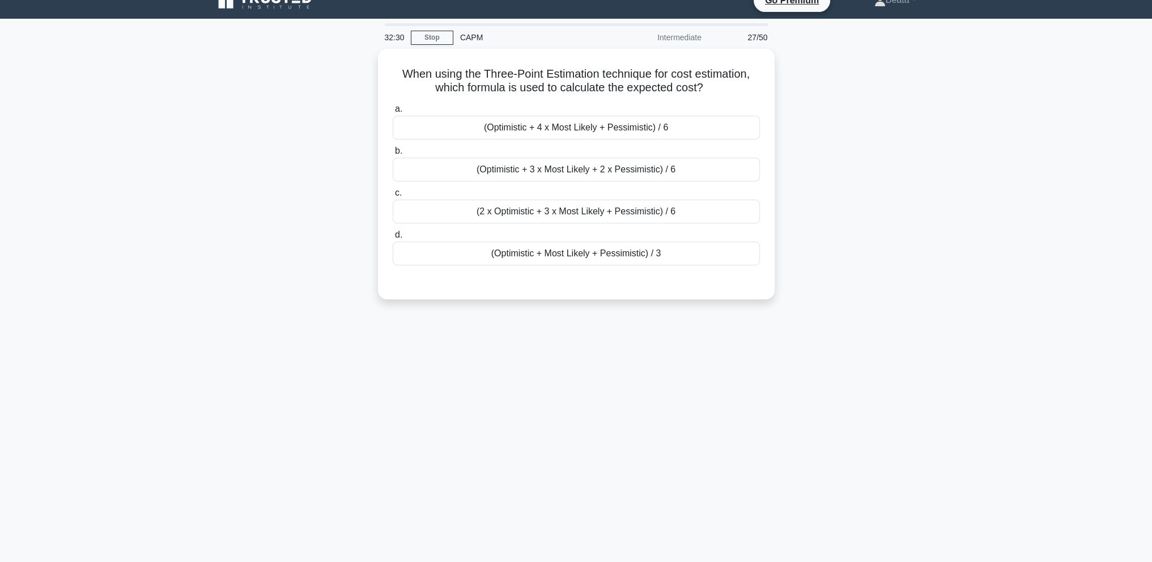
scroll to position [0, 0]
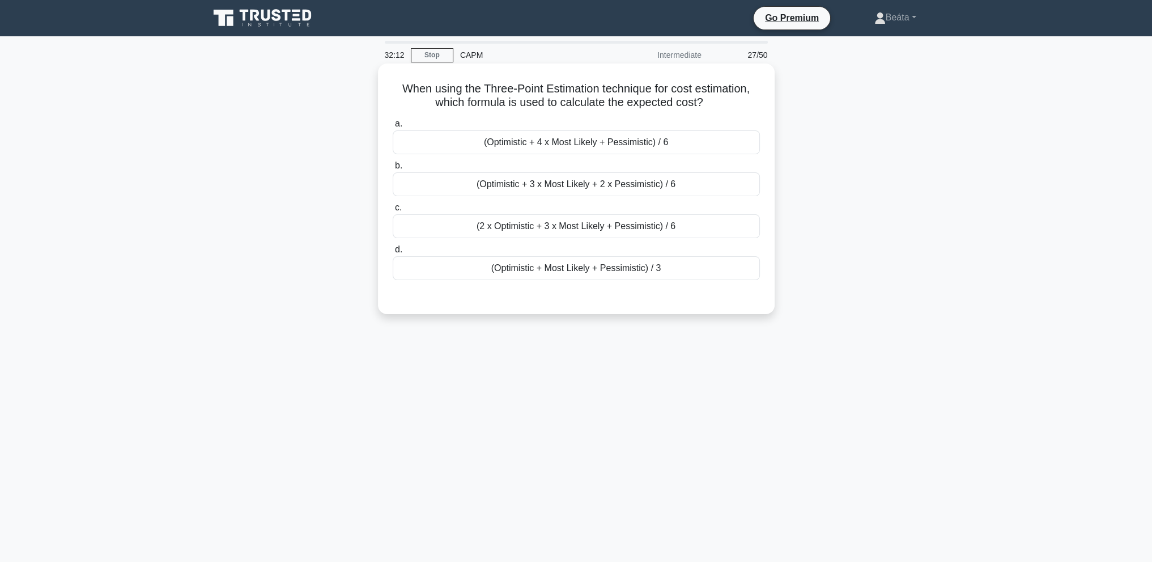
click at [703, 148] on div "(Optimistic + 4 x Most Likely + Pessimistic) / 6" at bounding box center [576, 142] width 367 height 24
click at [393, 128] on input "a. (Optimistic + 4 x Most Likely + Pessimistic) / 6" at bounding box center [393, 123] width 0 height 7
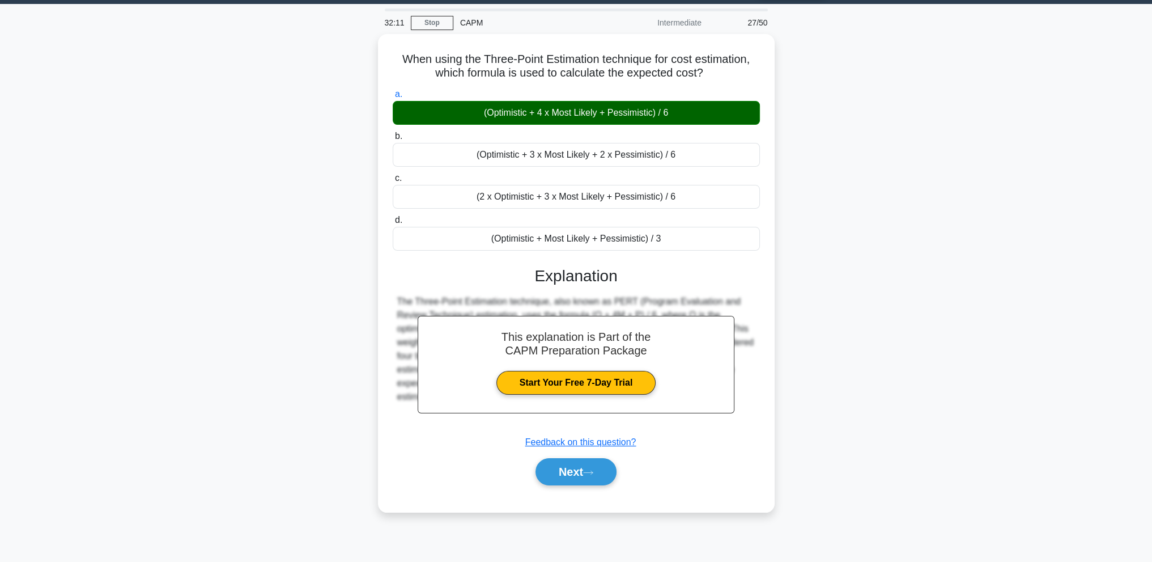
scroll to position [50, 0]
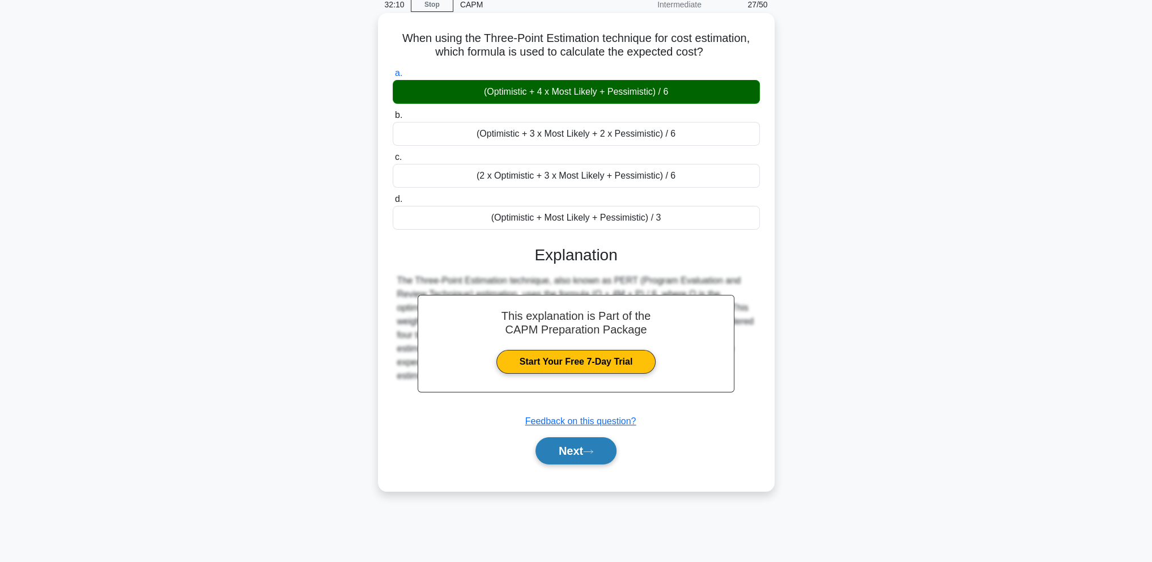
click at [588, 451] on icon at bounding box center [588, 451] width 10 height 6
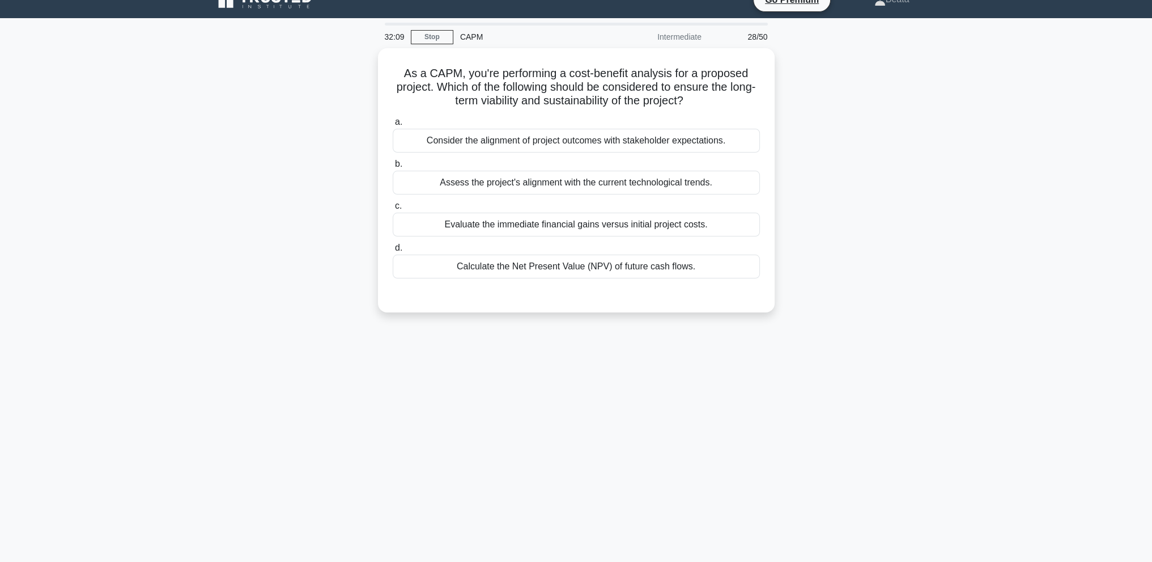
scroll to position [0, 0]
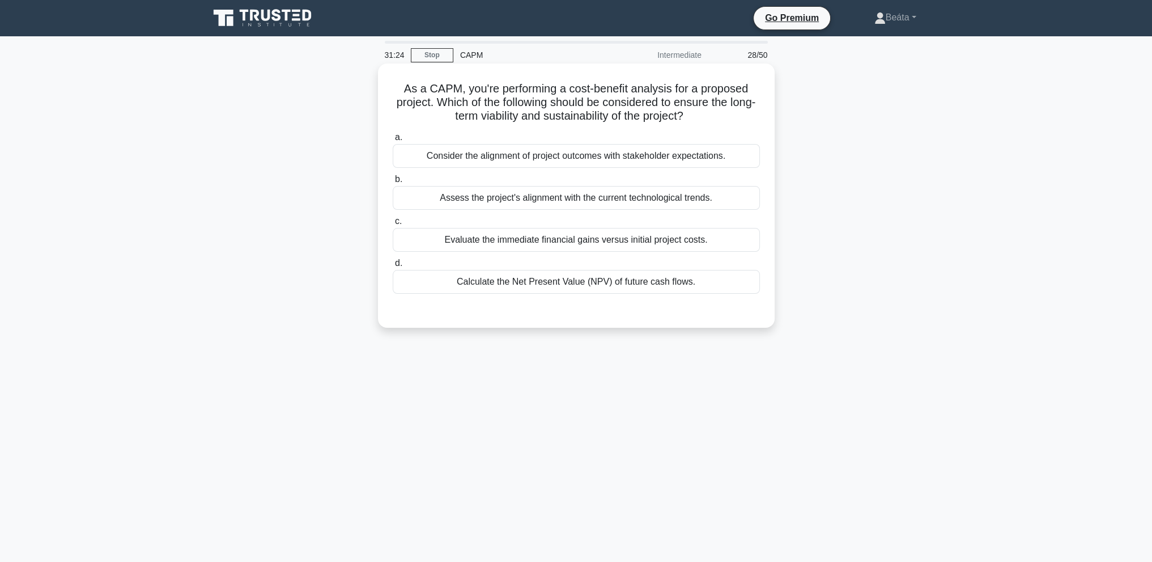
click at [706, 283] on div "Calculate the Net Present Value (NPV) of future cash flows." at bounding box center [576, 282] width 367 height 24
click at [393, 267] on input "d. Calculate the Net Present Value (NPV) of future cash flows." at bounding box center [393, 263] width 0 height 7
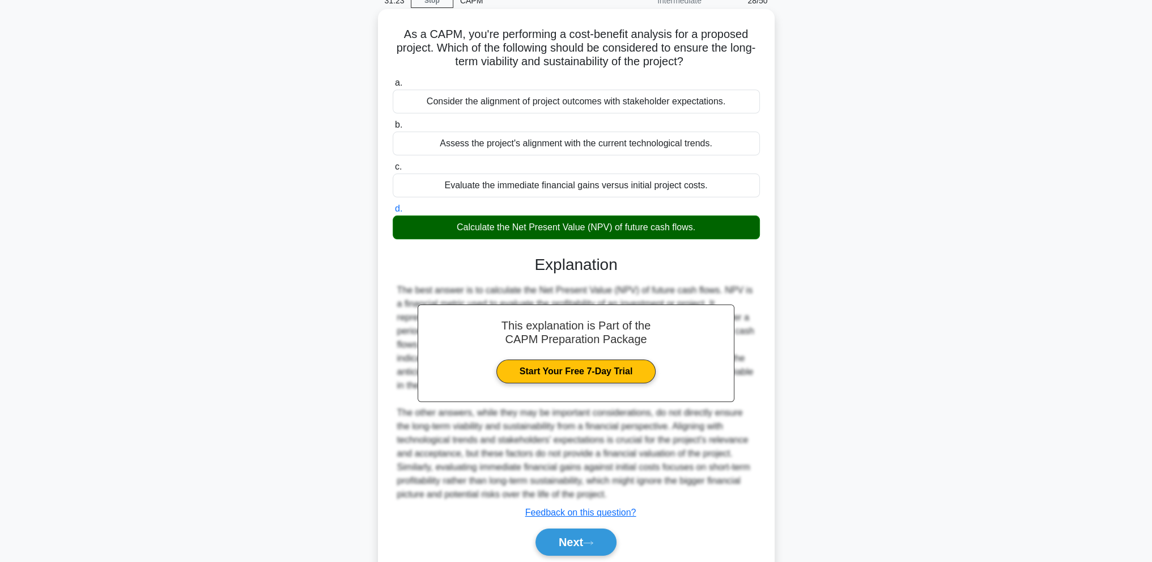
scroll to position [95, 0]
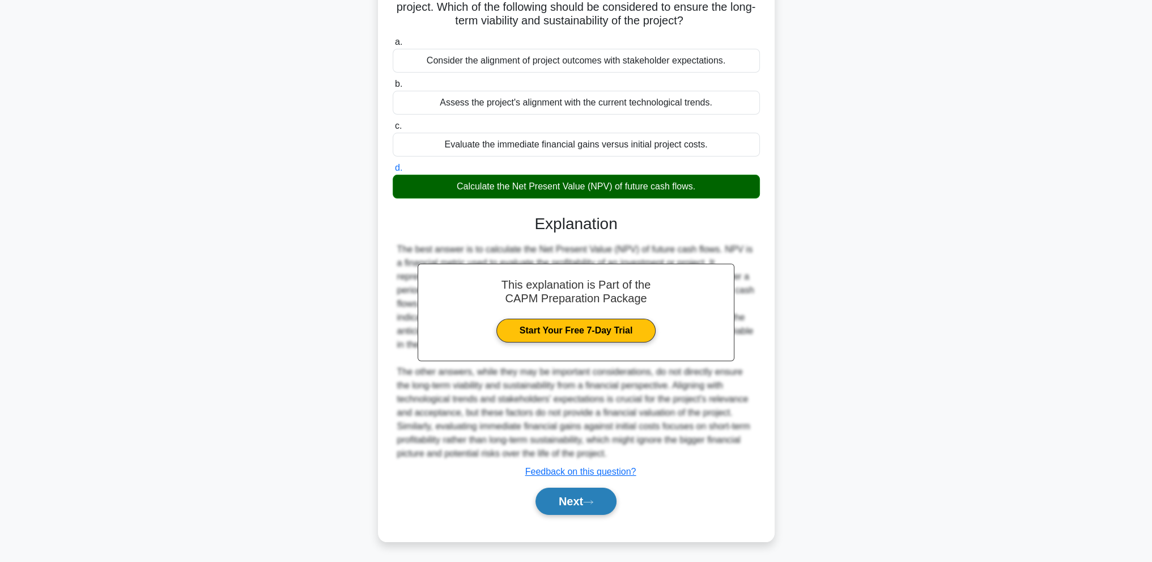
click at [576, 494] on button "Next" at bounding box center [576, 500] width 81 height 27
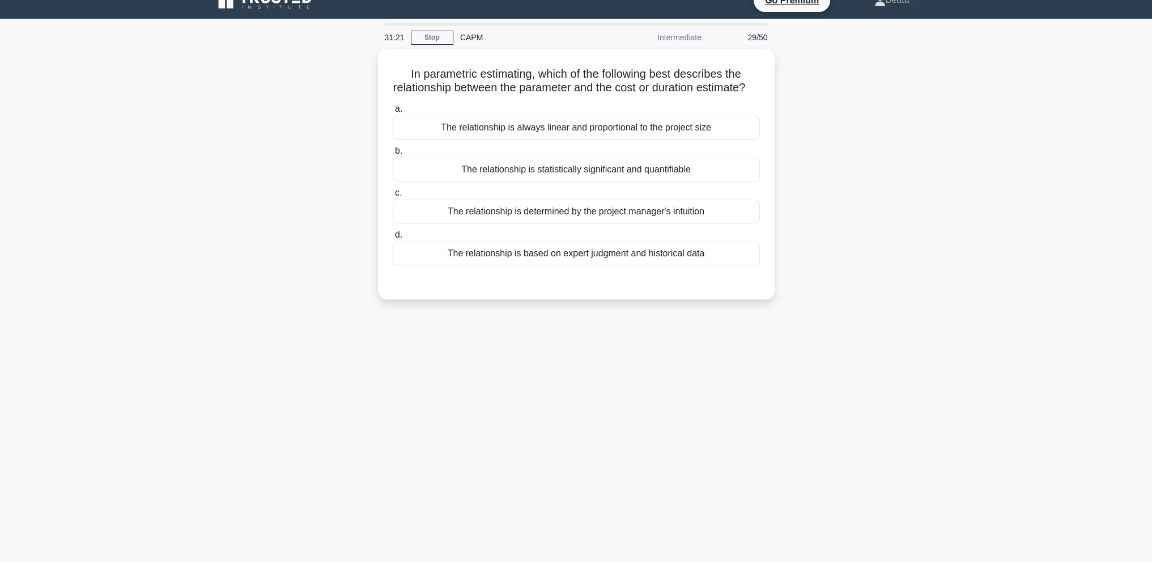
scroll to position [0, 0]
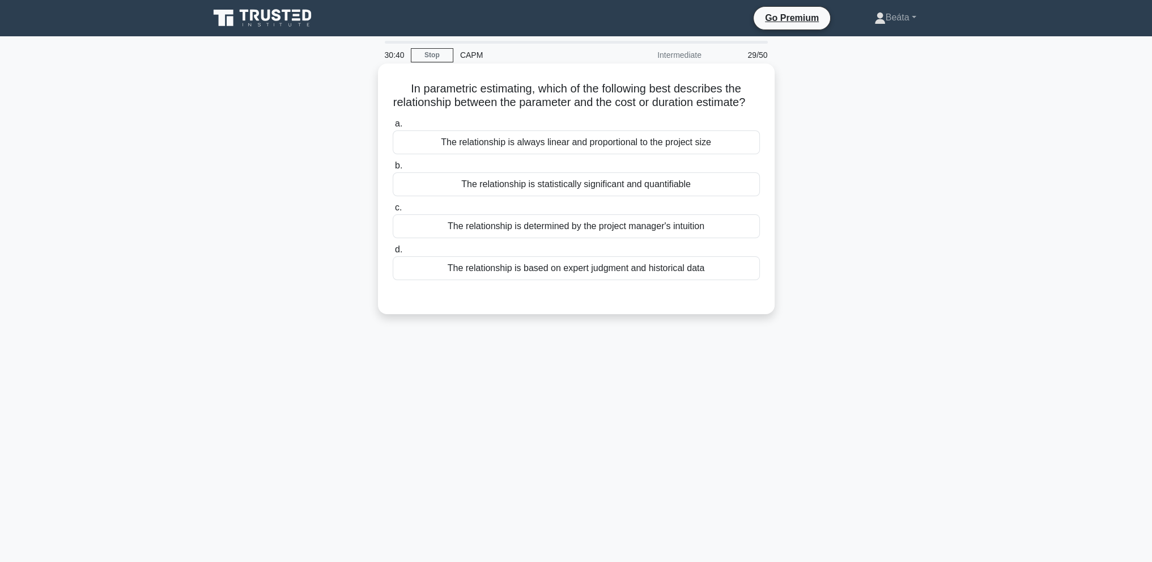
click at [708, 196] on div "The relationship is statistically significant and quantifiable" at bounding box center [576, 184] width 367 height 24
click at [393, 169] on input "b. The relationship is statistically significant and quantifiable" at bounding box center [393, 165] width 0 height 7
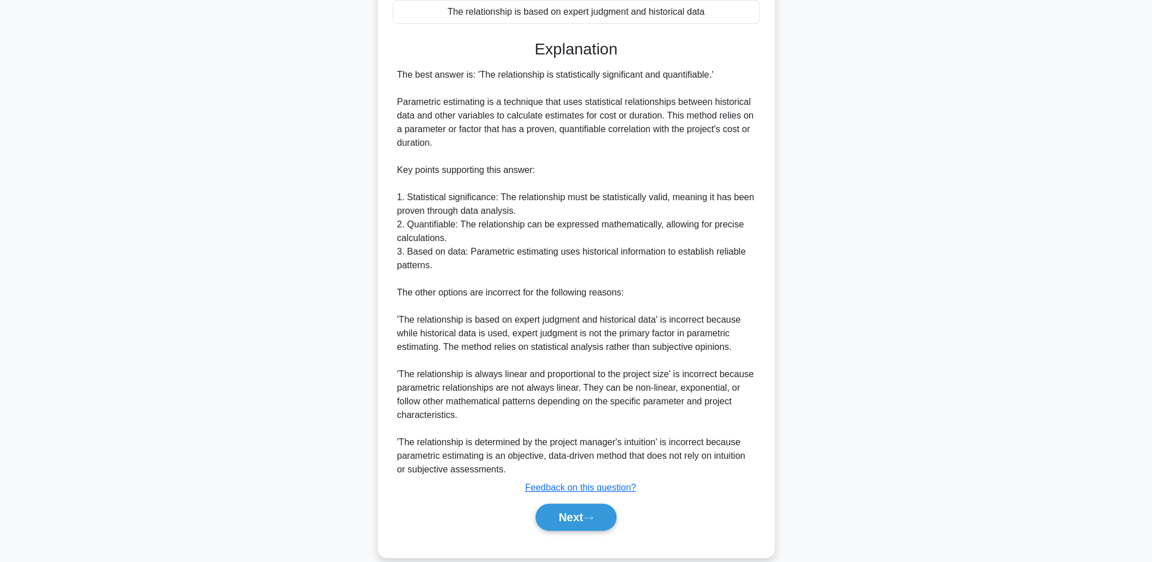
scroll to position [283, 0]
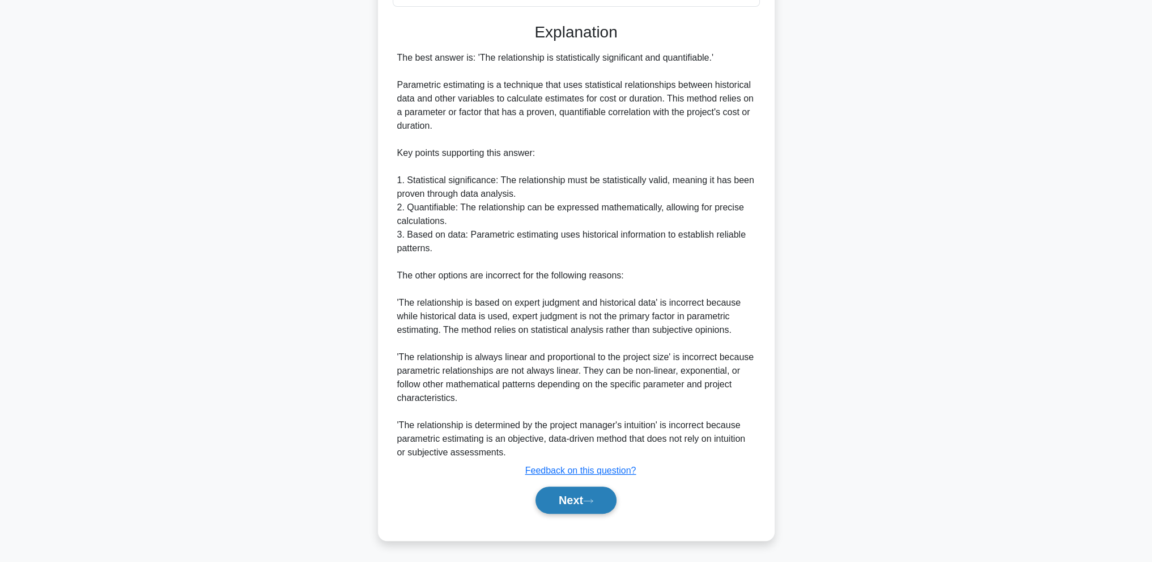
click at [578, 497] on button "Next" at bounding box center [576, 499] width 81 height 27
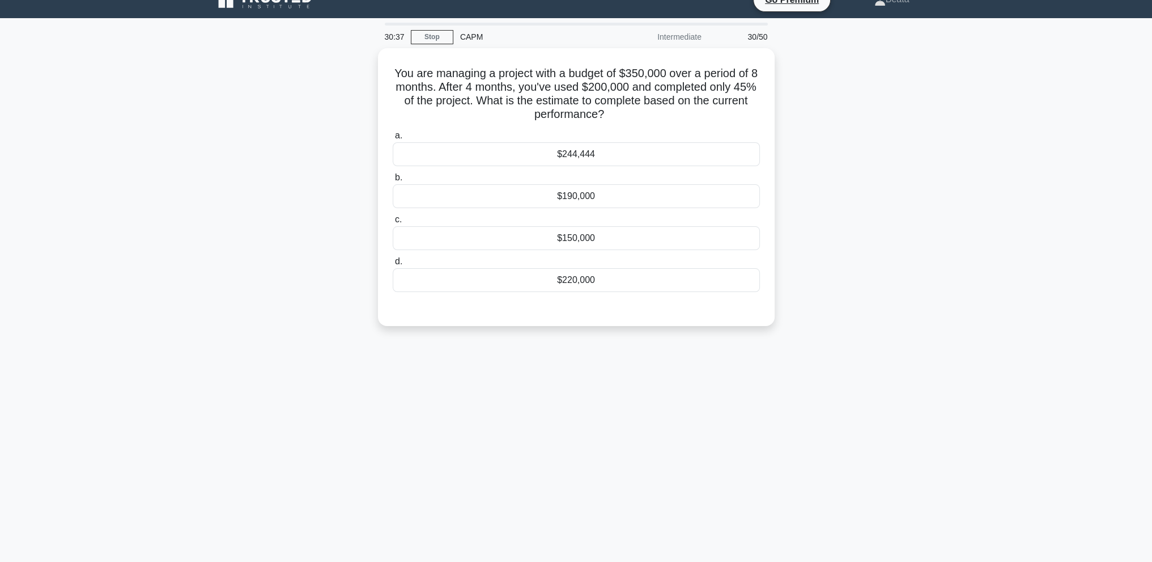
scroll to position [0, 0]
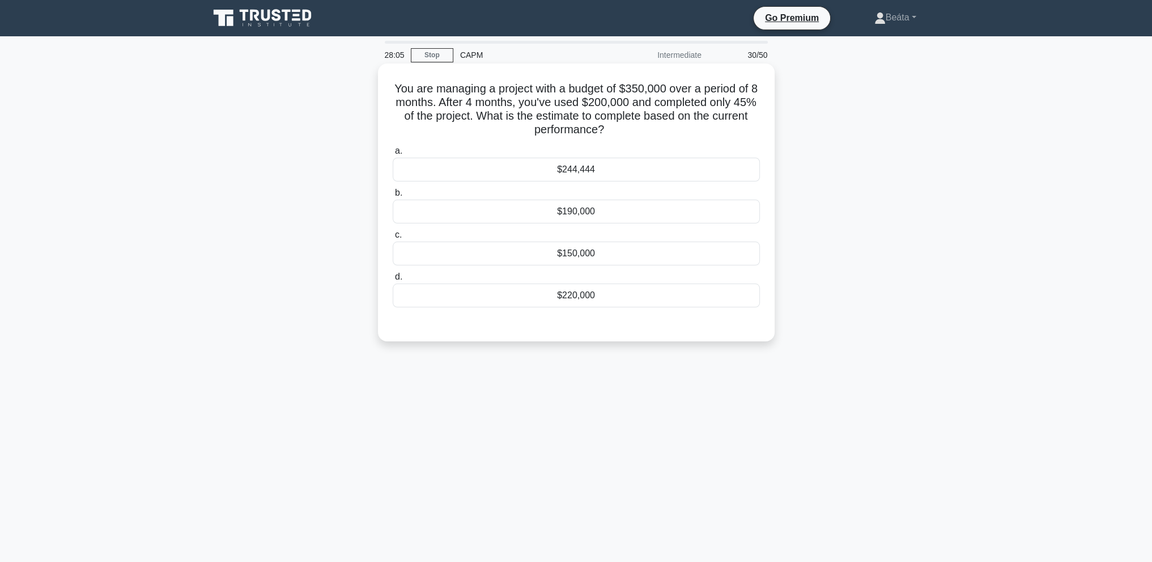
click at [657, 176] on div "$244,444" at bounding box center [576, 170] width 367 height 24
click at [393, 155] on input "a. $244,444" at bounding box center [393, 150] width 0 height 7
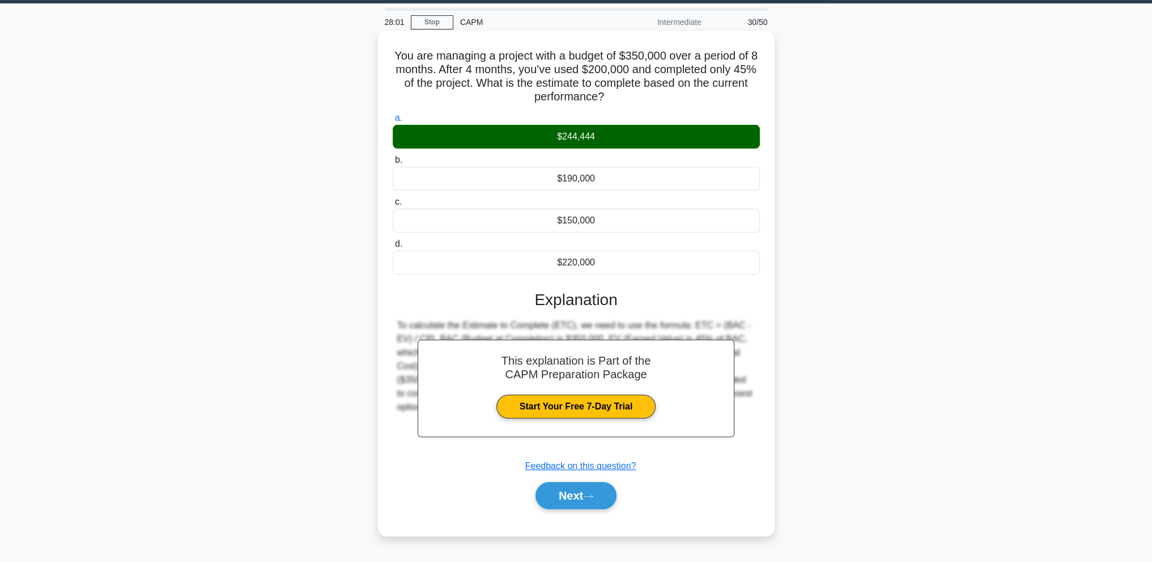
scroll to position [50, 0]
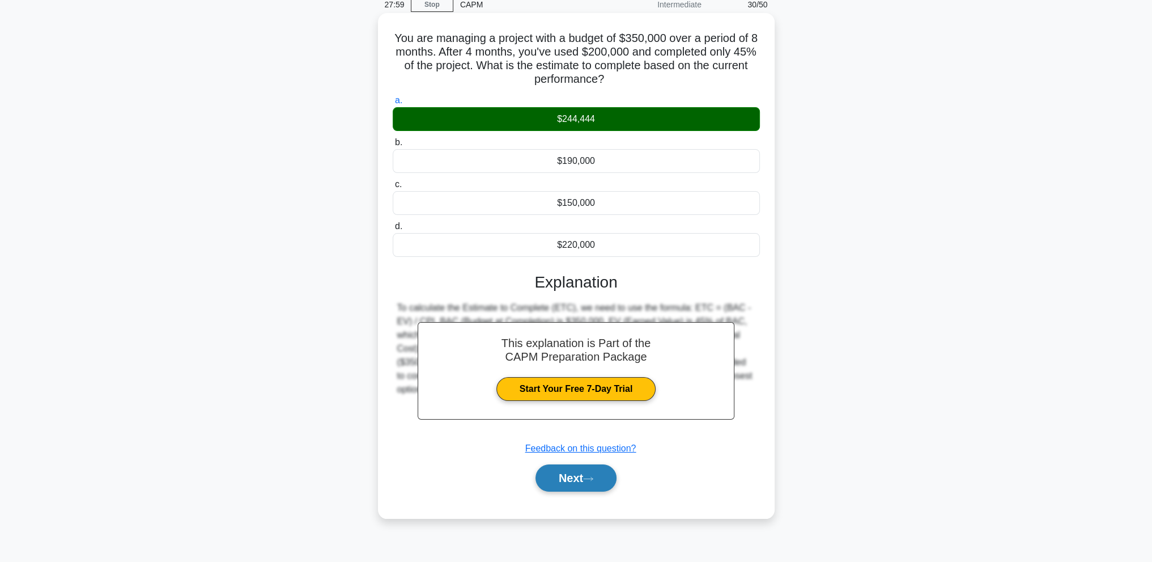
click at [562, 475] on button "Next" at bounding box center [576, 477] width 81 height 27
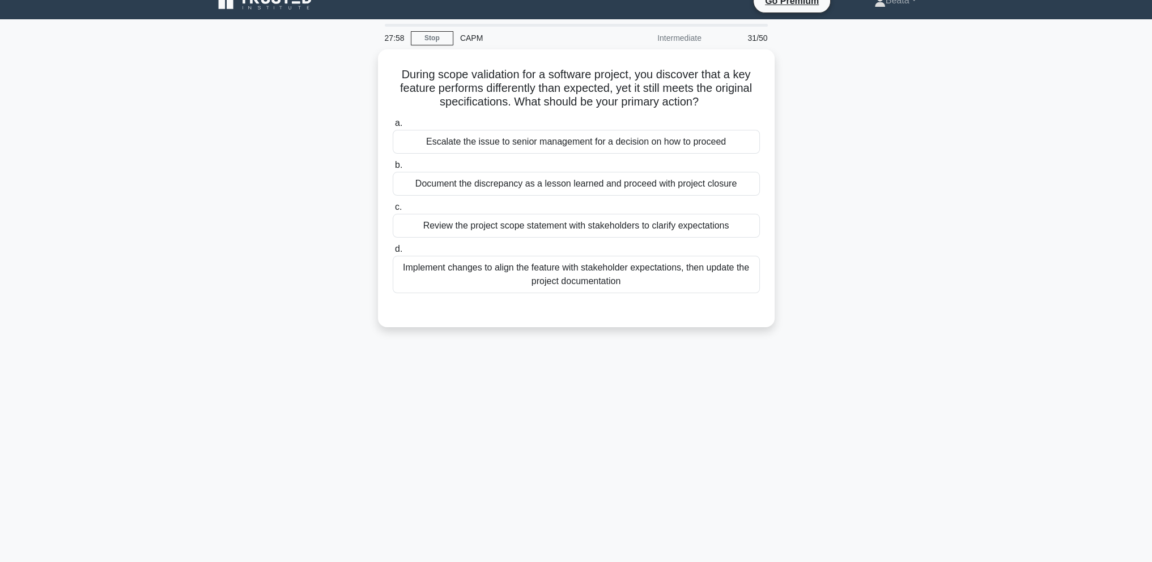
scroll to position [0, 0]
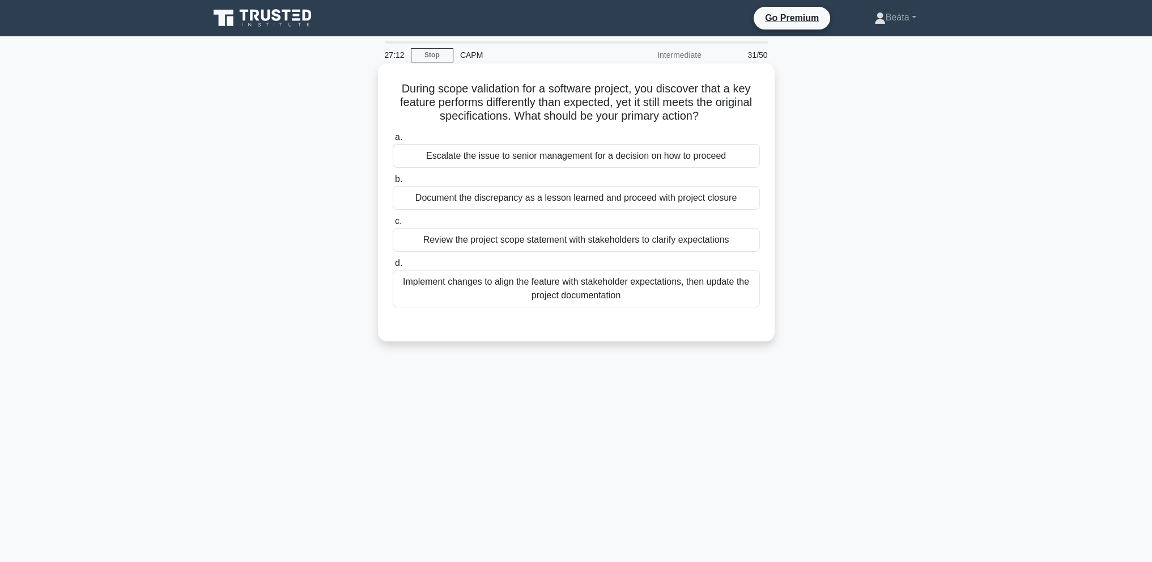
click at [673, 283] on div "Implement changes to align the feature with stakeholder expectations, then upda…" at bounding box center [576, 288] width 367 height 37
click at [393, 267] on input "d. Implement changes to align the feature with stakeholder expectations, then u…" at bounding box center [393, 263] width 0 height 7
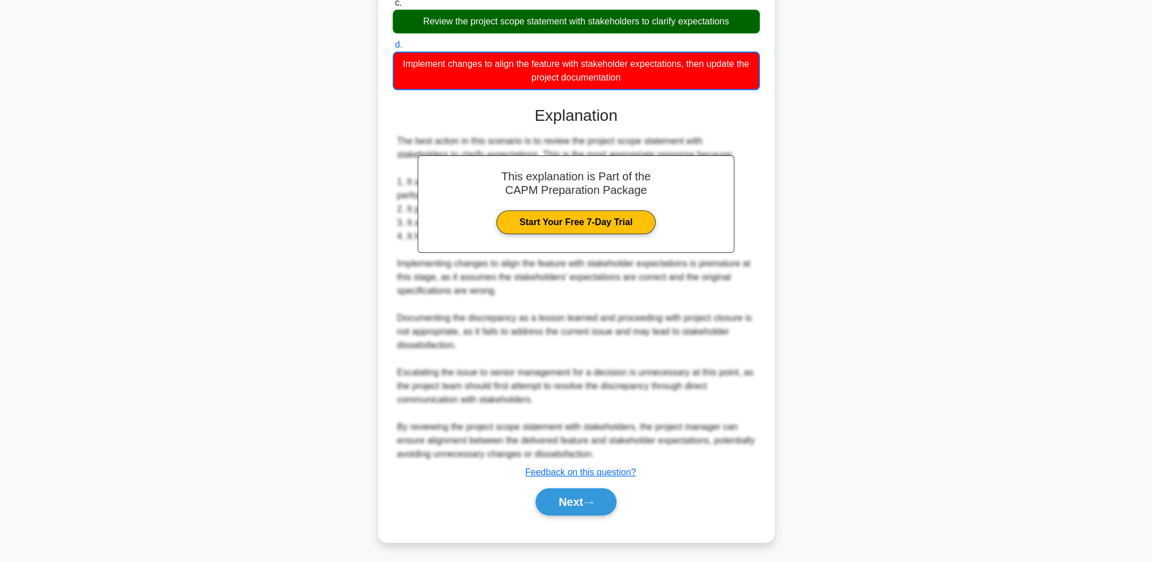
scroll to position [219, 0]
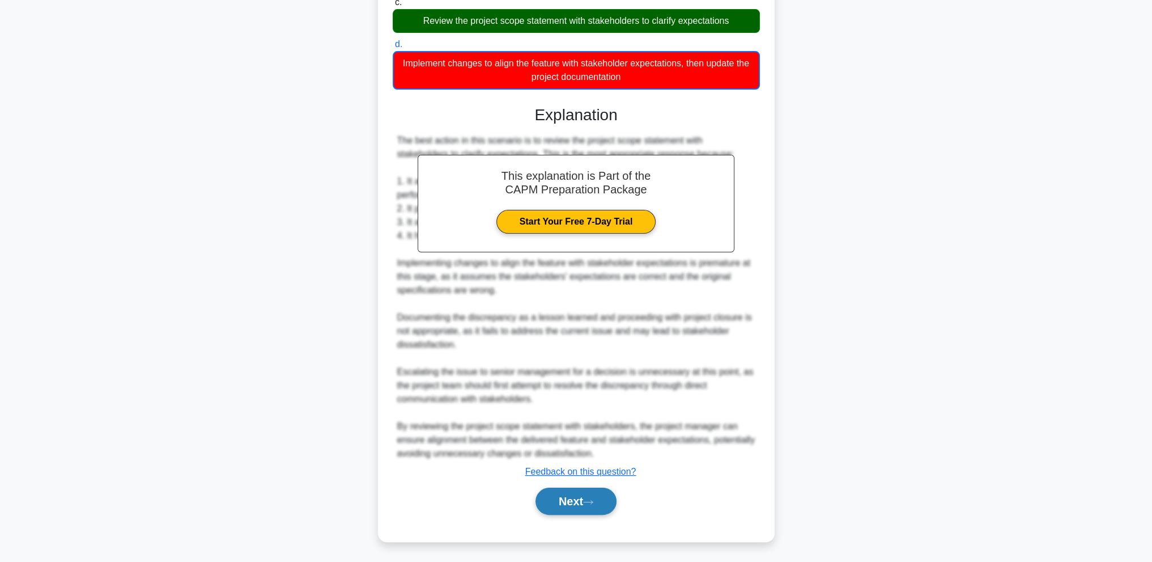
click at [593, 500] on icon at bounding box center [588, 502] width 10 height 6
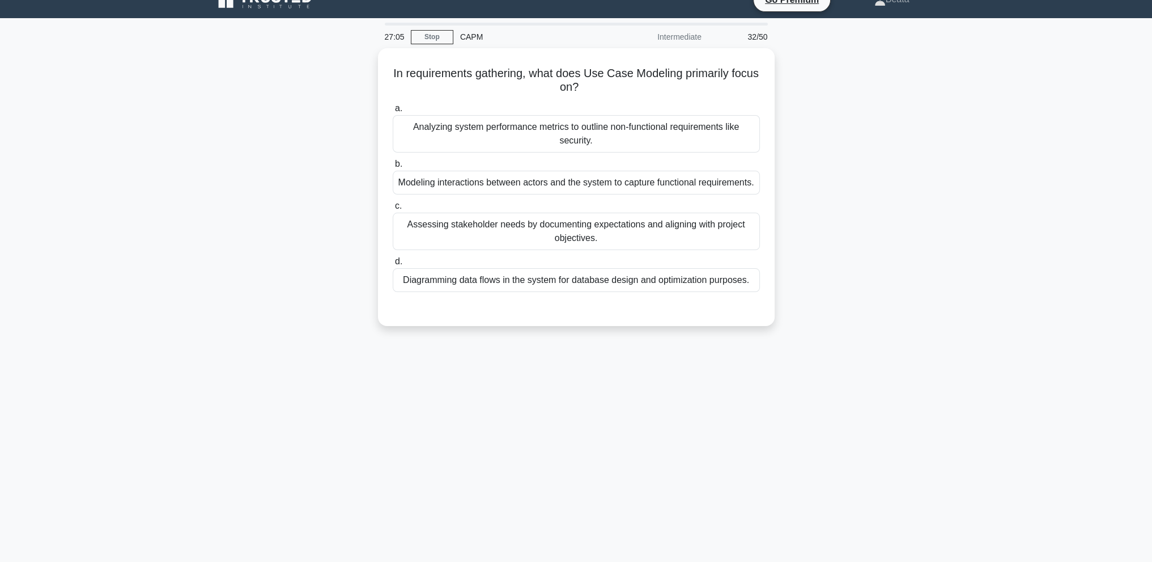
scroll to position [0, 0]
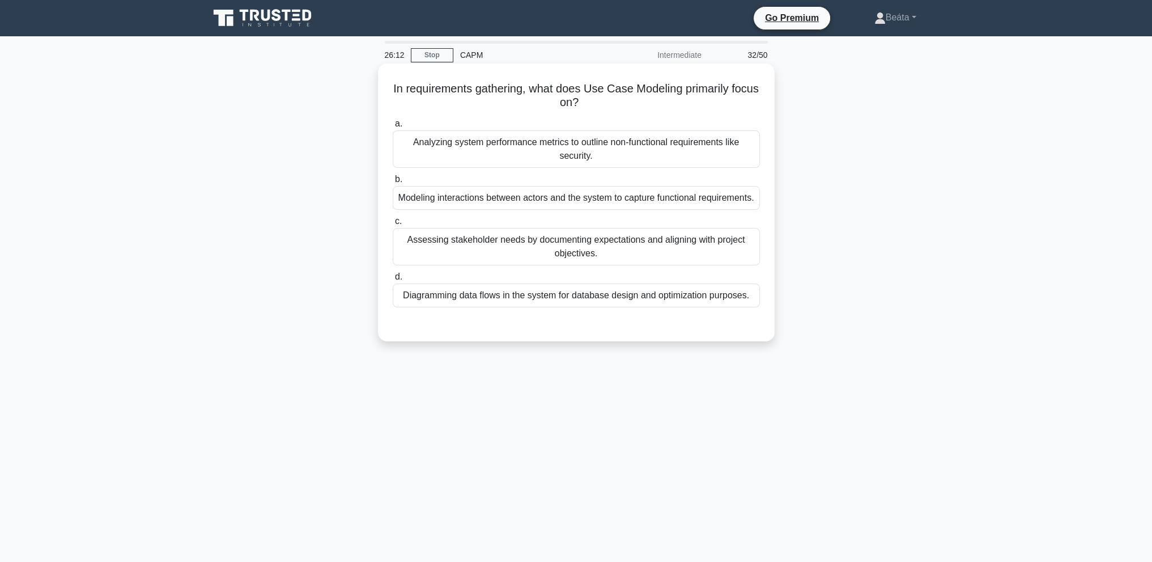
click at [644, 197] on div "Modeling interactions between actors and the system to capture functional requi…" at bounding box center [576, 198] width 367 height 24
click at [393, 183] on input "b. Modeling interactions between actors and the system to capture functional re…" at bounding box center [393, 179] width 0 height 7
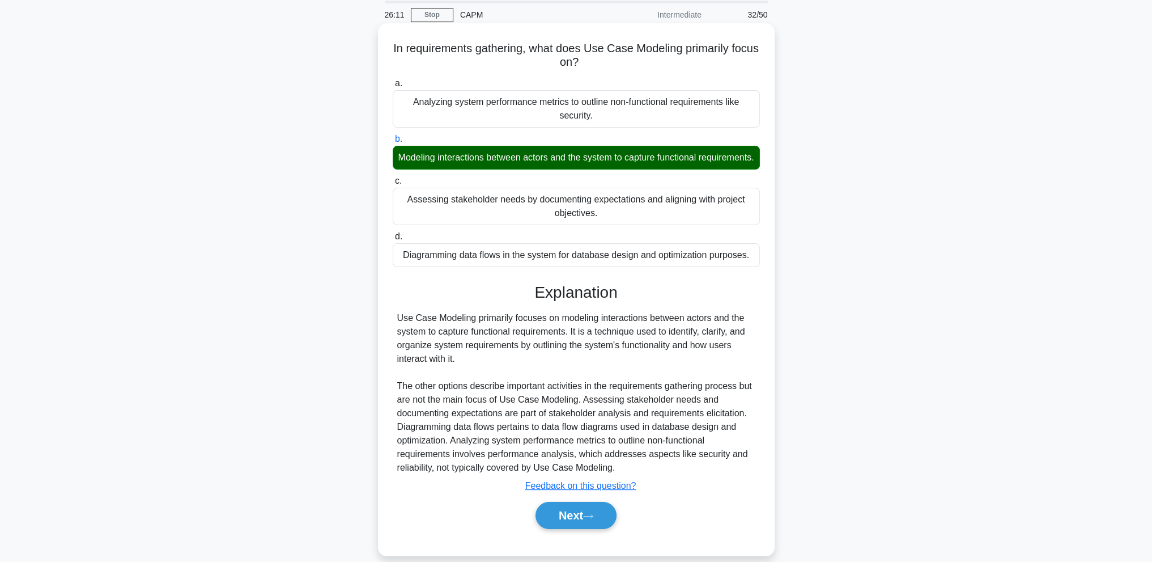
scroll to position [68, 0]
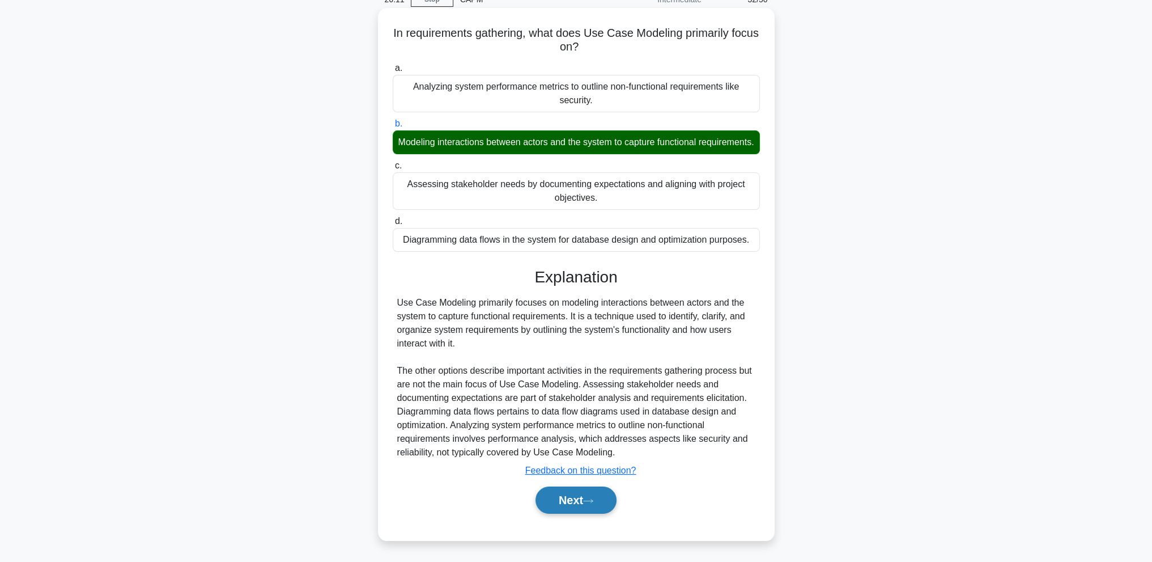
click at [583, 507] on button "Next" at bounding box center [576, 499] width 81 height 27
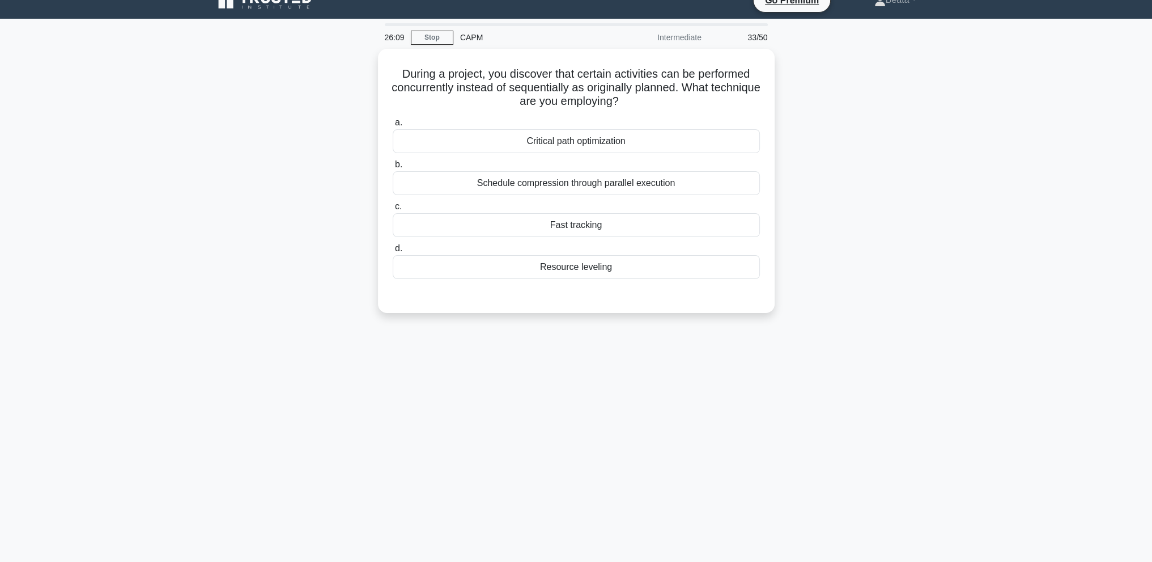
scroll to position [0, 0]
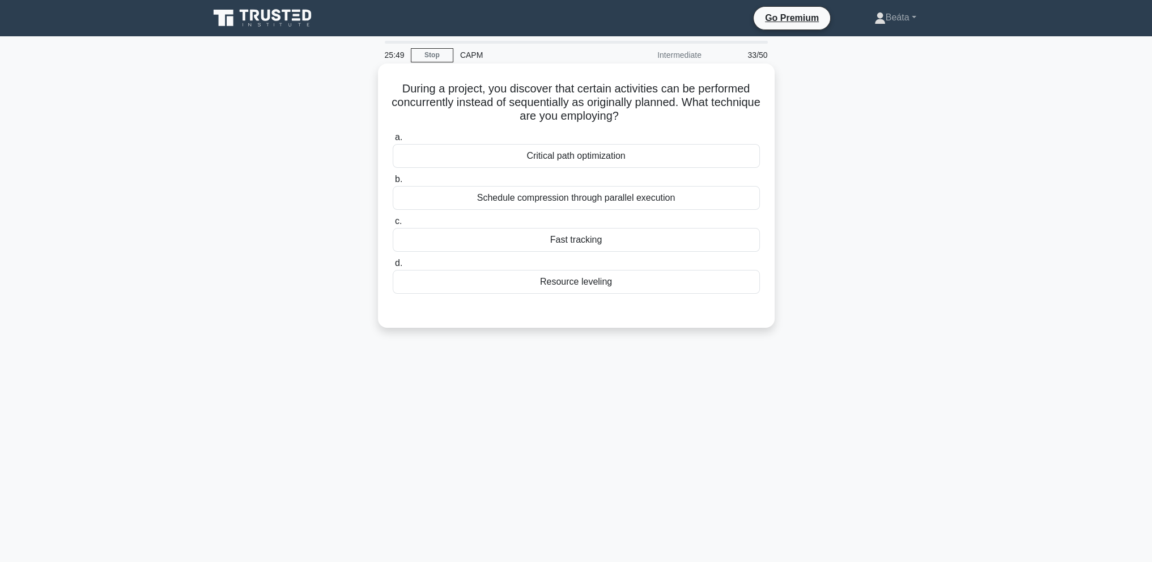
click at [580, 248] on div "Fast tracking" at bounding box center [576, 240] width 367 height 24
click at [393, 225] on input "c. Fast tracking" at bounding box center [393, 221] width 0 height 7
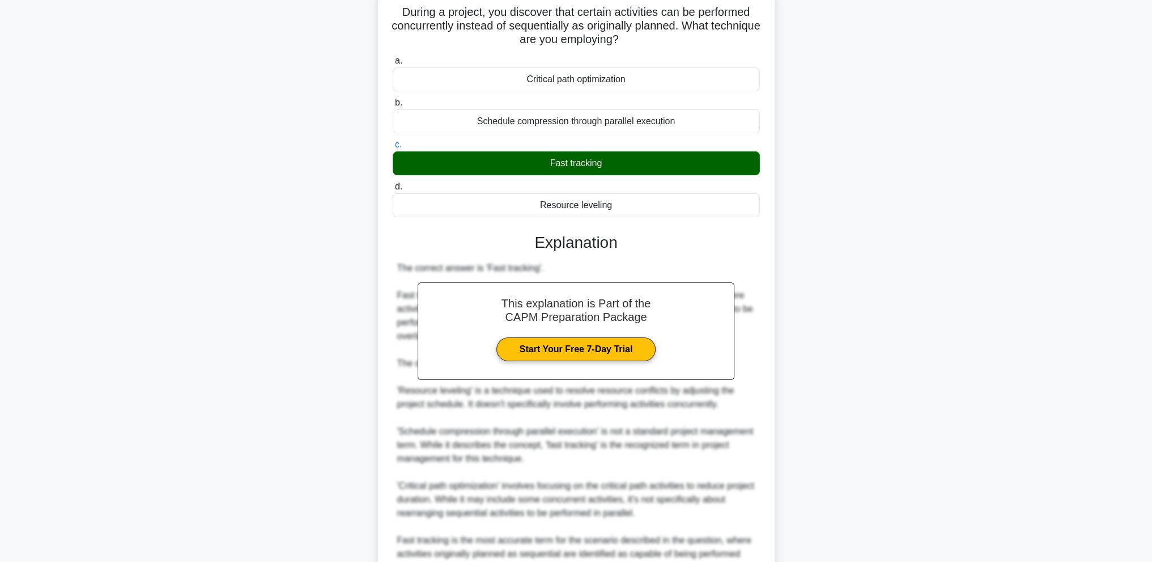
scroll to position [190, 0]
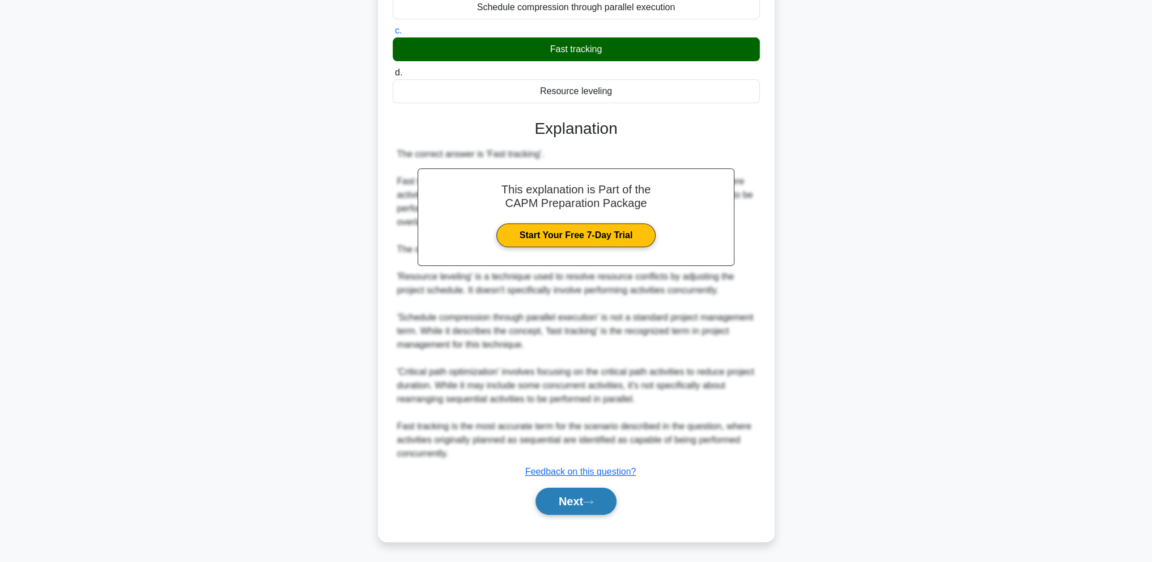
click at [573, 504] on button "Next" at bounding box center [576, 500] width 81 height 27
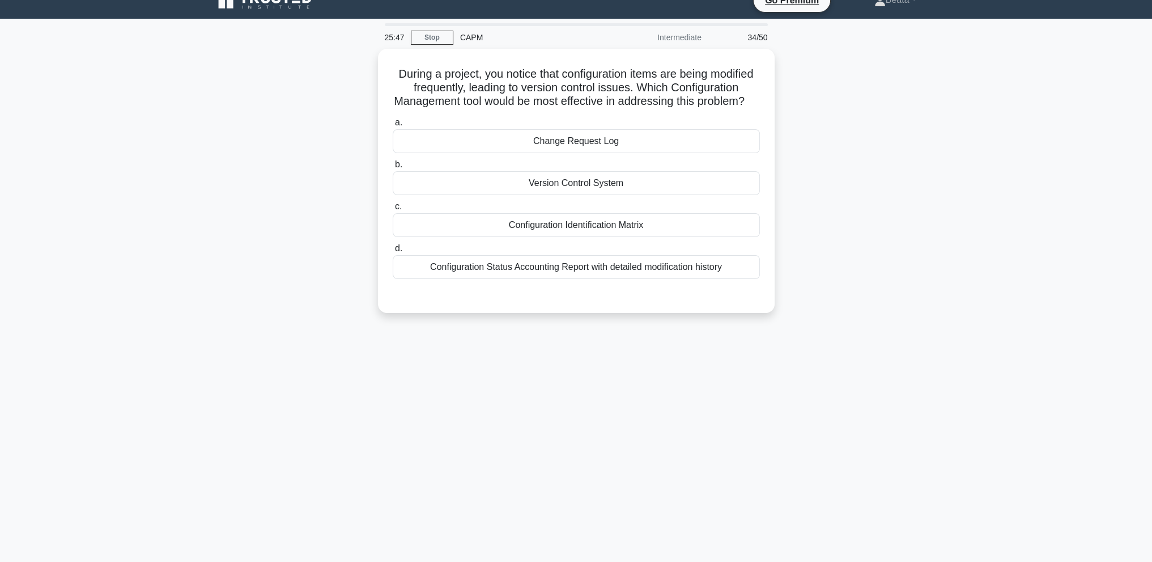
scroll to position [0, 0]
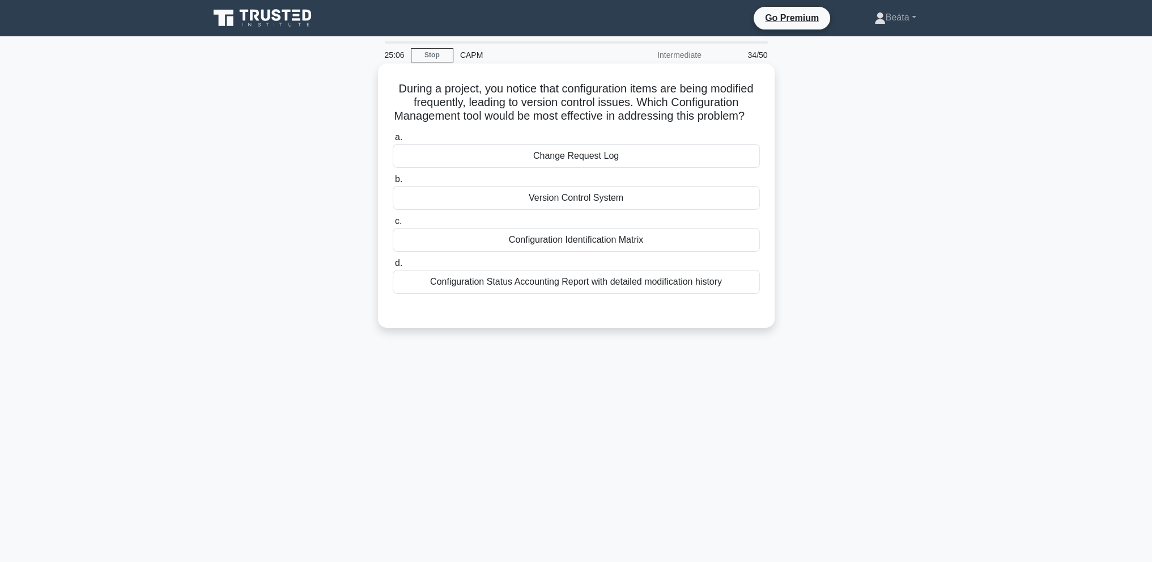
click at [626, 210] on div "Version Control System" at bounding box center [576, 198] width 367 height 24
click at [393, 183] on input "b. Version Control System" at bounding box center [393, 179] width 0 height 7
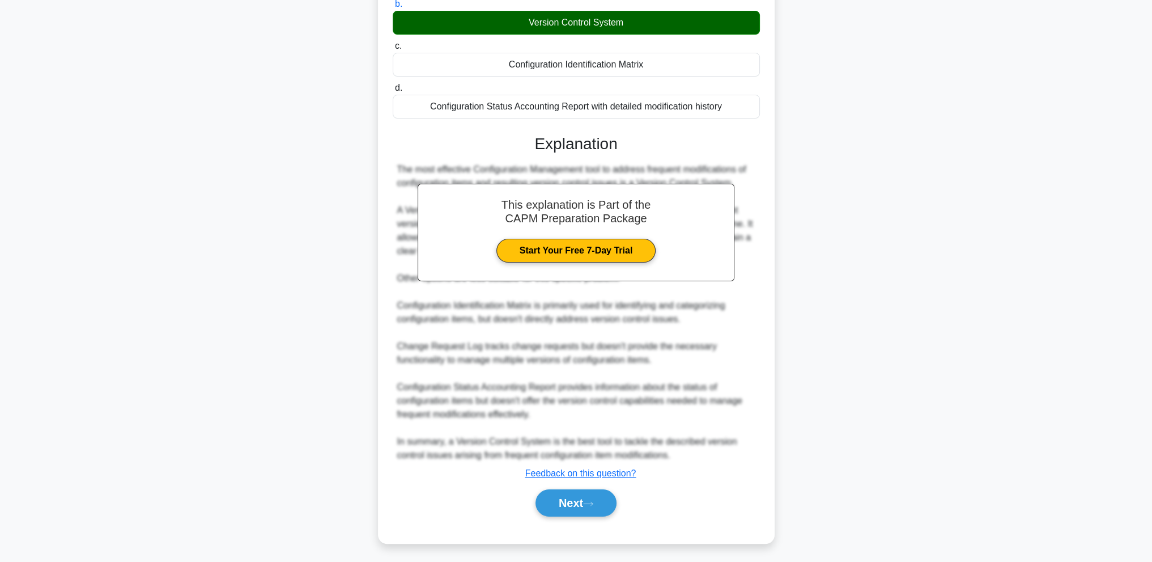
scroll to position [190, 0]
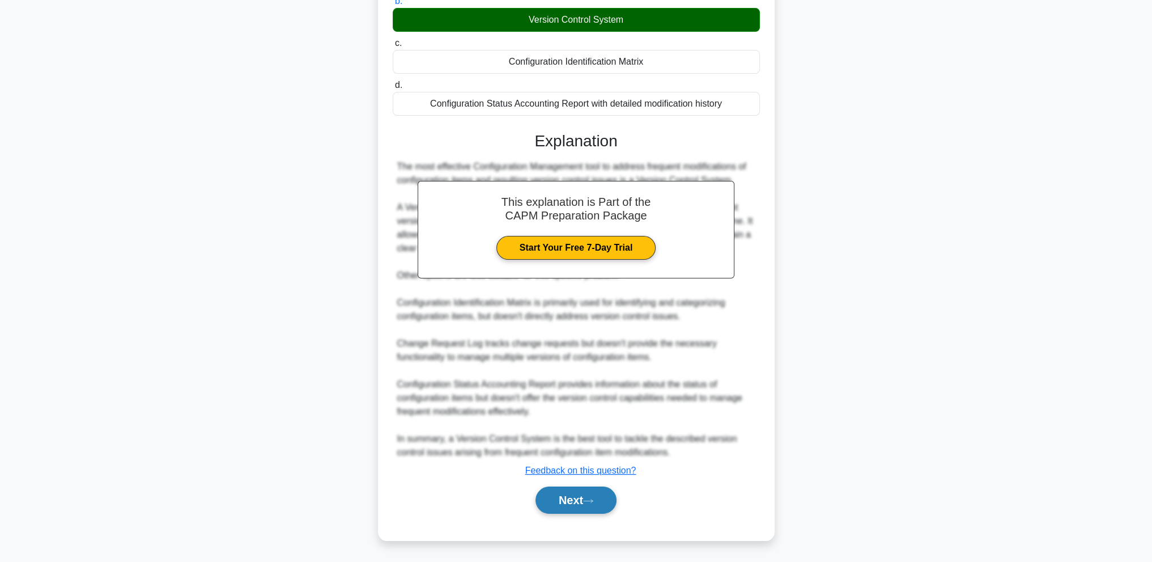
click at [592, 504] on button "Next" at bounding box center [576, 499] width 81 height 27
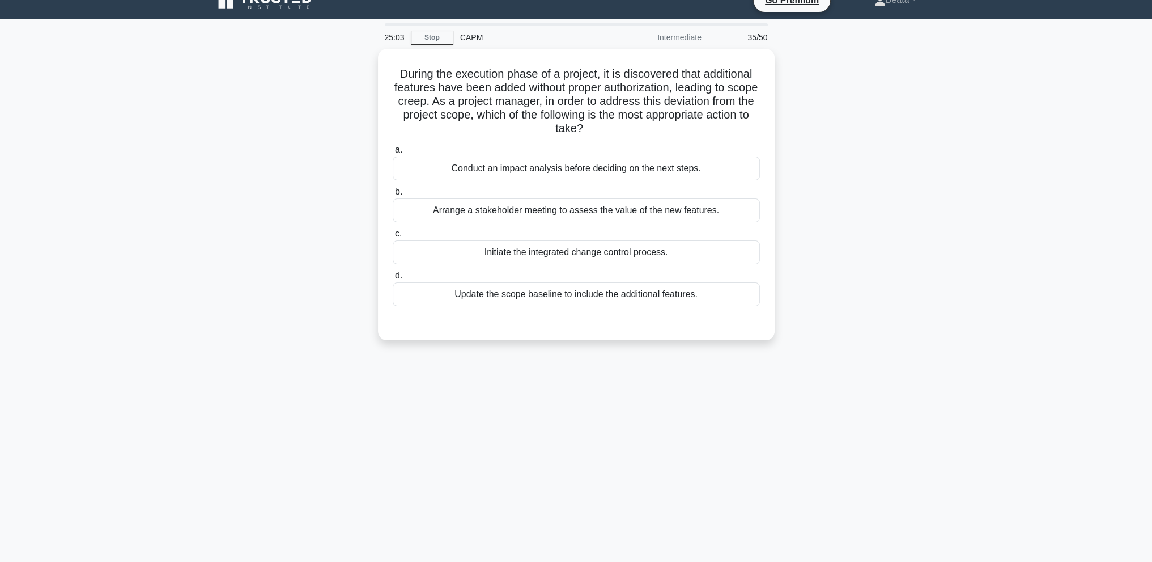
scroll to position [0, 0]
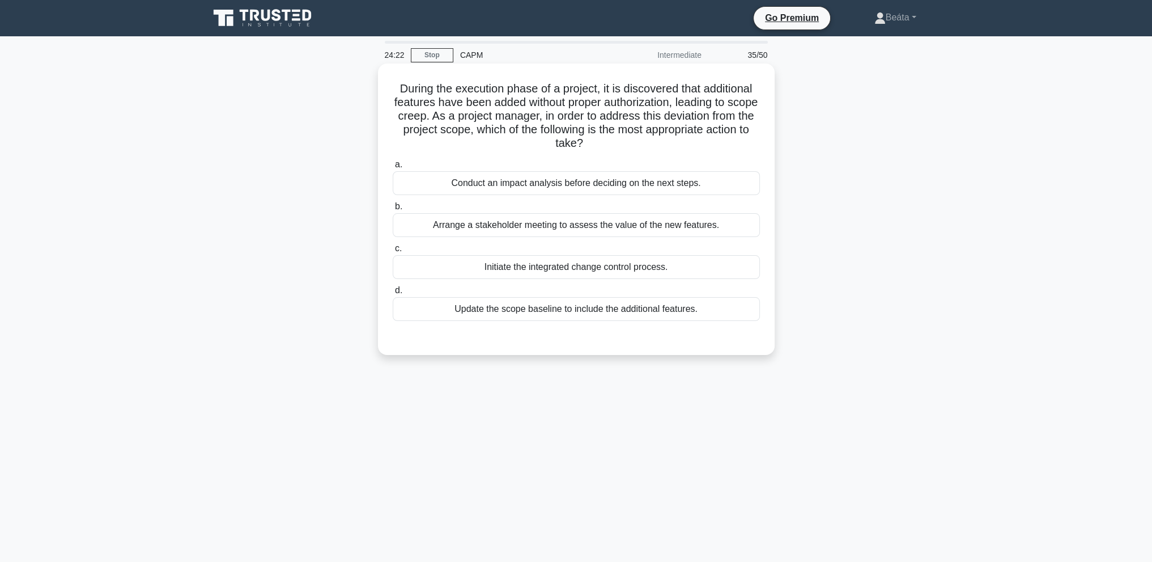
click at [748, 260] on div "Initiate the integrated change control process." at bounding box center [576, 267] width 367 height 24
click at [393, 252] on input "c. Initiate the integrated change control process." at bounding box center [393, 248] width 0 height 7
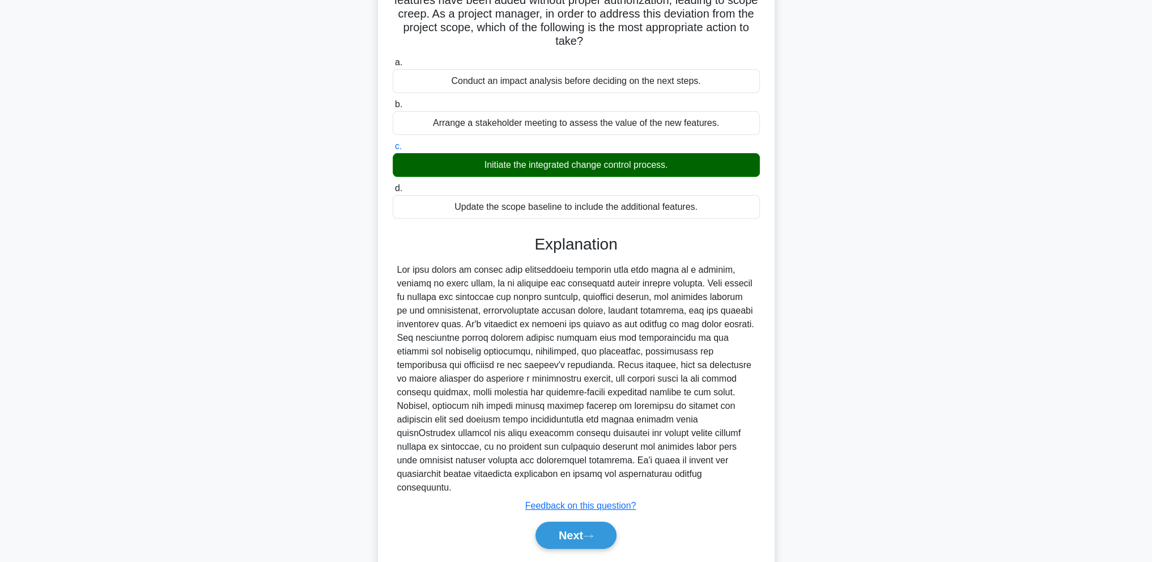
scroll to position [122, 0]
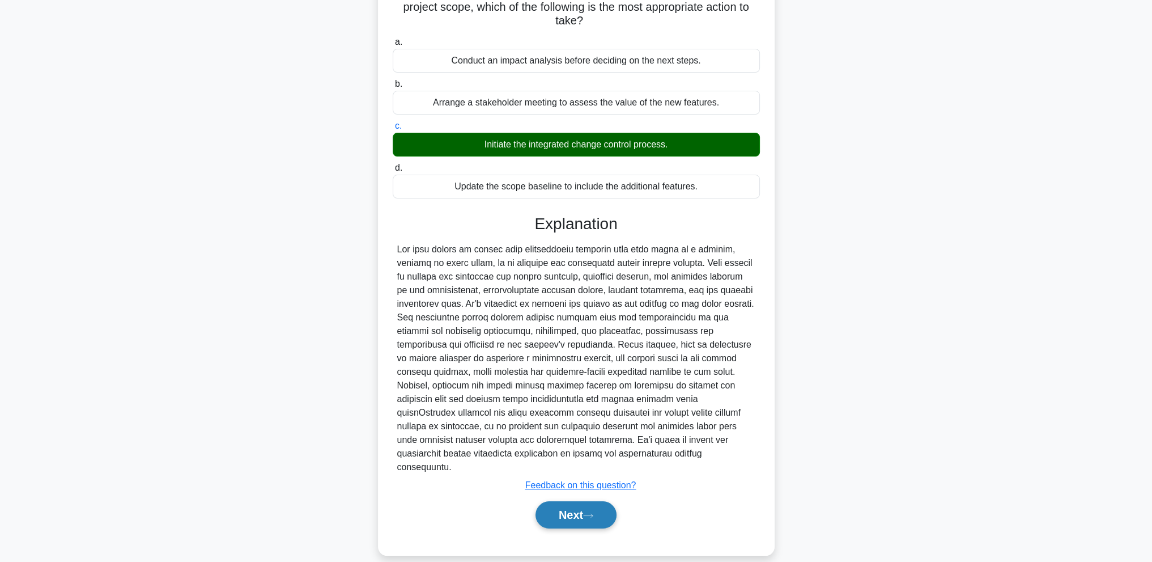
click at [576, 511] on button "Next" at bounding box center [576, 514] width 81 height 27
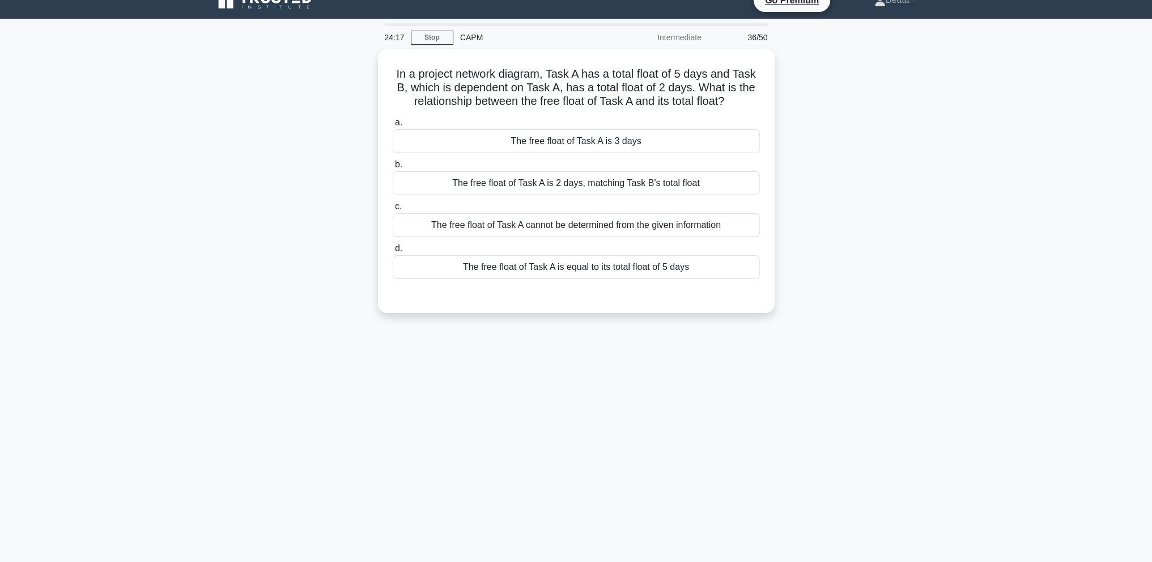
scroll to position [0, 0]
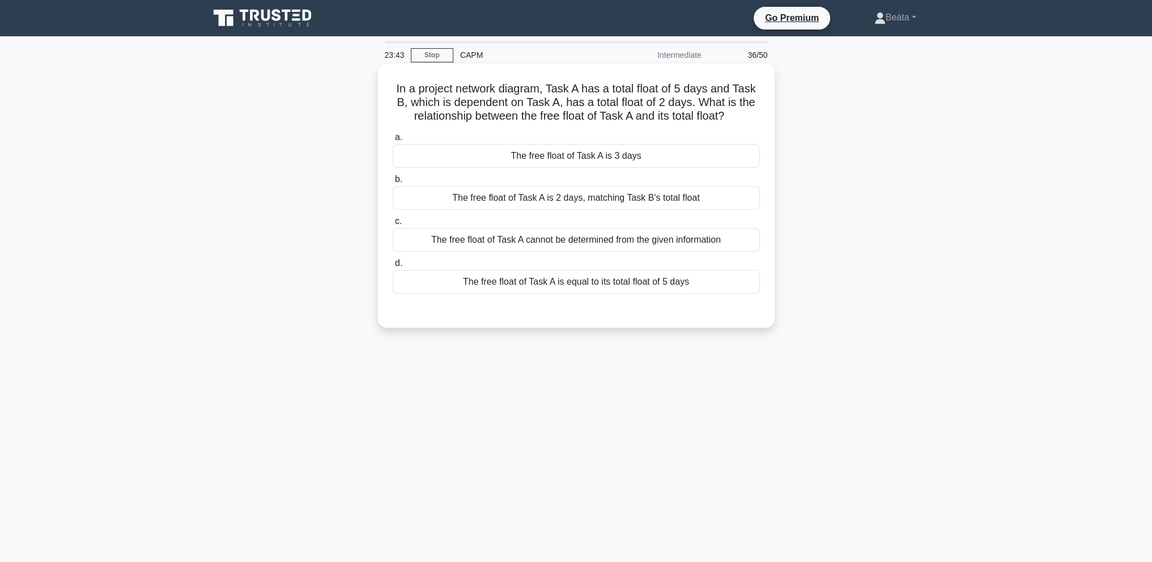
click at [696, 160] on div "The free float of Task A is 3 days" at bounding box center [576, 156] width 367 height 24
click at [393, 141] on input "a. The free float of Task A is 3 days" at bounding box center [393, 137] width 0 height 7
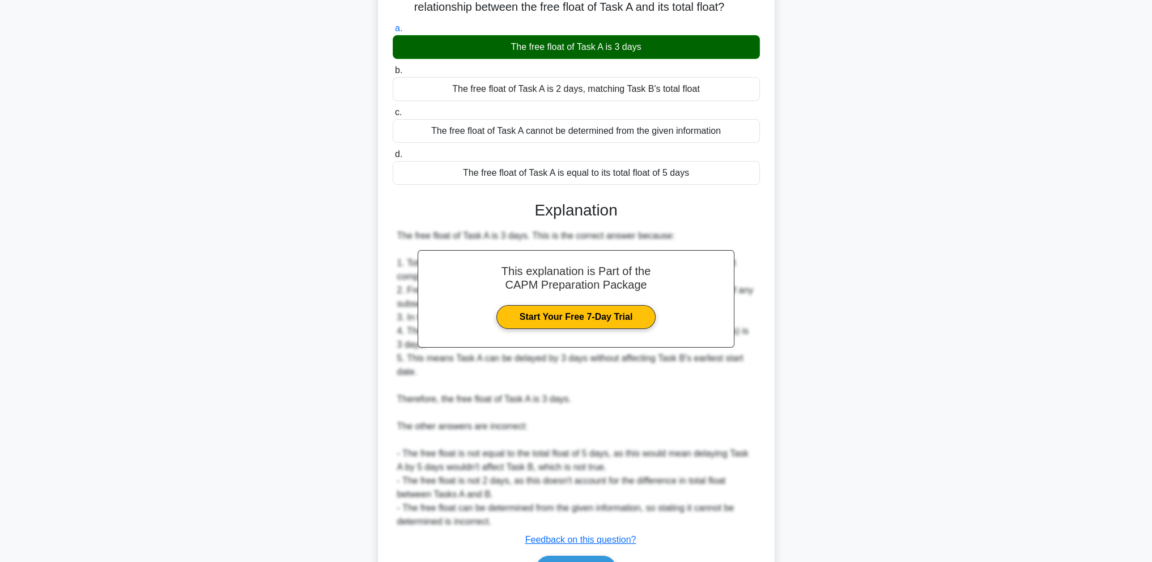
scroll to position [177, 0]
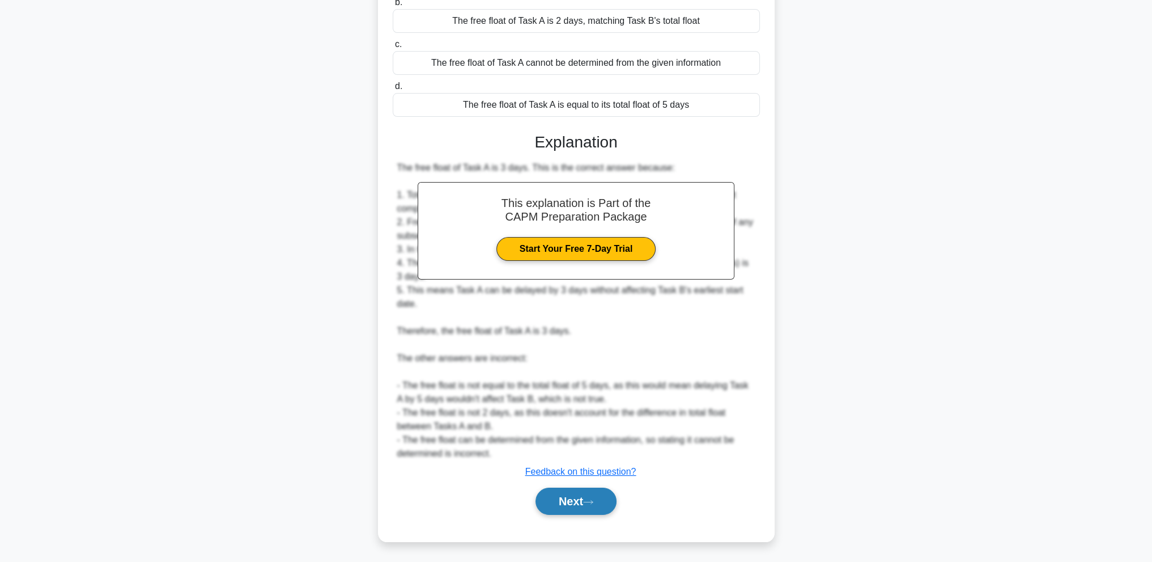
click at [603, 498] on button "Next" at bounding box center [576, 500] width 81 height 27
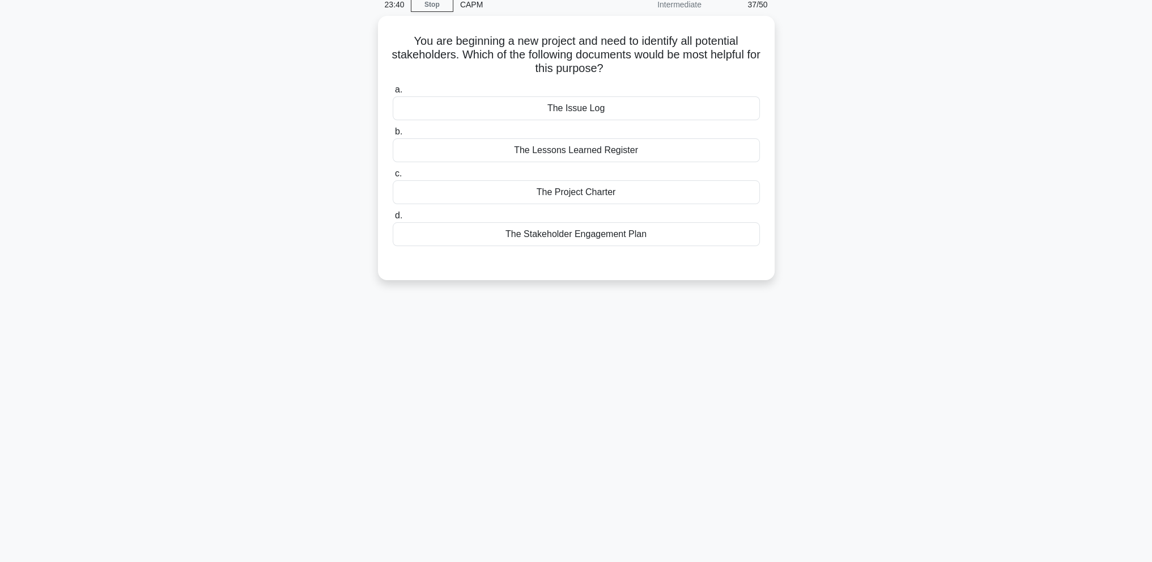
scroll to position [0, 0]
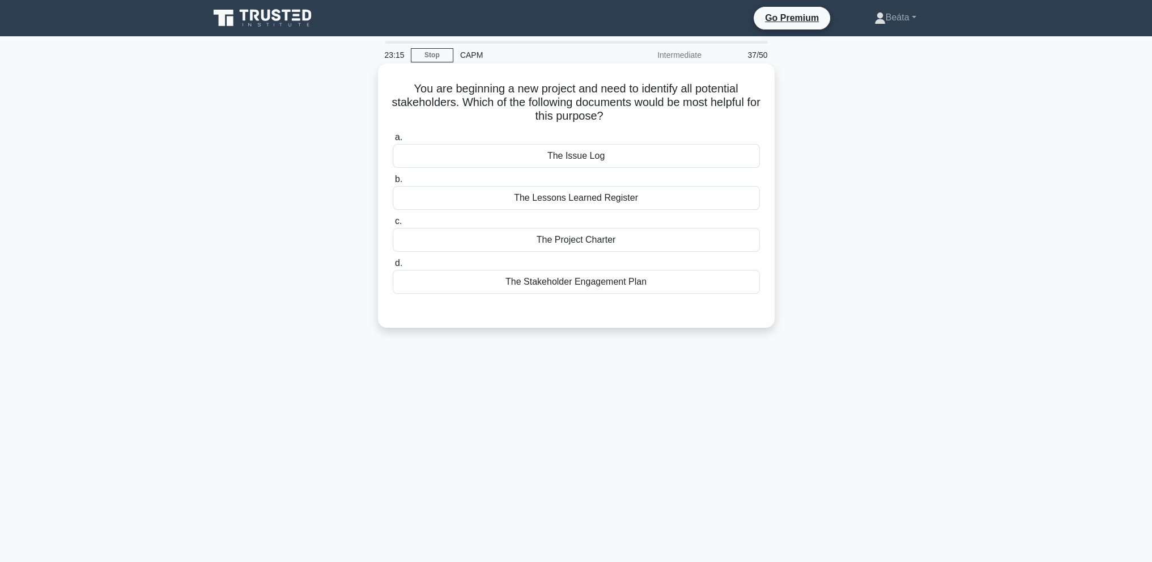
click at [617, 194] on div "The Lessons Learned Register" at bounding box center [576, 198] width 367 height 24
click at [393, 183] on input "b. The Lessons Learned Register" at bounding box center [393, 179] width 0 height 7
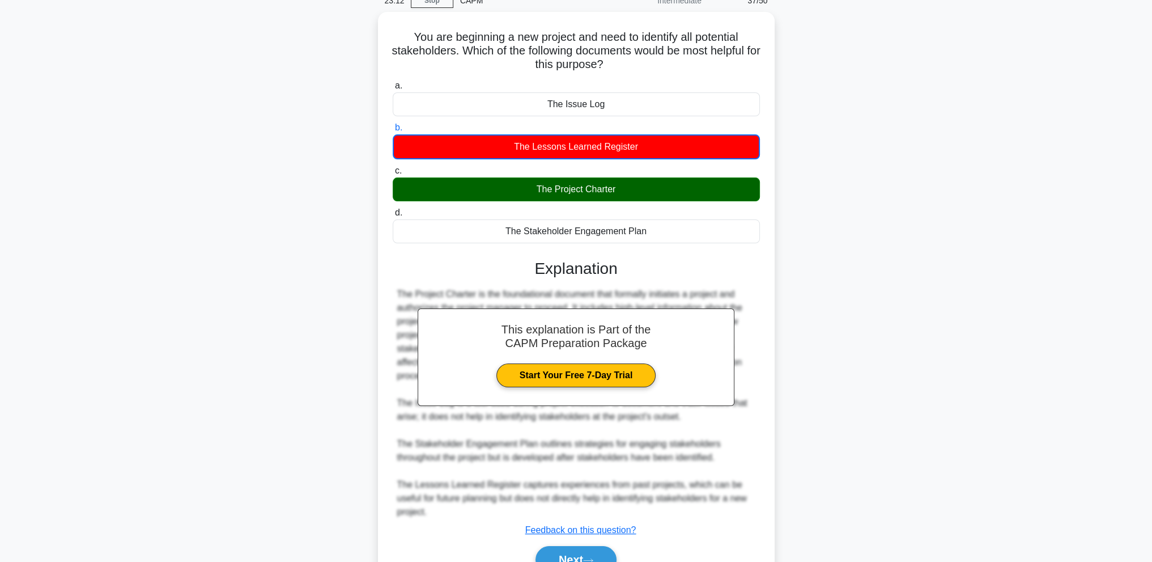
scroll to position [110, 0]
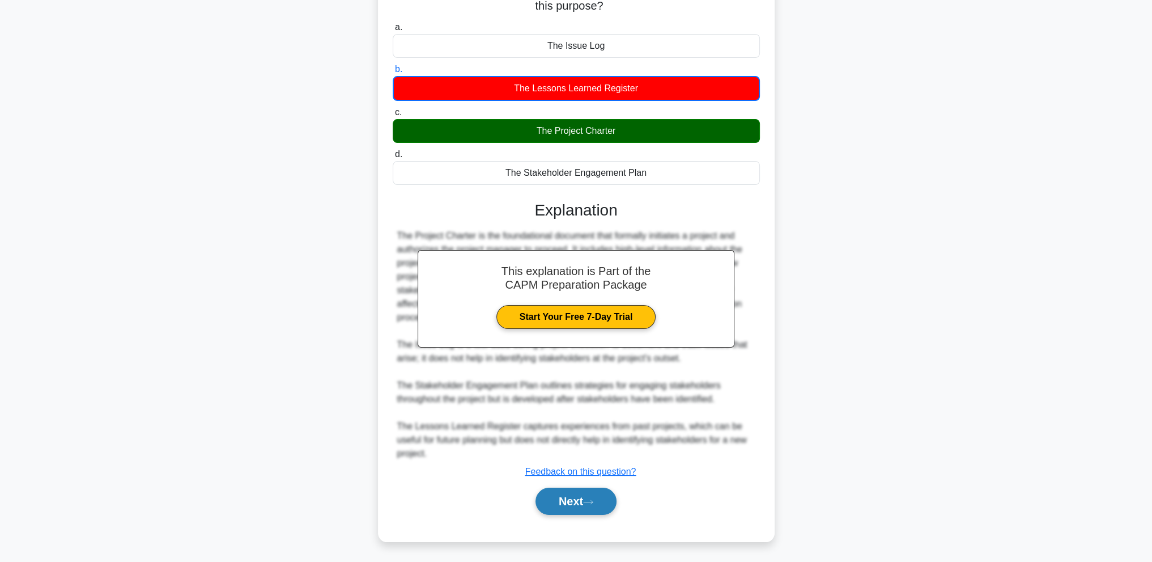
click at [598, 495] on button "Next" at bounding box center [576, 500] width 81 height 27
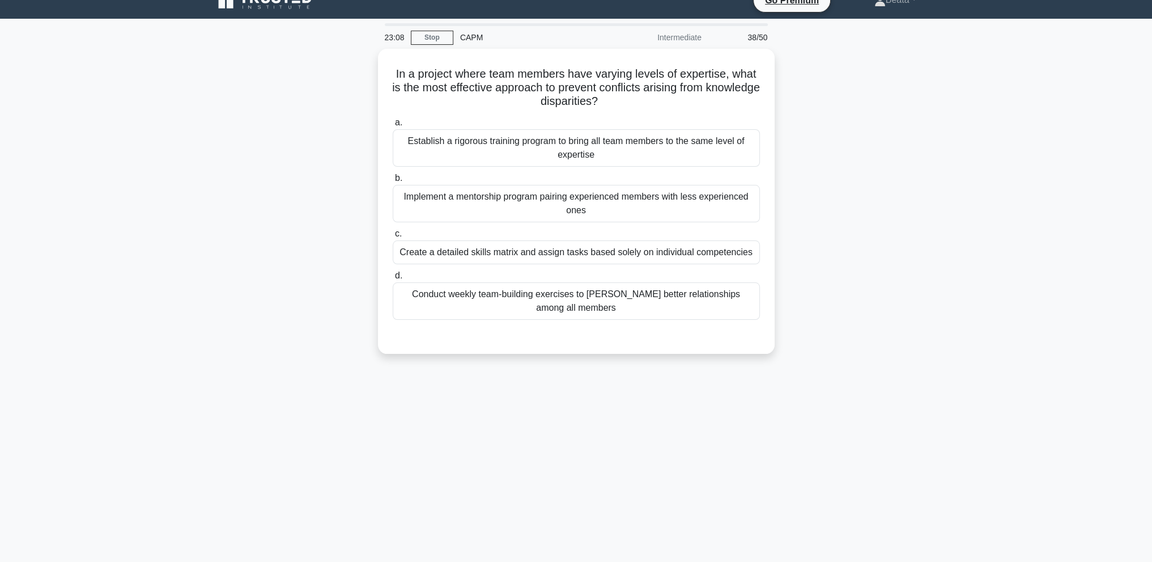
scroll to position [0, 0]
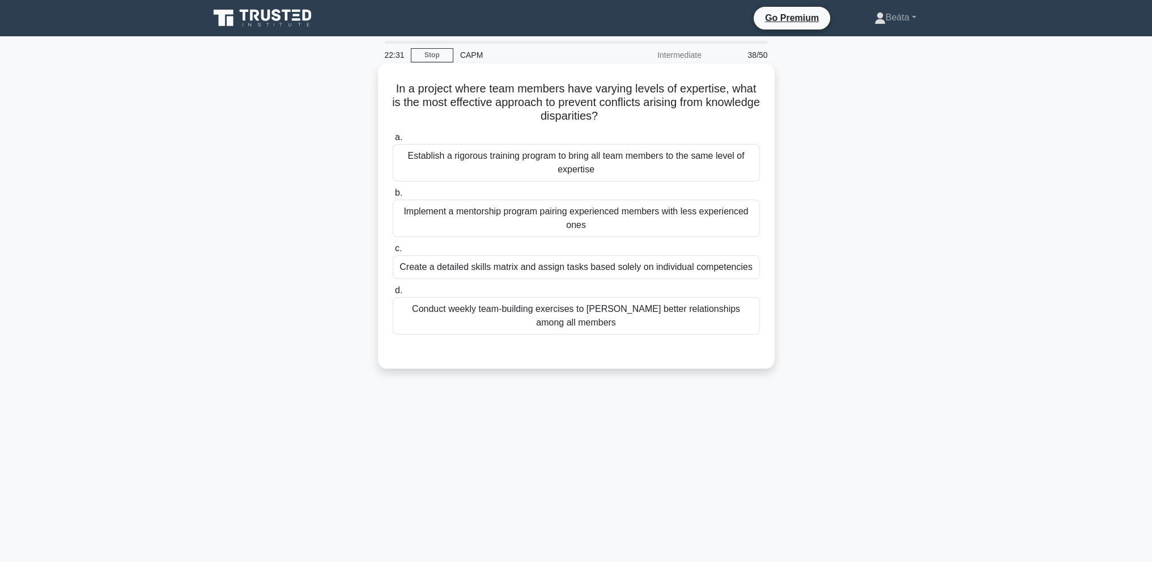
click at [650, 210] on div "Implement a mentorship program pairing experienced members with less experience…" at bounding box center [576, 217] width 367 height 37
click at [393, 197] on input "b. Implement a mentorship program pairing experienced members with less experie…" at bounding box center [393, 192] width 0 height 7
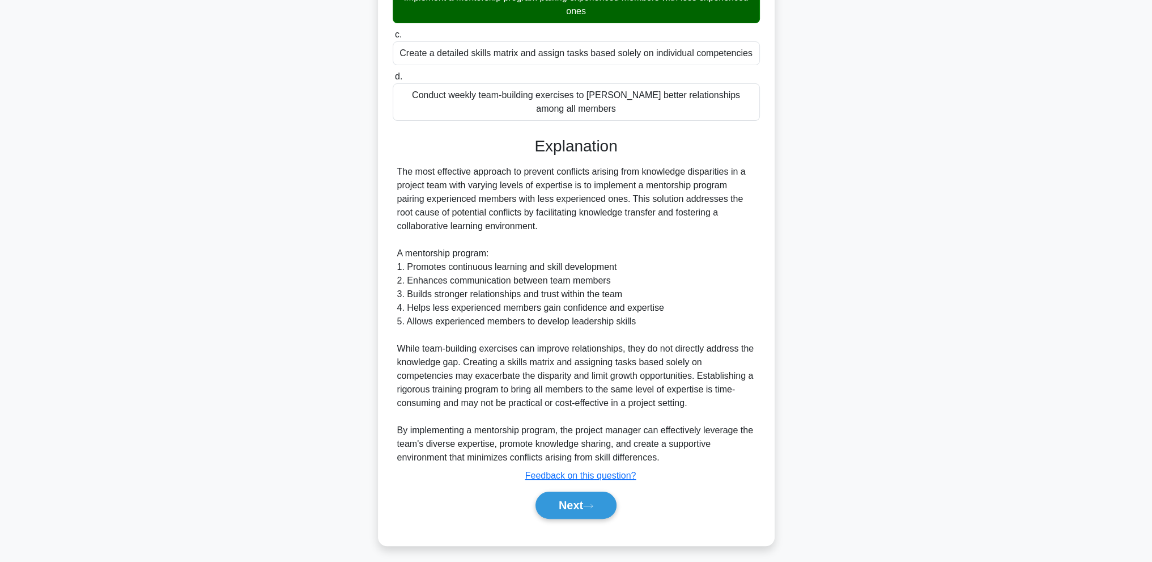
scroll to position [218, 0]
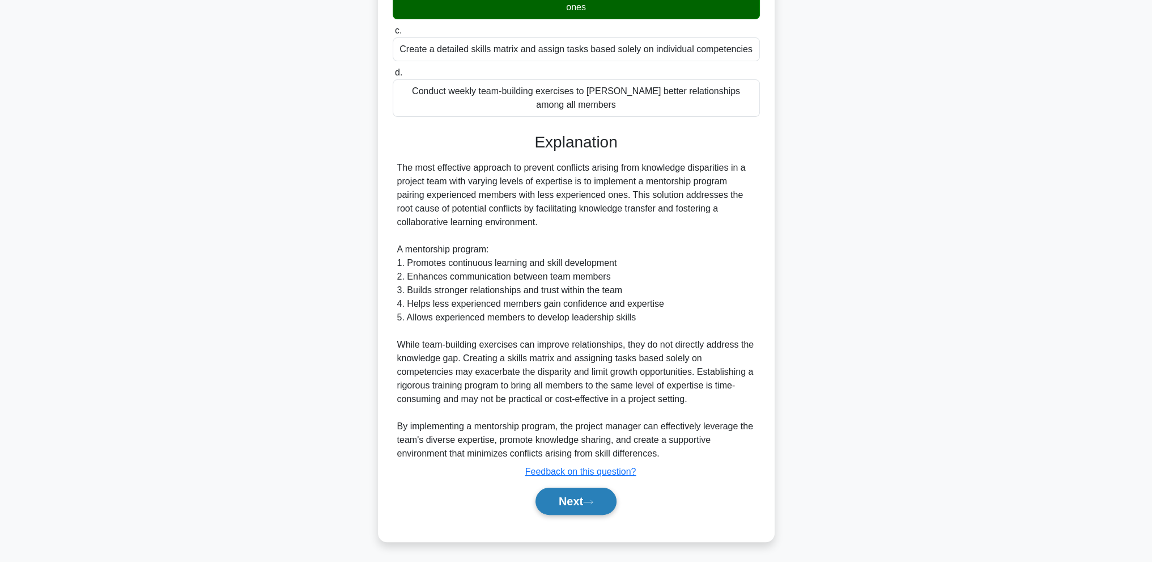
click at [573, 498] on button "Next" at bounding box center [576, 500] width 81 height 27
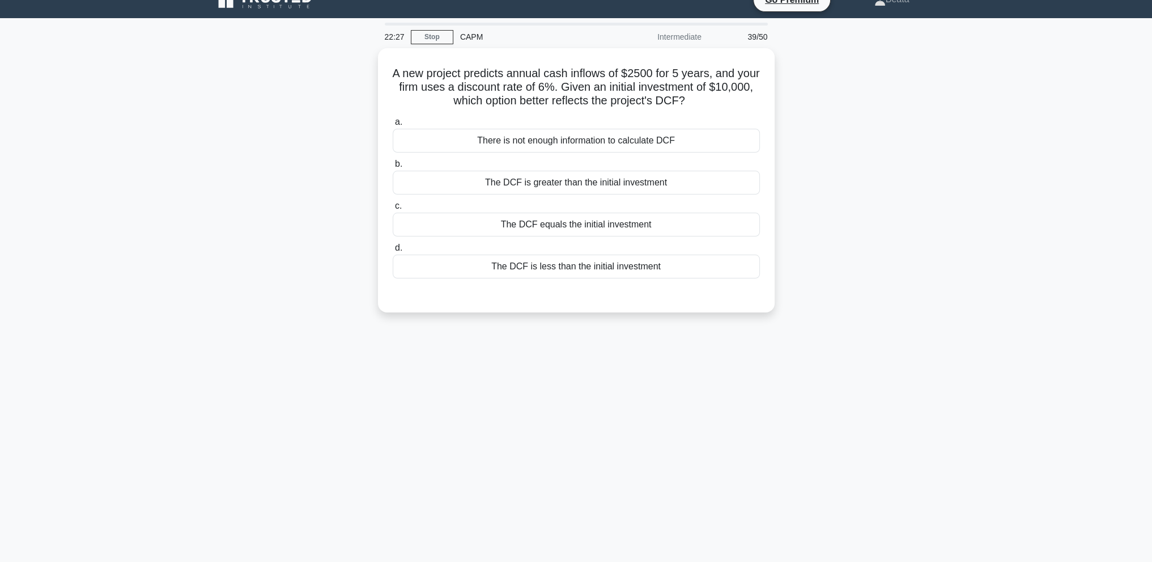
scroll to position [0, 0]
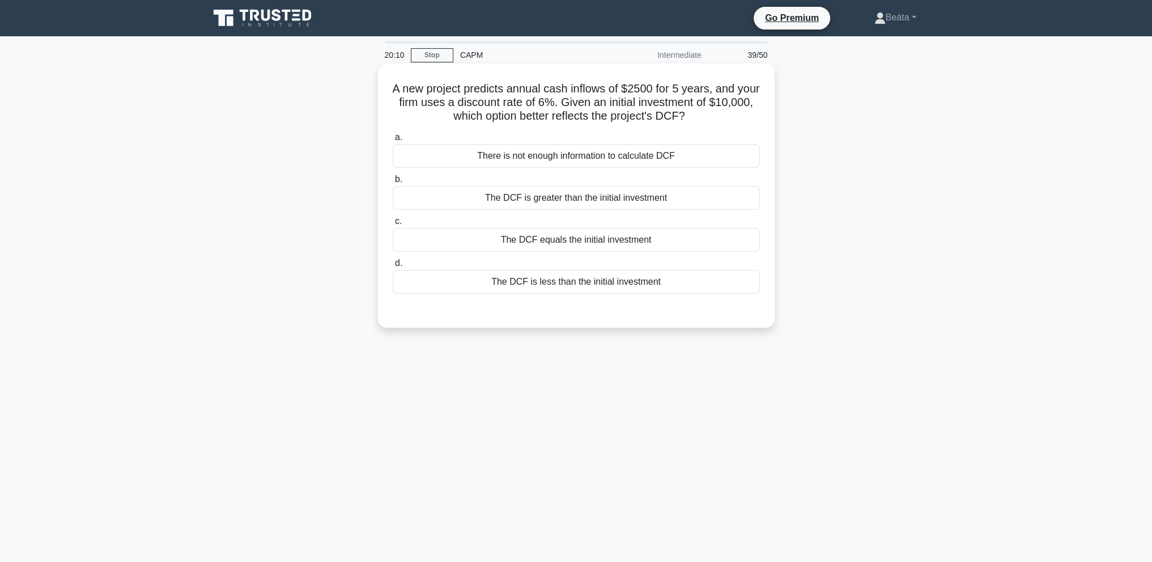
click at [601, 202] on div "The DCF is greater than the initial investment" at bounding box center [576, 198] width 367 height 24
click at [393, 183] on input "b. The DCF is greater than the initial investment" at bounding box center [393, 179] width 0 height 7
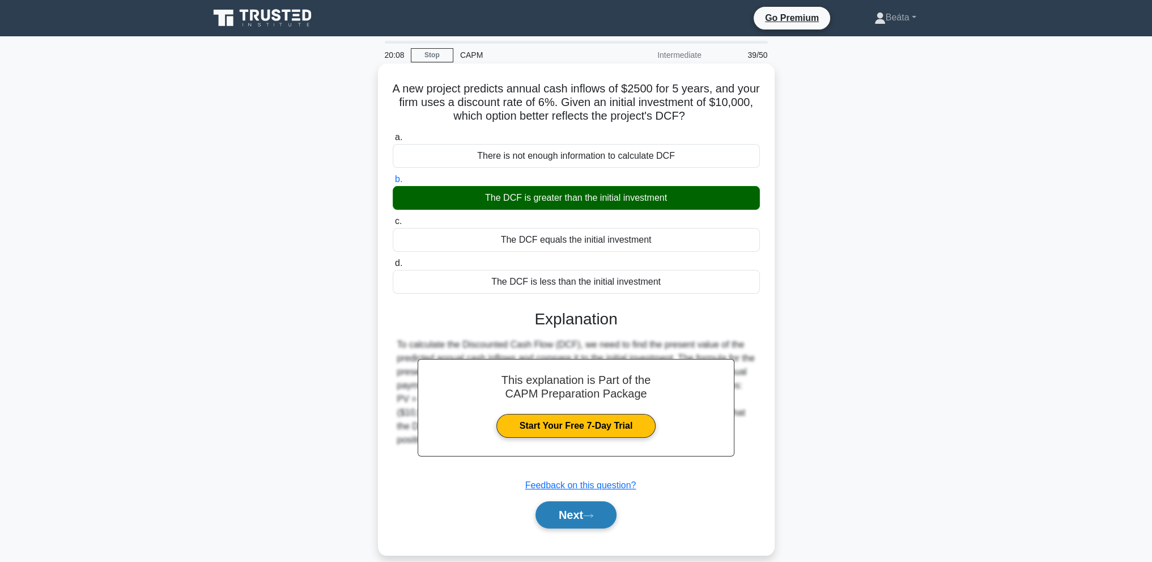
click at [577, 513] on button "Next" at bounding box center [576, 514] width 81 height 27
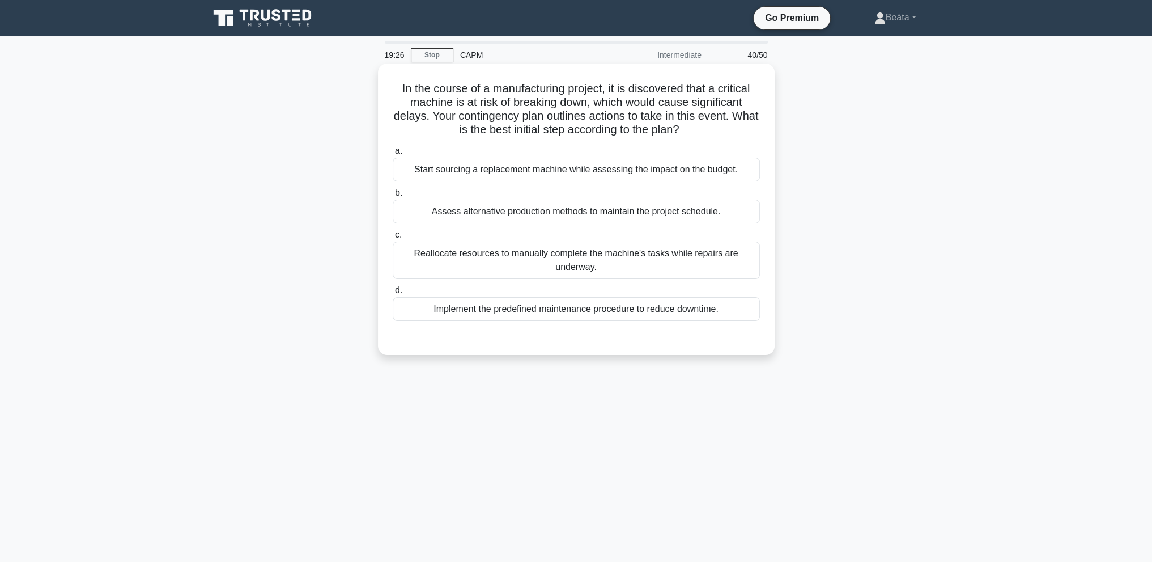
click at [626, 312] on div "Implement the predefined maintenance procedure to reduce downtime." at bounding box center [576, 309] width 367 height 24
click at [393, 294] on input "d. Implement the predefined maintenance procedure to reduce downtime." at bounding box center [393, 290] width 0 height 7
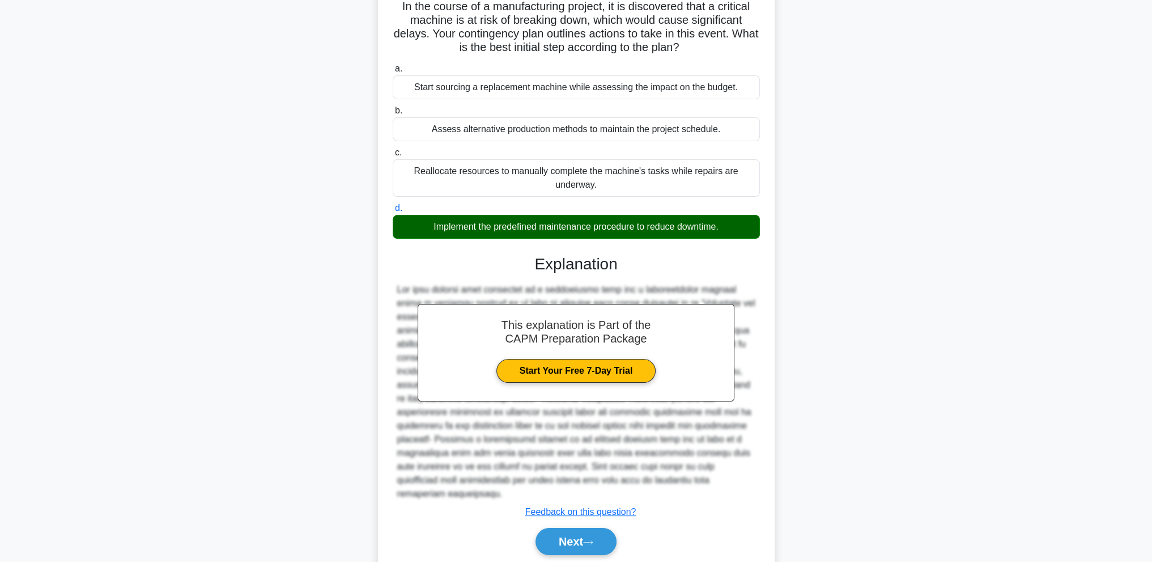
scroll to position [122, 0]
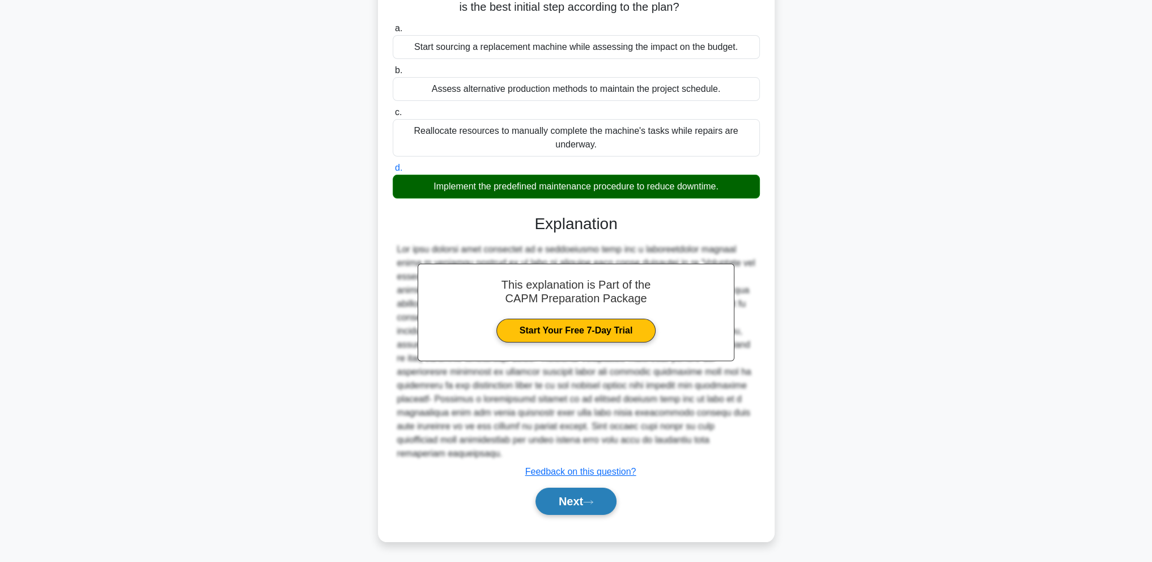
click at [559, 505] on button "Next" at bounding box center [576, 500] width 81 height 27
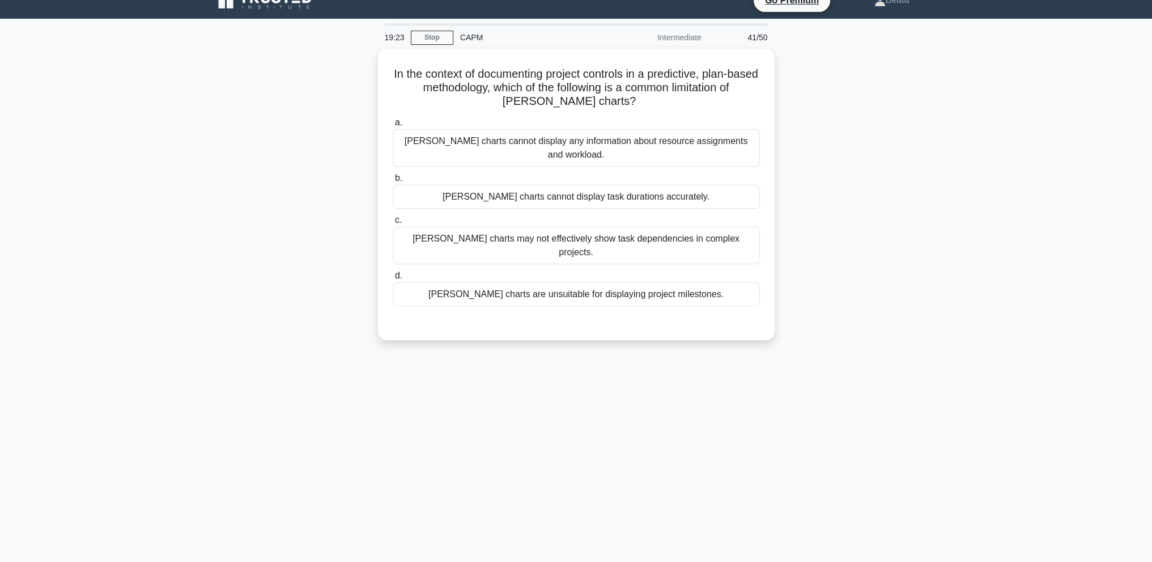
scroll to position [0, 0]
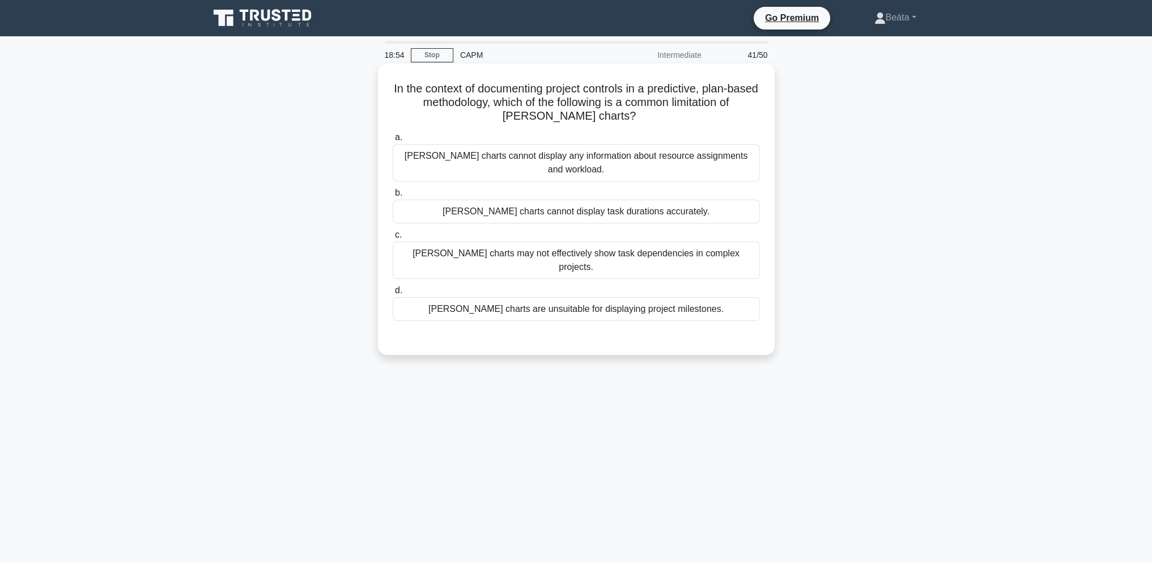
click at [694, 241] on div "Gantt charts may not effectively show task dependencies in complex projects." at bounding box center [576, 259] width 367 height 37
click at [393, 237] on input "c. Gantt charts may not effectively show task dependencies in complex projects." at bounding box center [393, 234] width 0 height 7
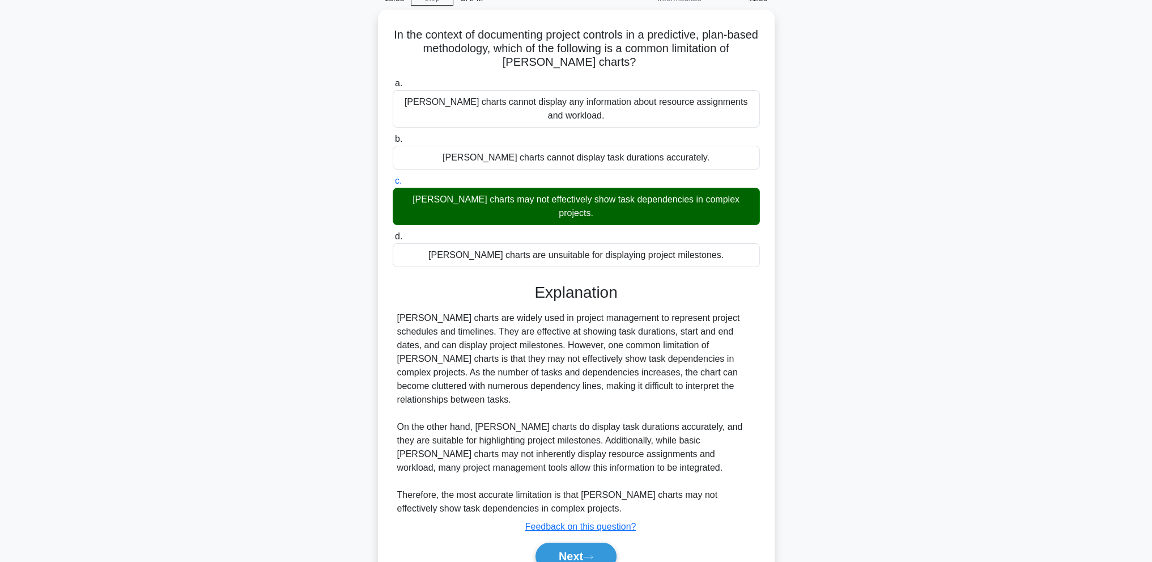
scroll to position [68, 0]
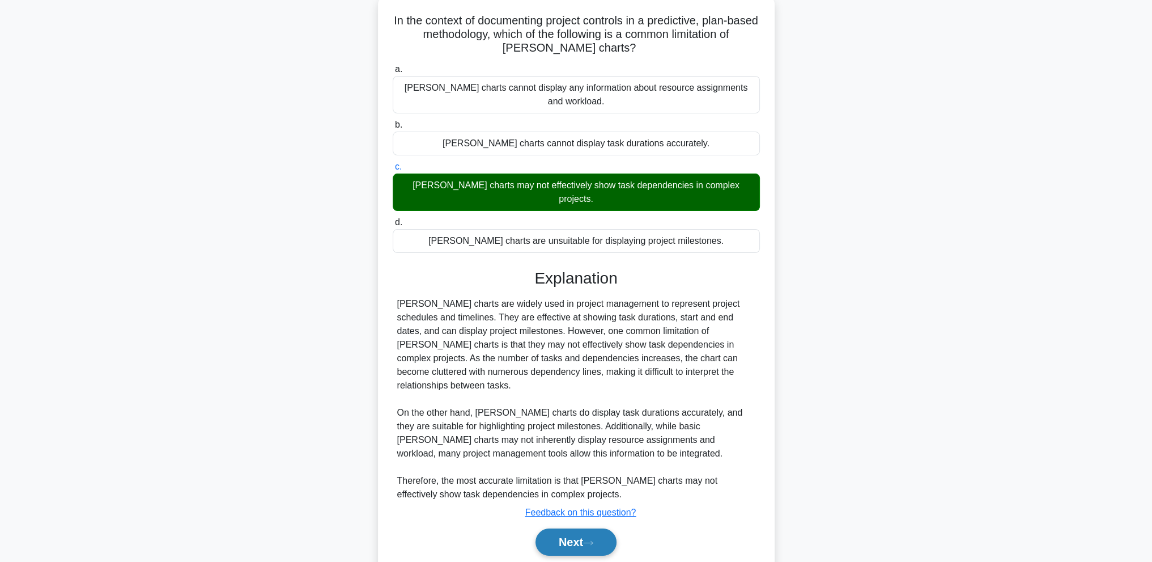
click at [578, 528] on button "Next" at bounding box center [576, 541] width 81 height 27
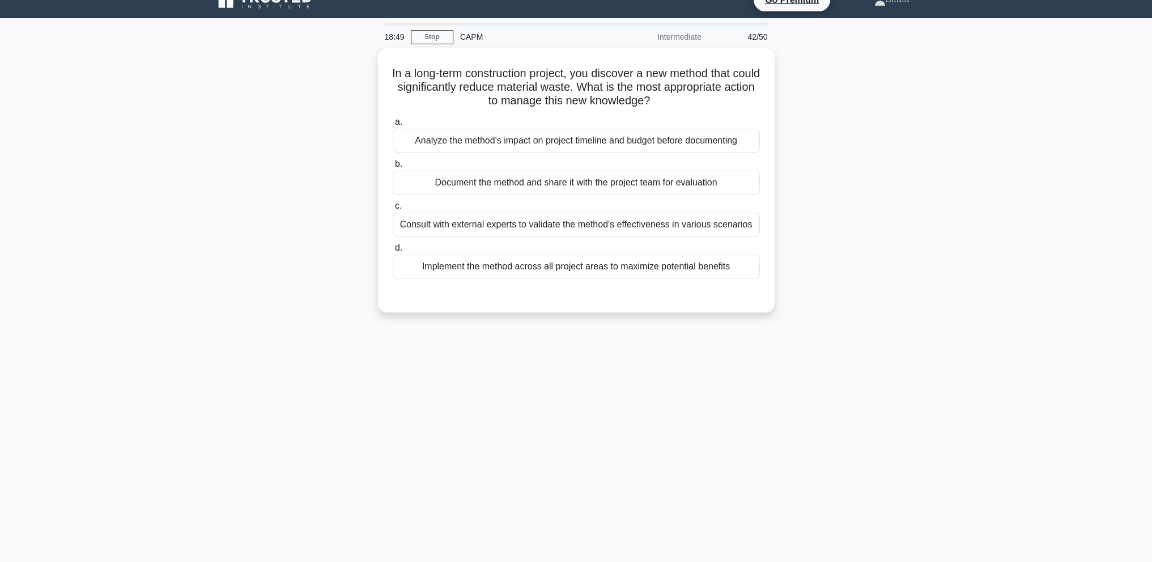
scroll to position [0, 0]
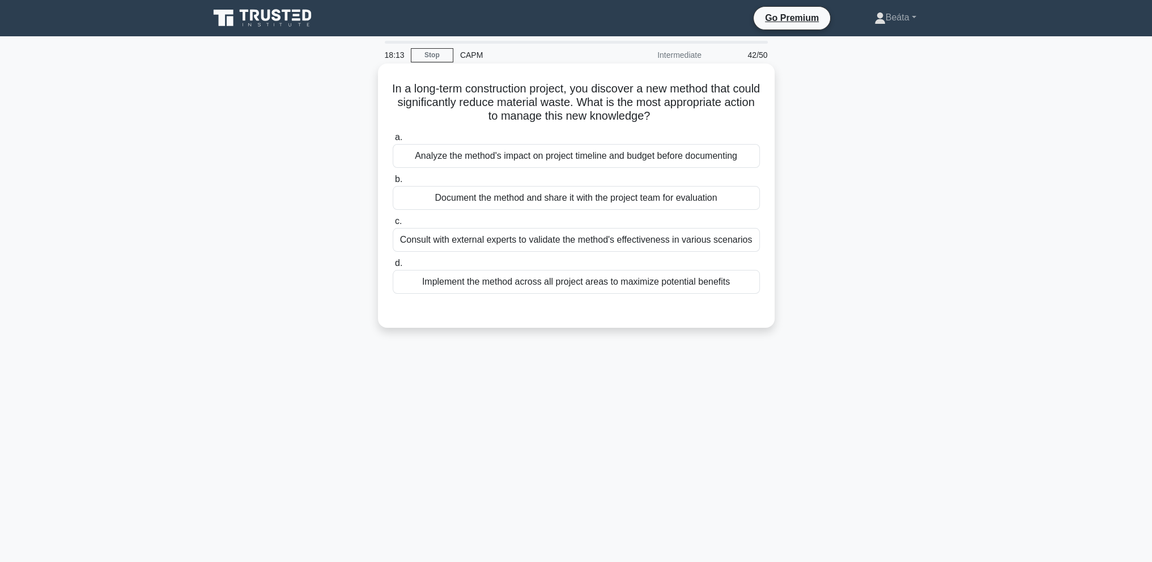
click at [704, 155] on div "Analyze the method's impact on project timeline and budget before documenting" at bounding box center [576, 156] width 367 height 24
click at [393, 141] on input "a. Analyze the method's impact on project timeline and budget before documenting" at bounding box center [393, 137] width 0 height 7
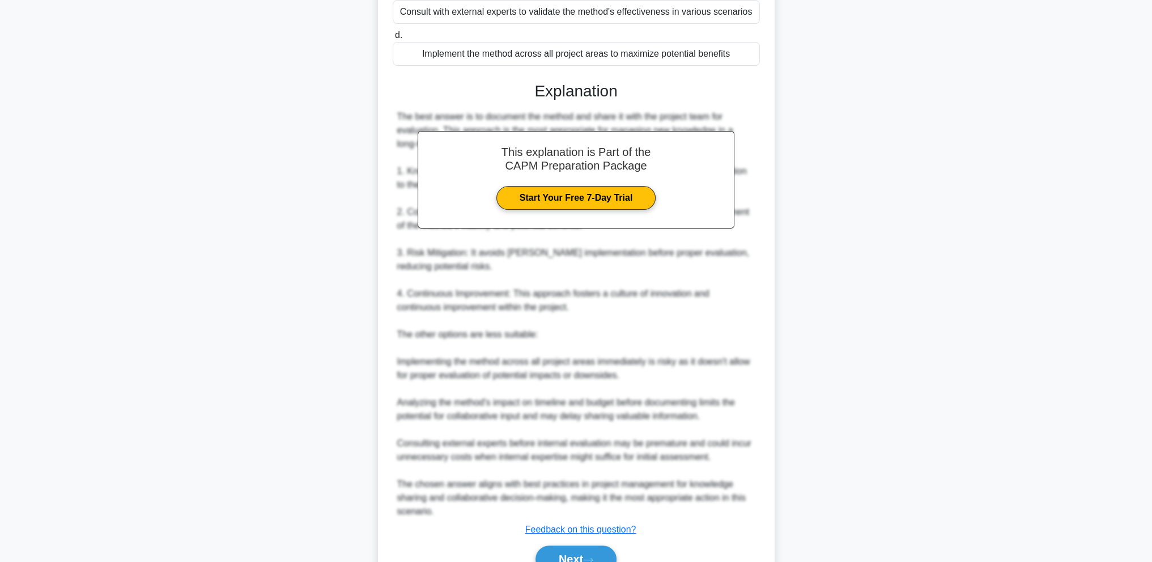
scroll to position [283, 0]
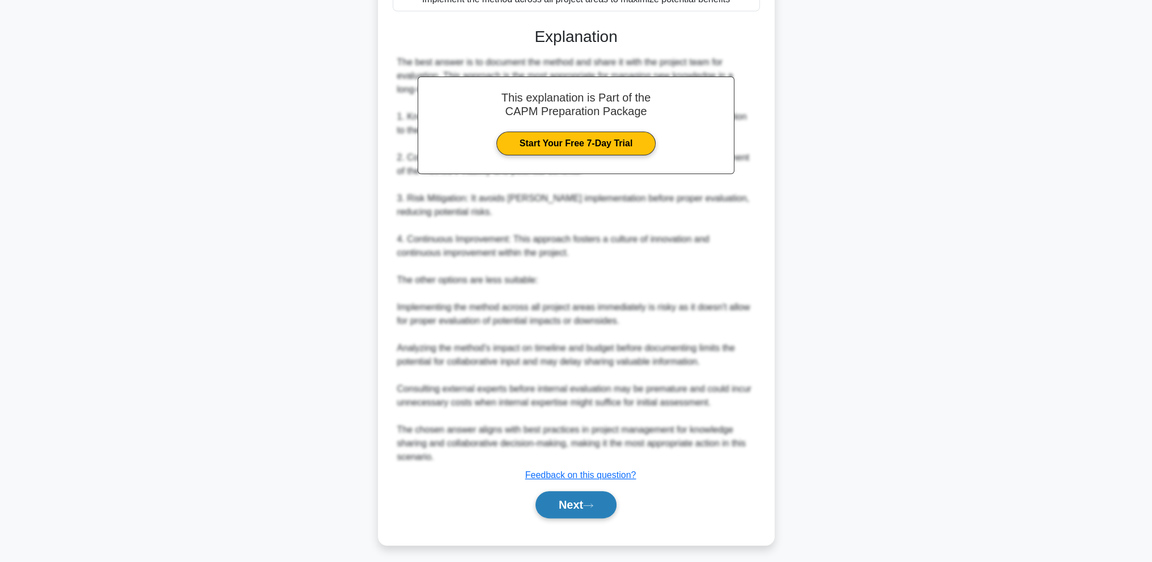
click at [581, 499] on button "Next" at bounding box center [576, 504] width 81 height 27
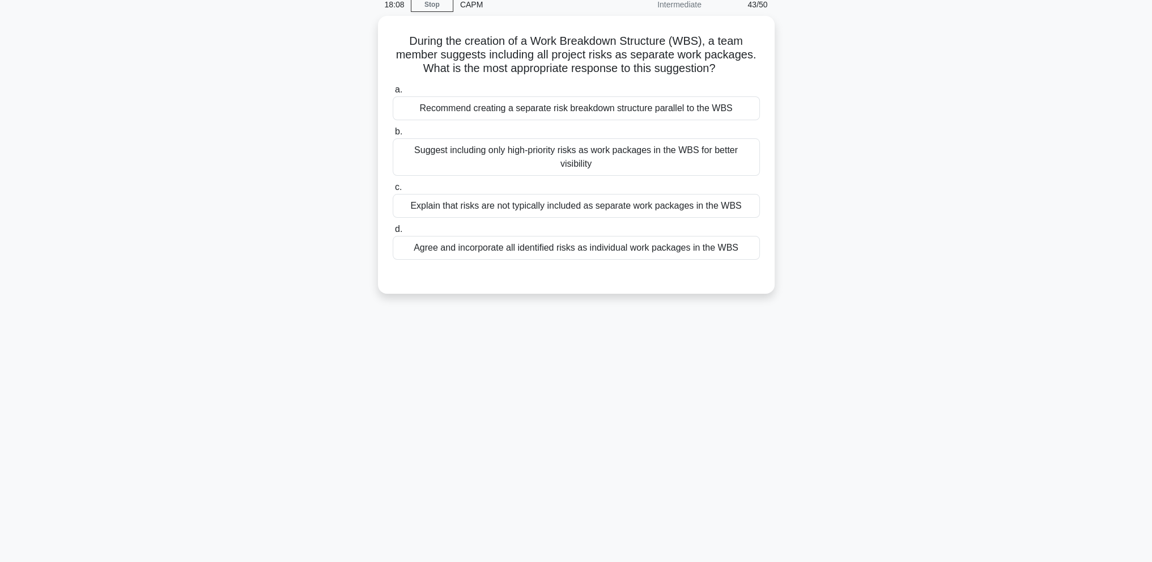
scroll to position [0, 0]
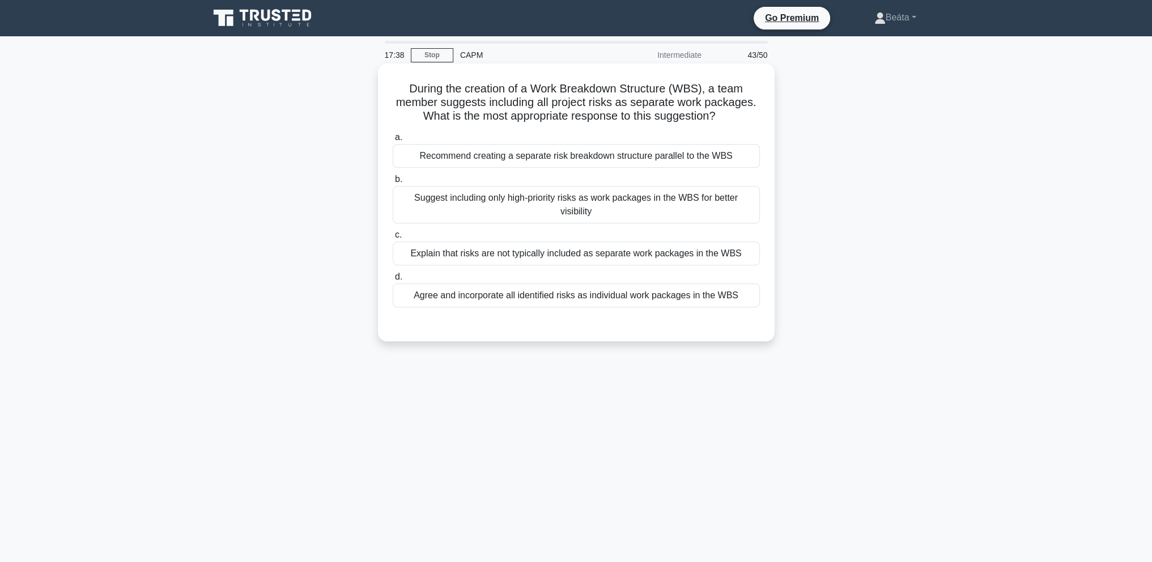
click at [719, 160] on div "Recommend creating a separate risk breakdown structure parallel to the WBS" at bounding box center [576, 156] width 367 height 24
click at [393, 141] on input "a. Recommend creating a separate risk breakdown structure parallel to the WBS" at bounding box center [393, 137] width 0 height 7
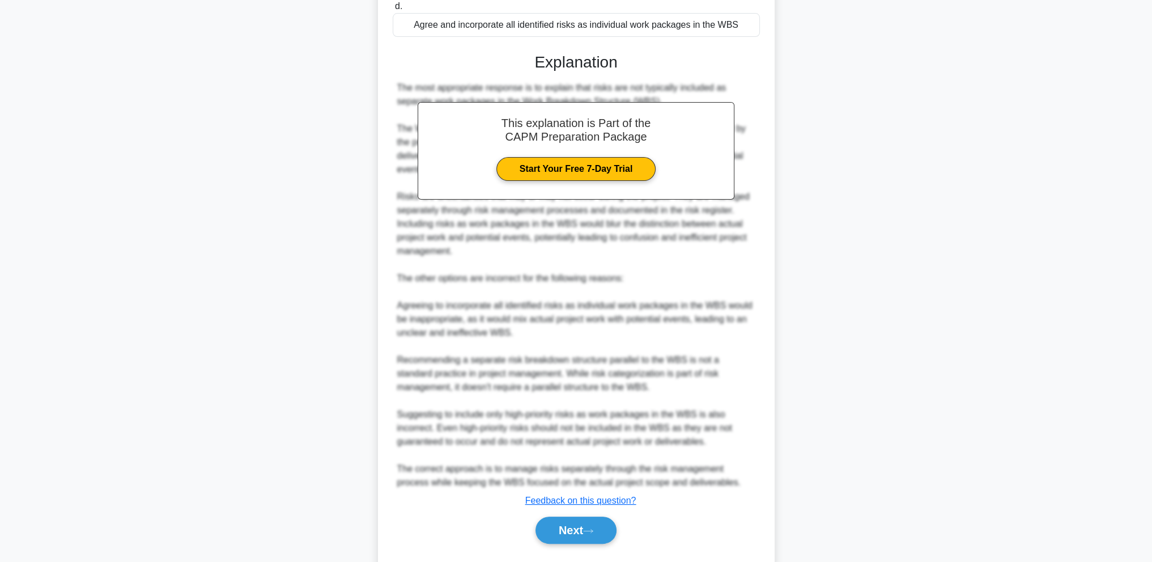
scroll to position [283, 0]
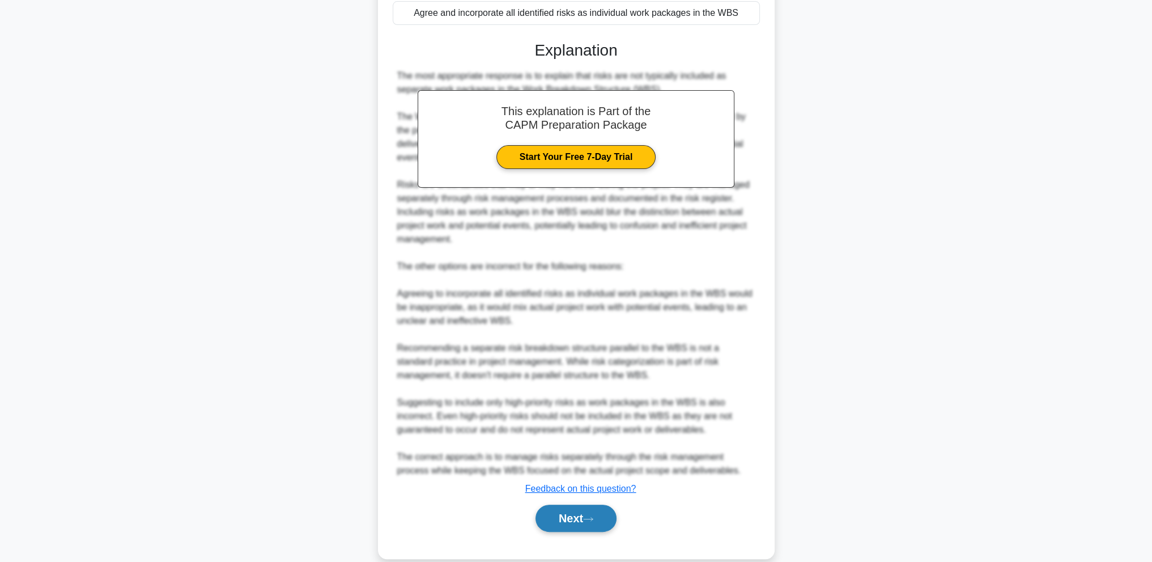
click at [607, 524] on button "Next" at bounding box center [576, 517] width 81 height 27
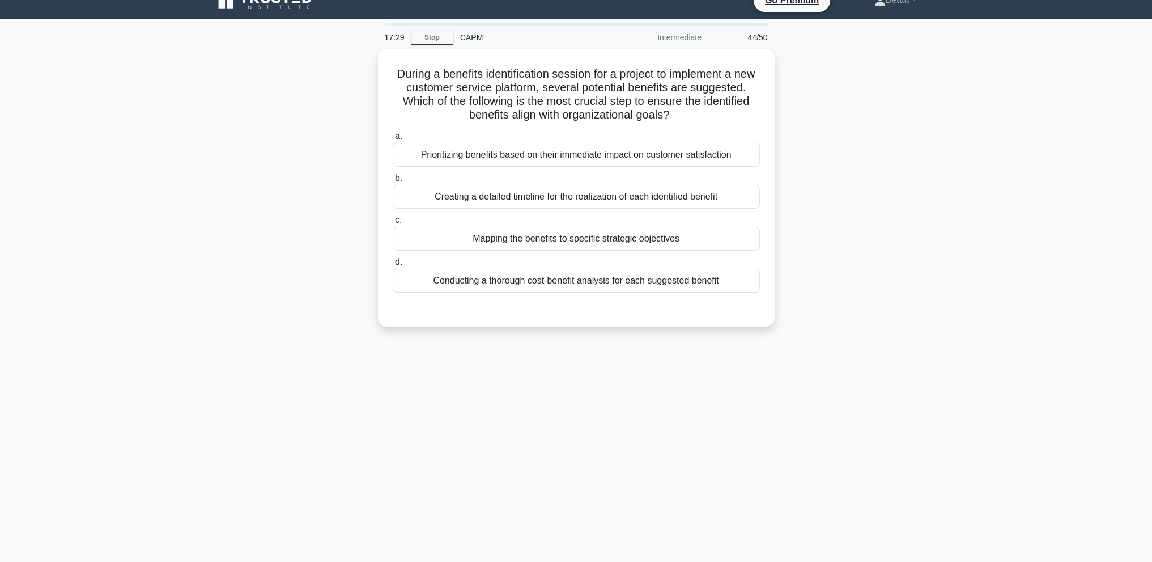
scroll to position [0, 0]
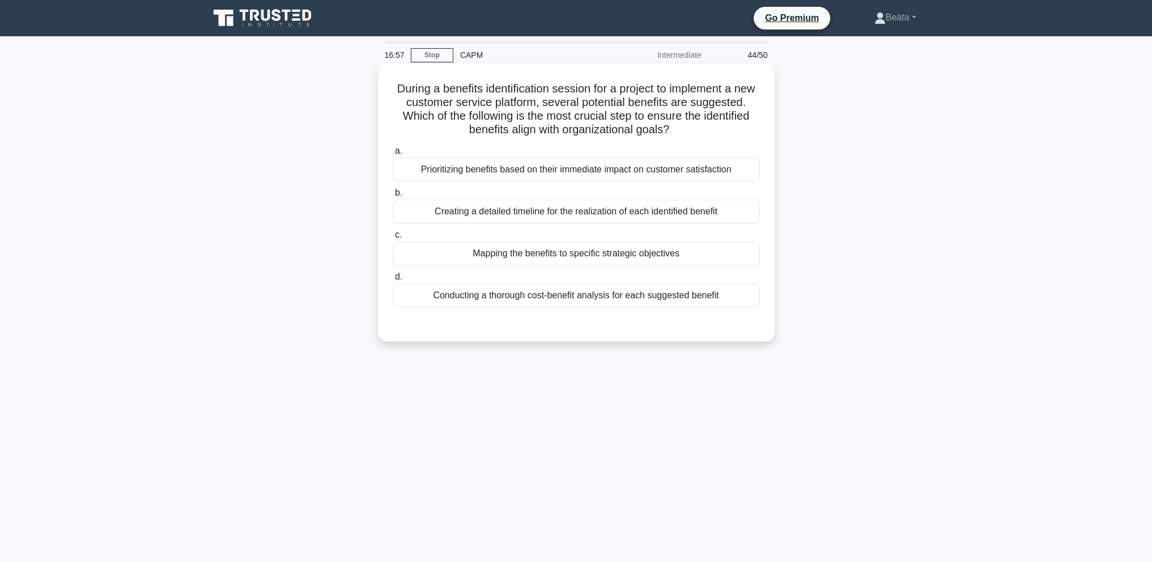
click at [664, 294] on div "Conducting a thorough cost-benefit analysis for each suggested benefit" at bounding box center [576, 295] width 367 height 24
click at [393, 281] on input "d. Conducting a thorough cost-benefit analysis for each suggested benefit" at bounding box center [393, 276] width 0 height 7
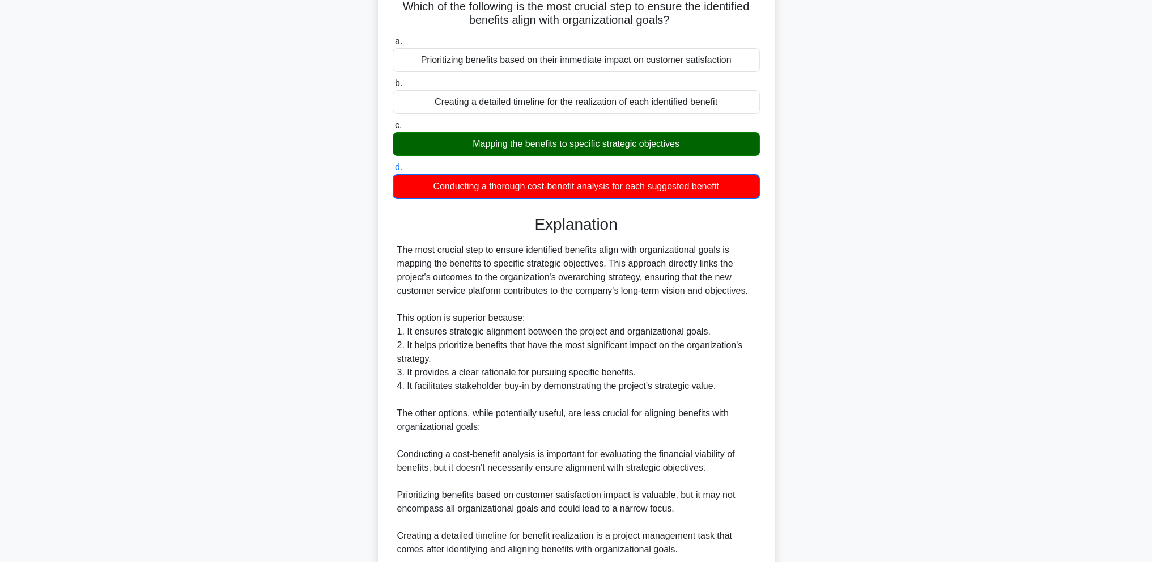
scroll to position [205, 0]
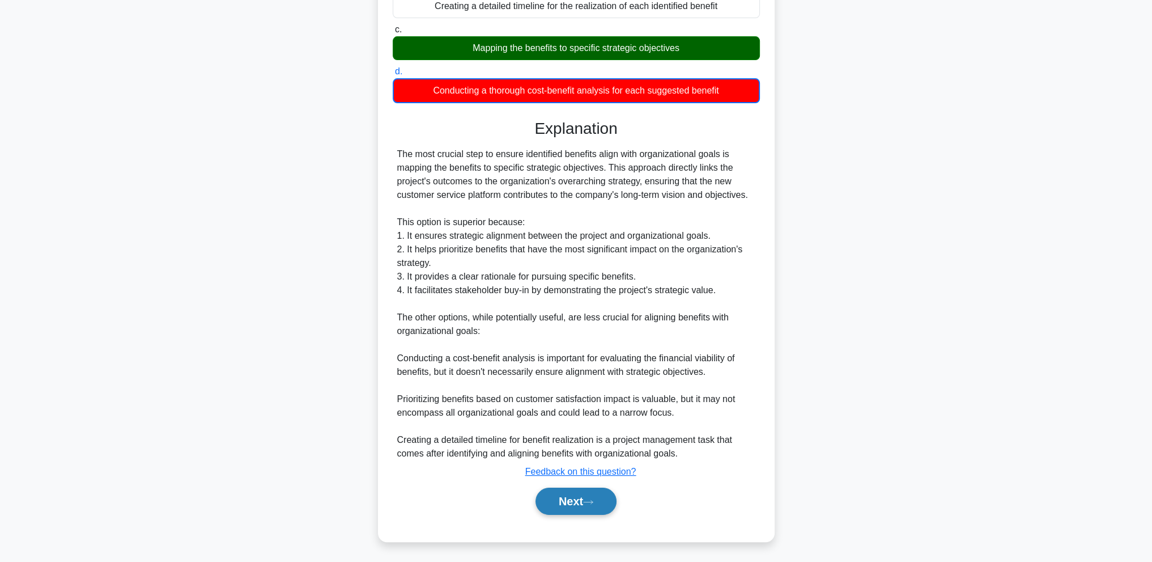
click at [590, 507] on button "Next" at bounding box center [576, 500] width 81 height 27
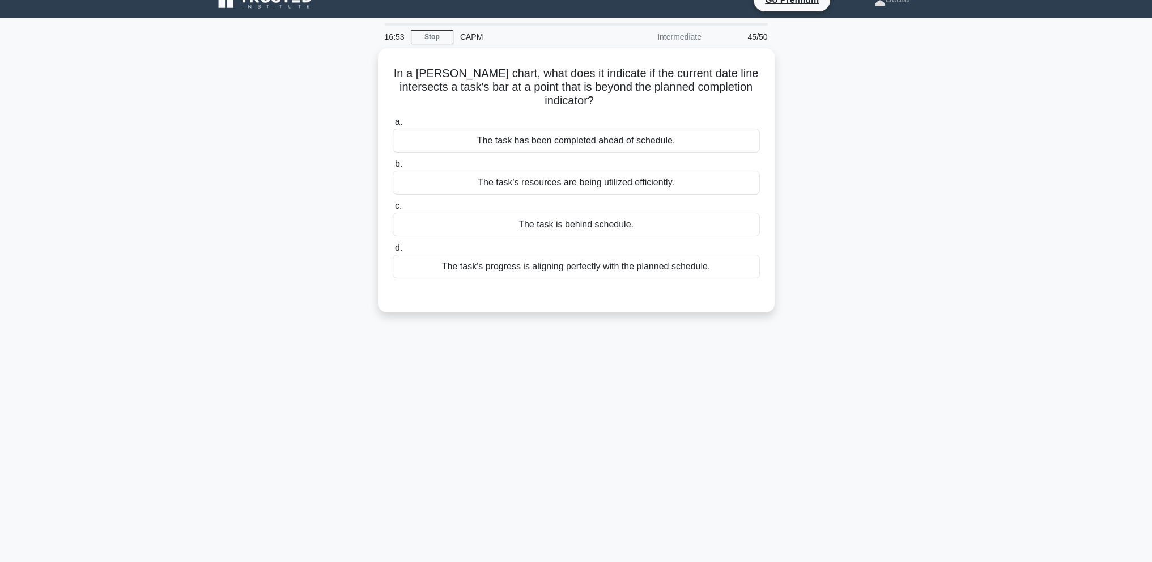
scroll to position [0, 0]
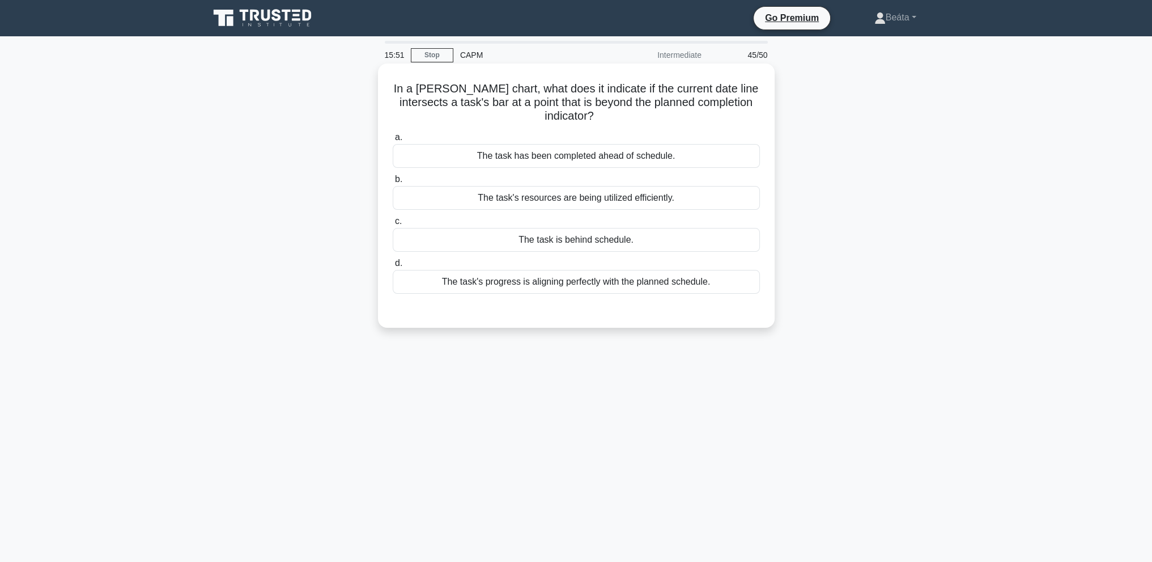
click at [581, 156] on div "The task has been completed ahead of schedule." at bounding box center [576, 156] width 367 height 24
click at [393, 141] on input "a. The task has been completed ahead of schedule." at bounding box center [393, 137] width 0 height 7
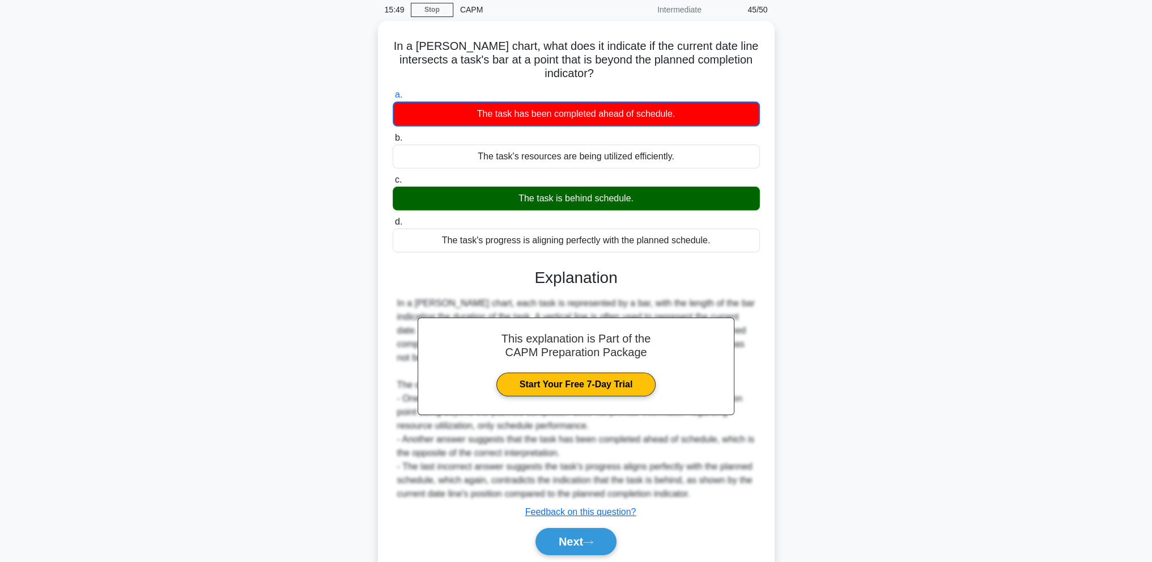
scroll to position [83, 0]
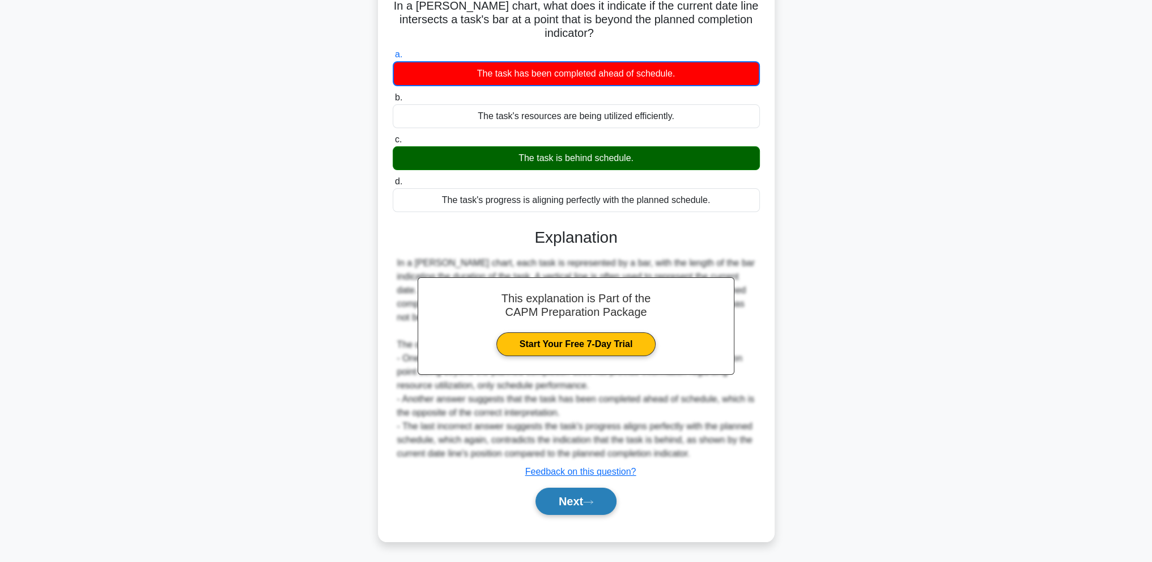
click at [610, 491] on button "Next" at bounding box center [576, 500] width 81 height 27
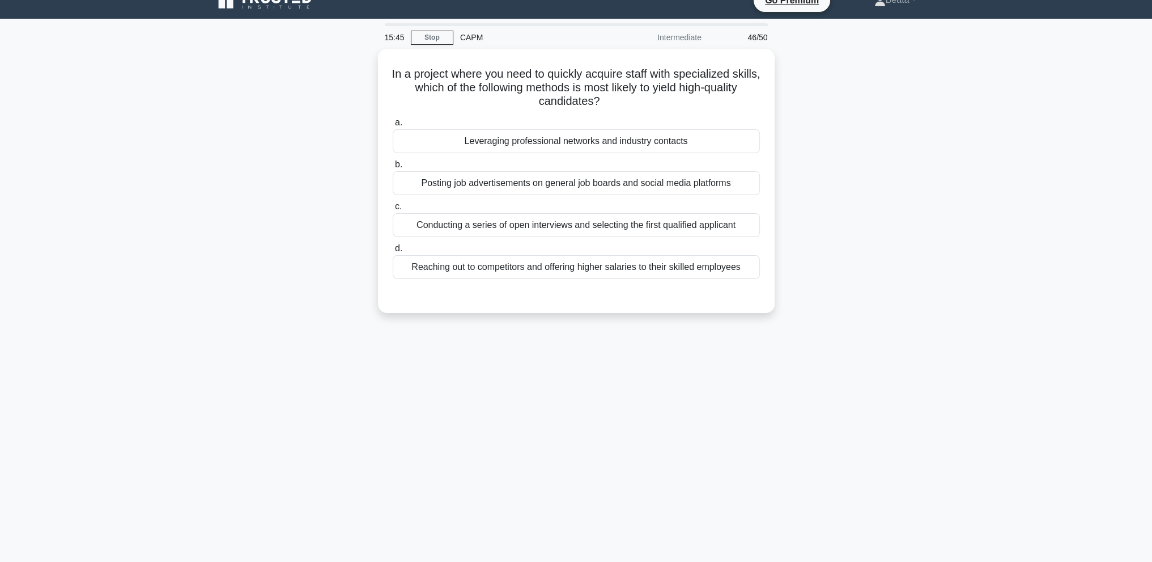
scroll to position [0, 0]
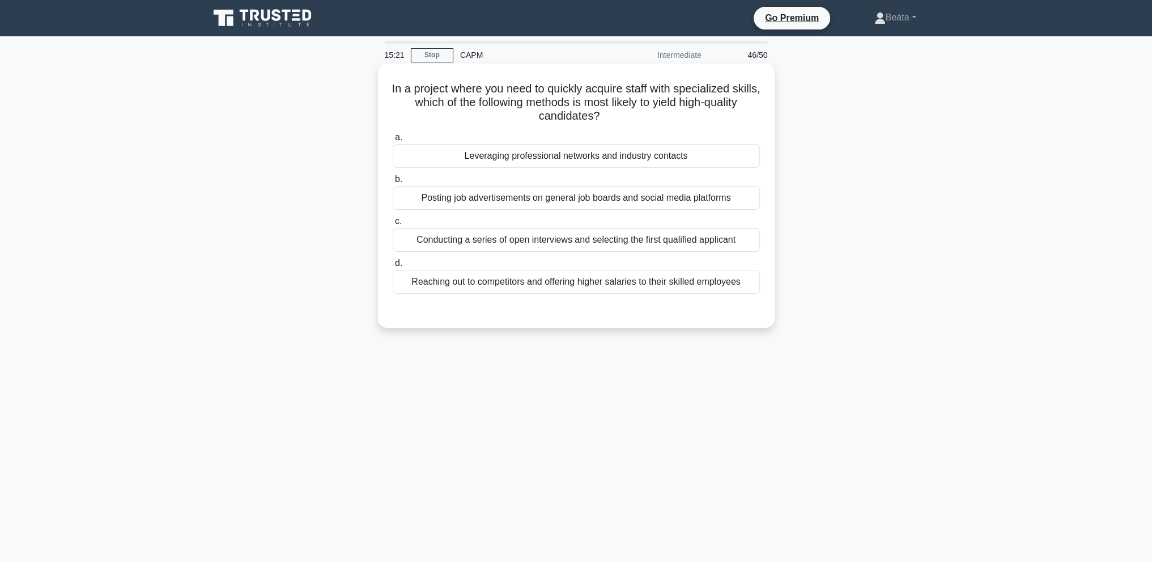
click at [542, 162] on div "Leveraging professional networks and industry contacts" at bounding box center [576, 156] width 367 height 24
click at [393, 141] on input "a. Leveraging professional networks and industry contacts" at bounding box center [393, 137] width 0 height 7
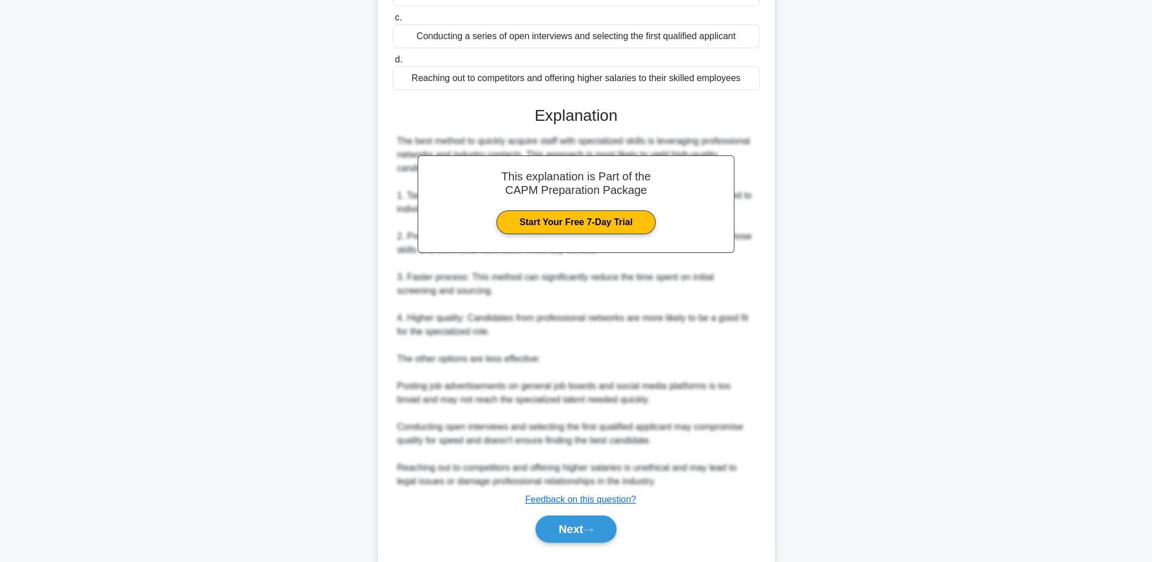
scroll to position [231, 0]
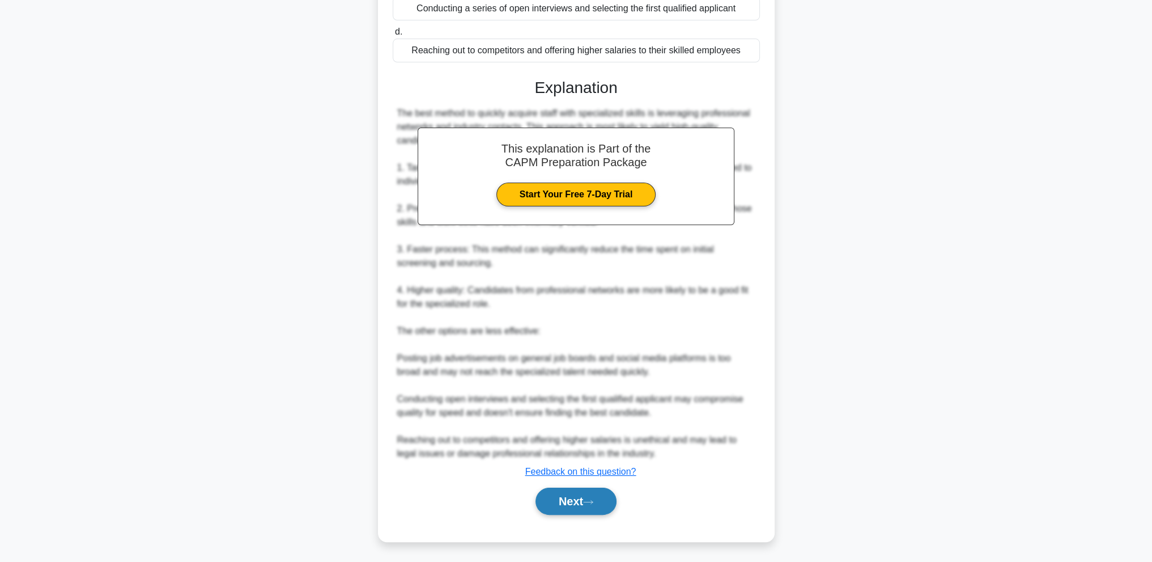
click at [593, 508] on button "Next" at bounding box center [576, 500] width 81 height 27
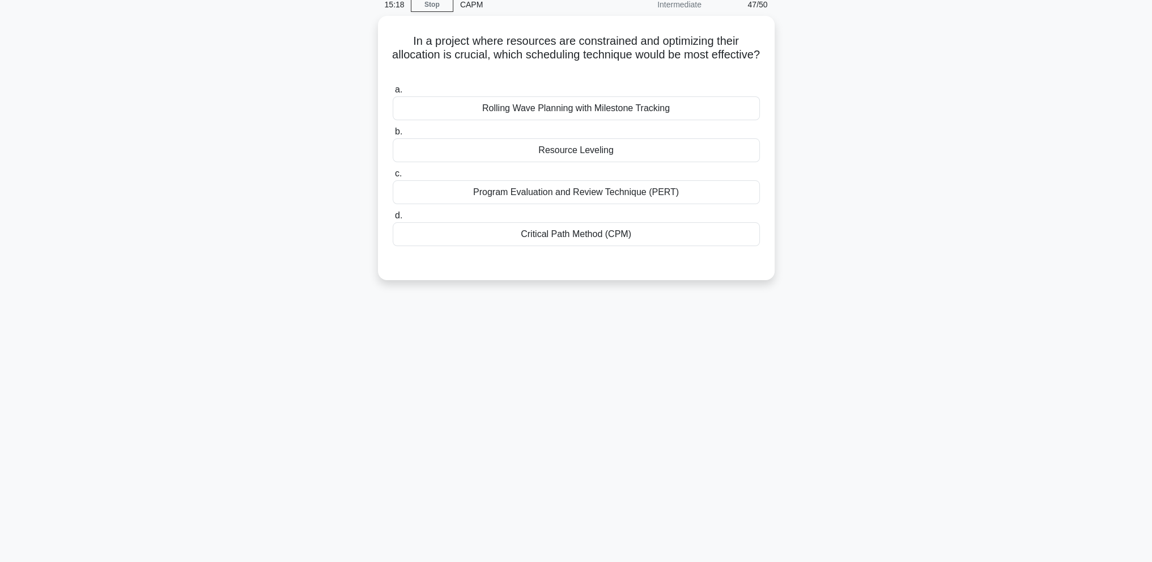
scroll to position [0, 0]
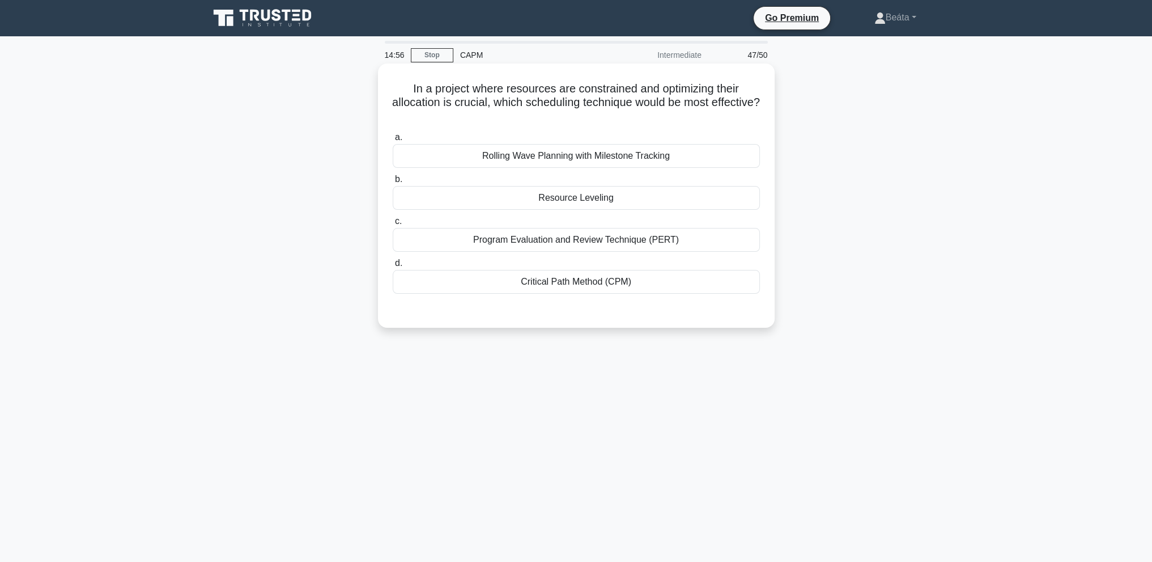
click at [638, 203] on div "Resource Leveling" at bounding box center [576, 198] width 367 height 24
click at [393, 183] on input "b. Resource Leveling" at bounding box center [393, 179] width 0 height 7
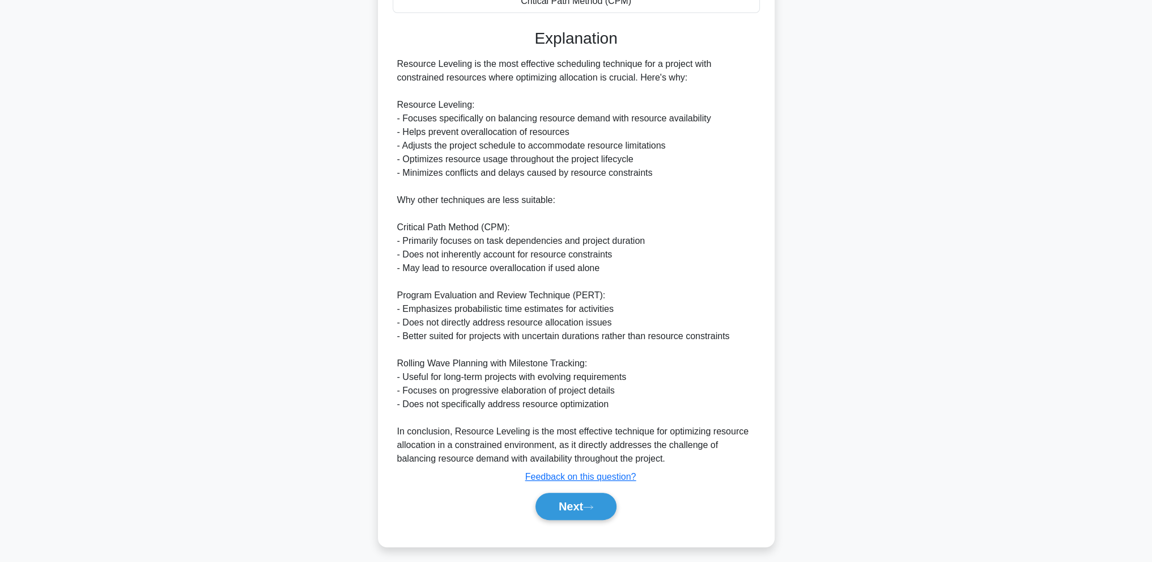
scroll to position [286, 0]
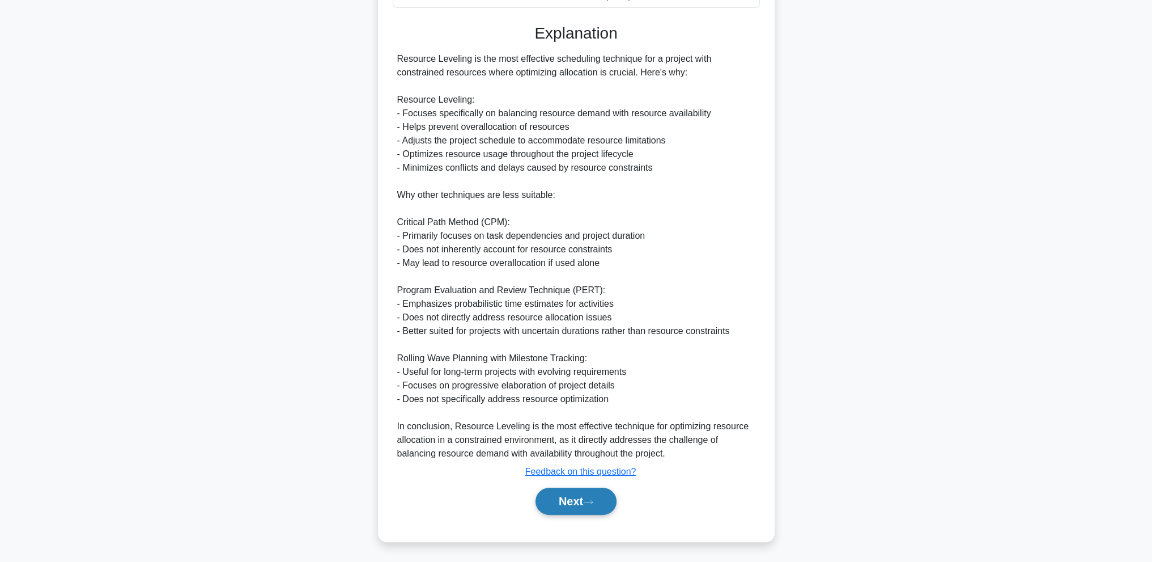
click at [563, 499] on button "Next" at bounding box center [576, 500] width 81 height 27
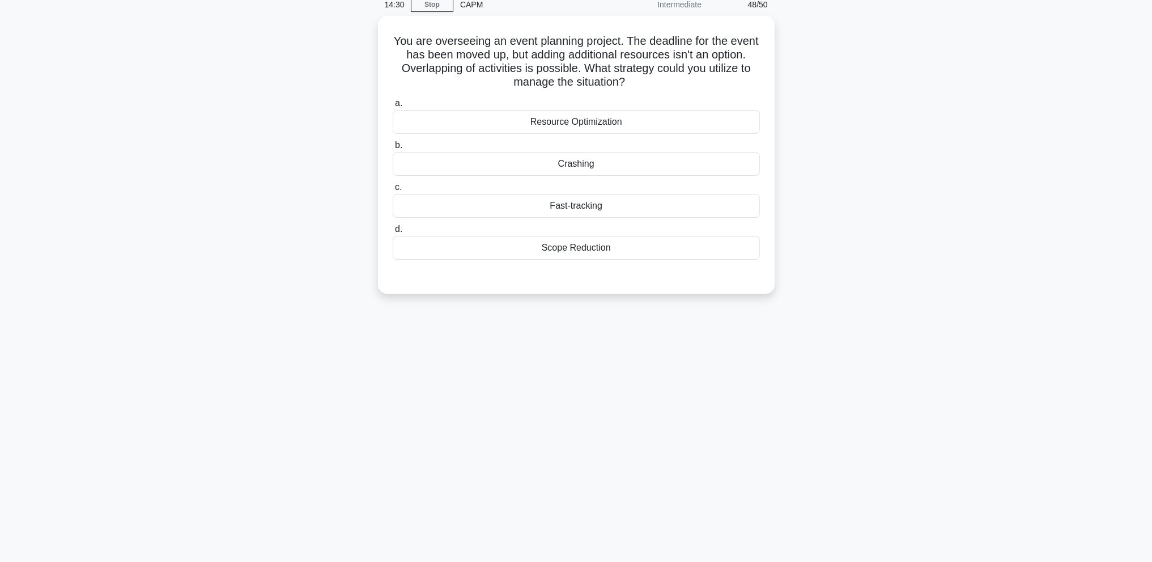
scroll to position [0, 0]
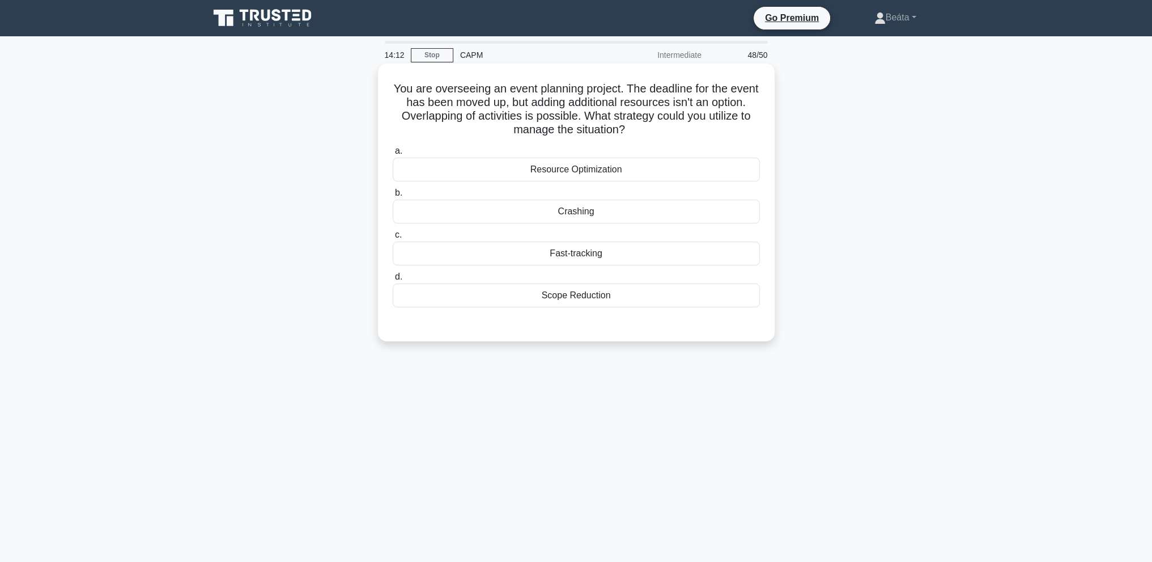
click at [598, 258] on div "Fast-tracking" at bounding box center [576, 253] width 367 height 24
click at [393, 239] on input "c. Fast-tracking" at bounding box center [393, 234] width 0 height 7
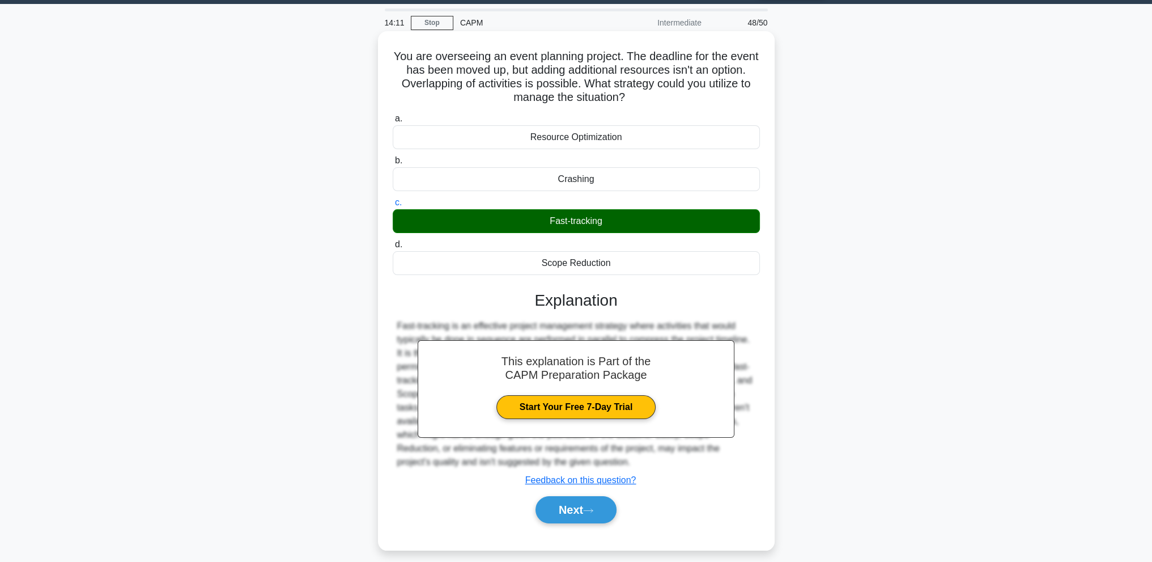
scroll to position [50, 0]
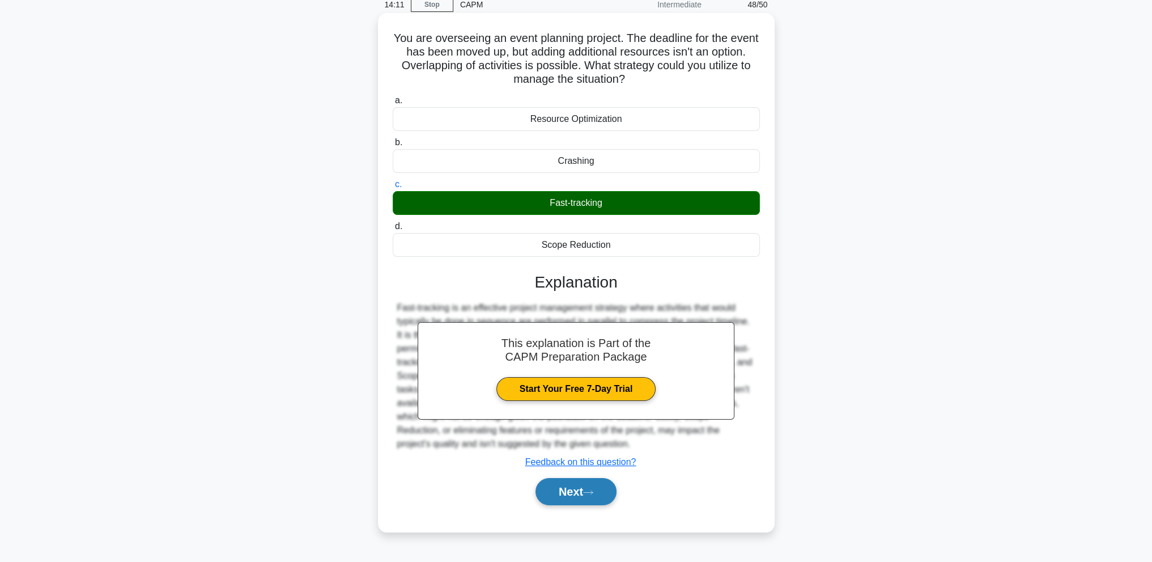
click at [570, 498] on button "Next" at bounding box center [576, 491] width 81 height 27
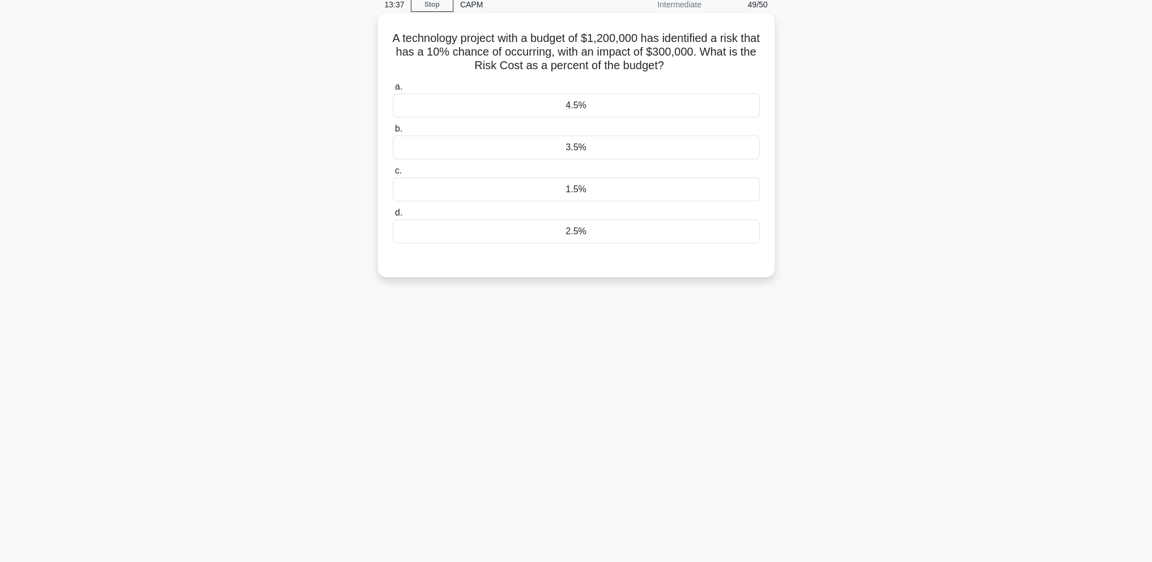
click at [566, 240] on div "2.5%" at bounding box center [576, 231] width 367 height 24
click at [393, 216] on input "d. 2.5%" at bounding box center [393, 212] width 0 height 7
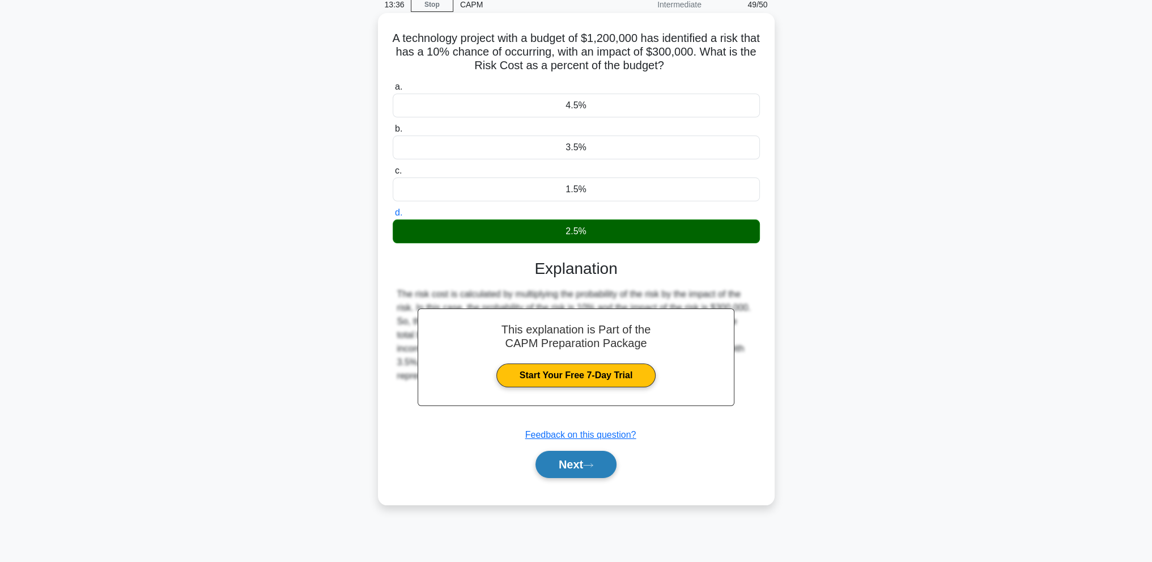
click at [594, 470] on button "Next" at bounding box center [576, 464] width 81 height 27
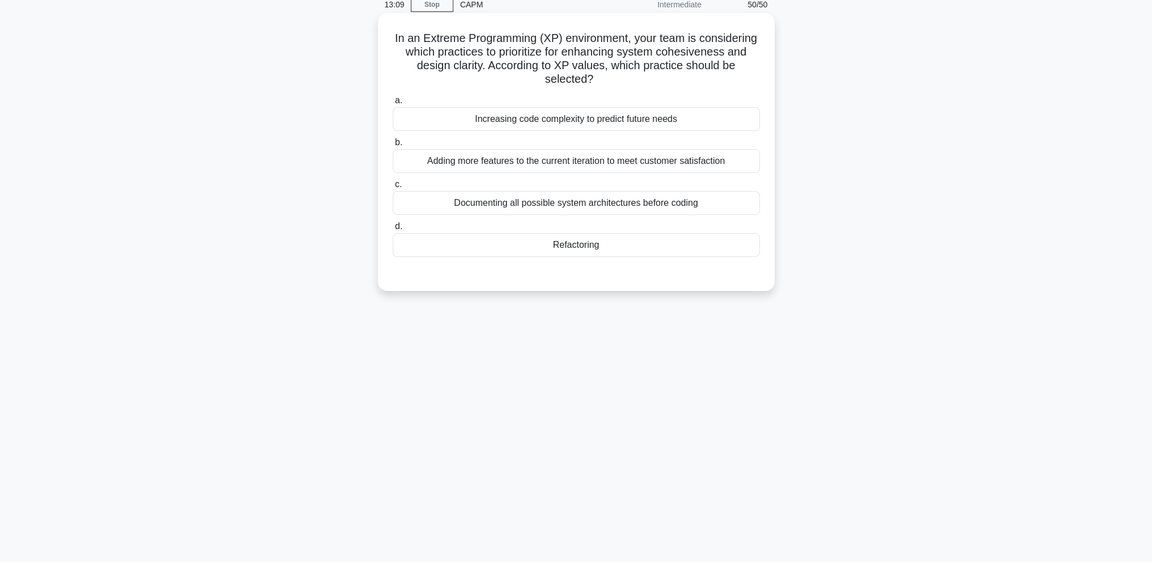
click at [577, 252] on div "Refactoring" at bounding box center [576, 245] width 367 height 24
click at [393, 230] on input "d. Refactoring" at bounding box center [393, 226] width 0 height 7
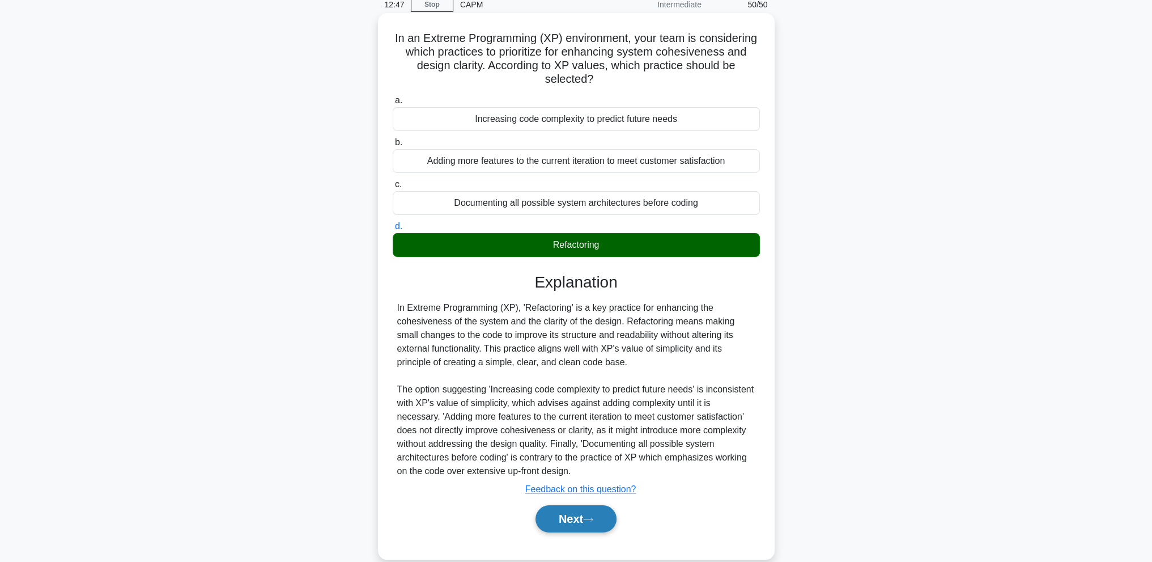
click at [579, 517] on button "Next" at bounding box center [576, 518] width 81 height 27
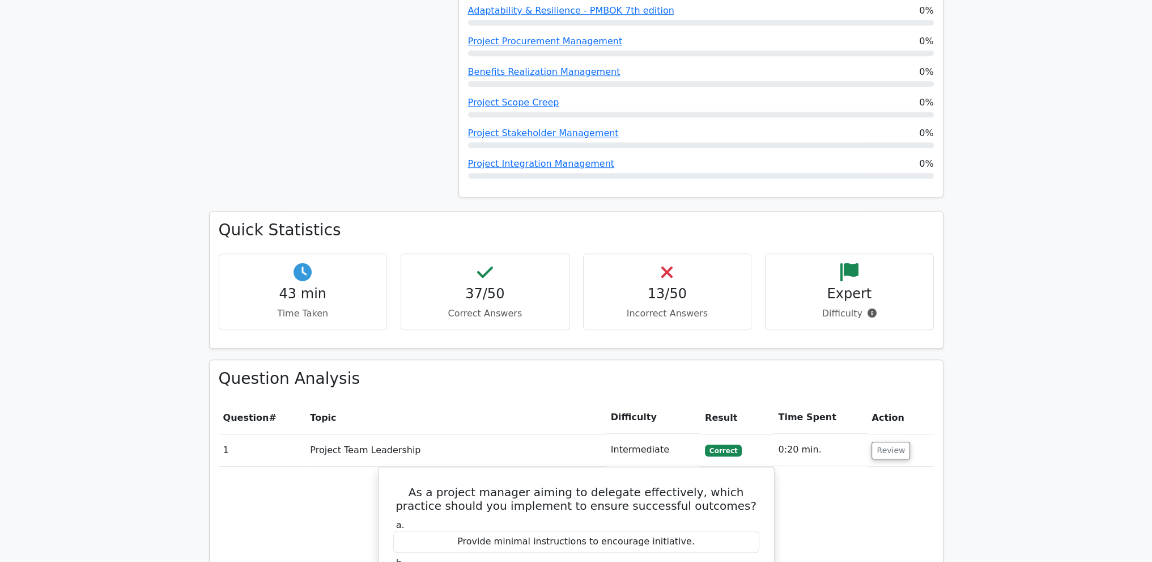
scroll to position [1247, 0]
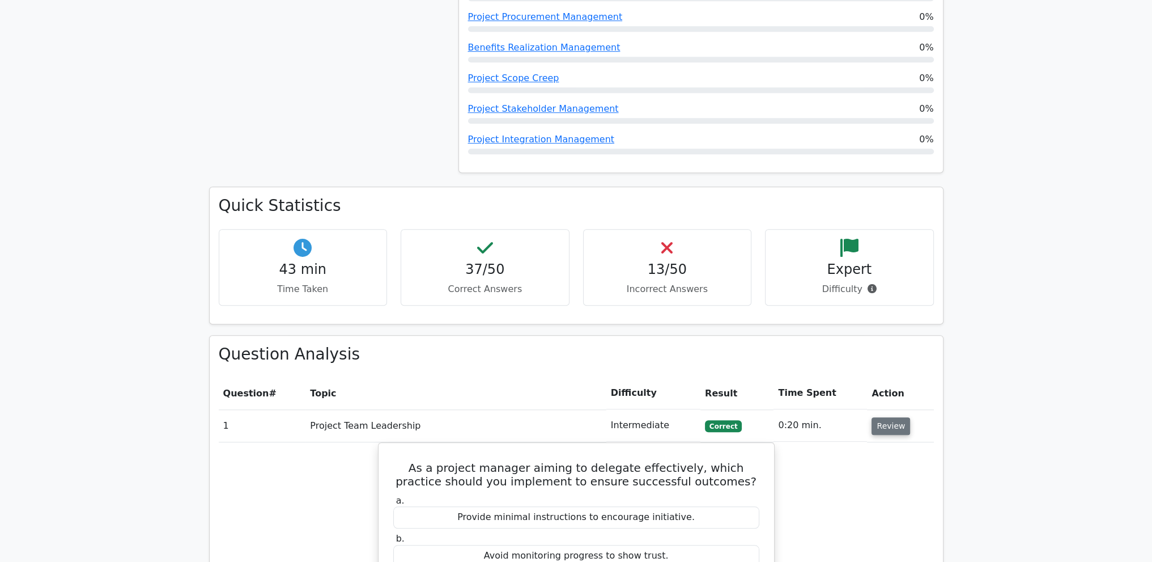
click at [896, 417] on button "Review" at bounding box center [891, 426] width 39 height 18
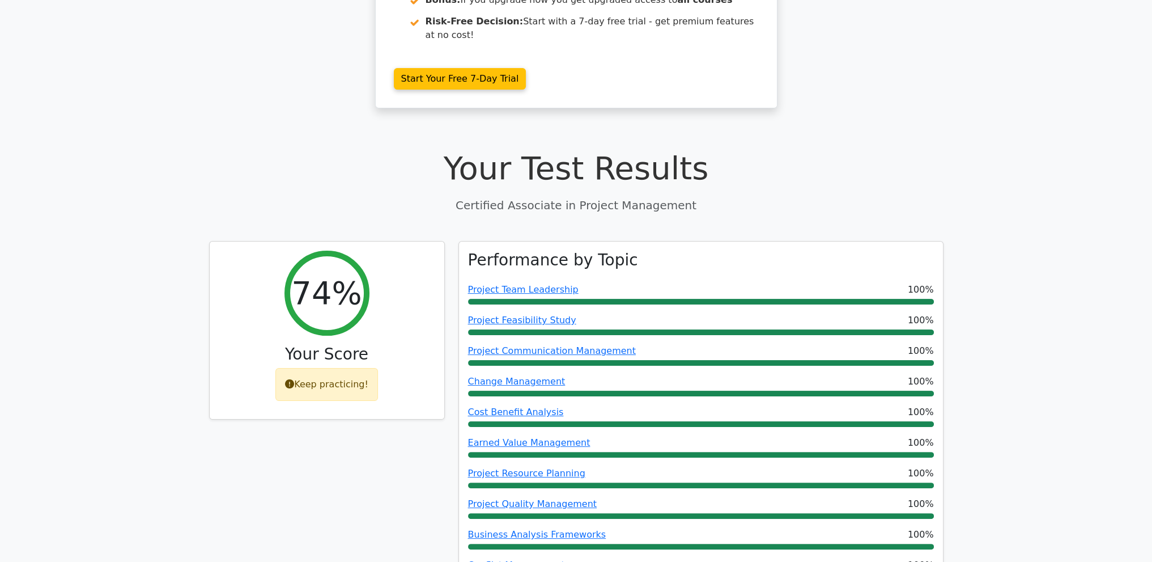
scroll to position [0, 0]
